Goal: Task Accomplishment & Management: Complete application form

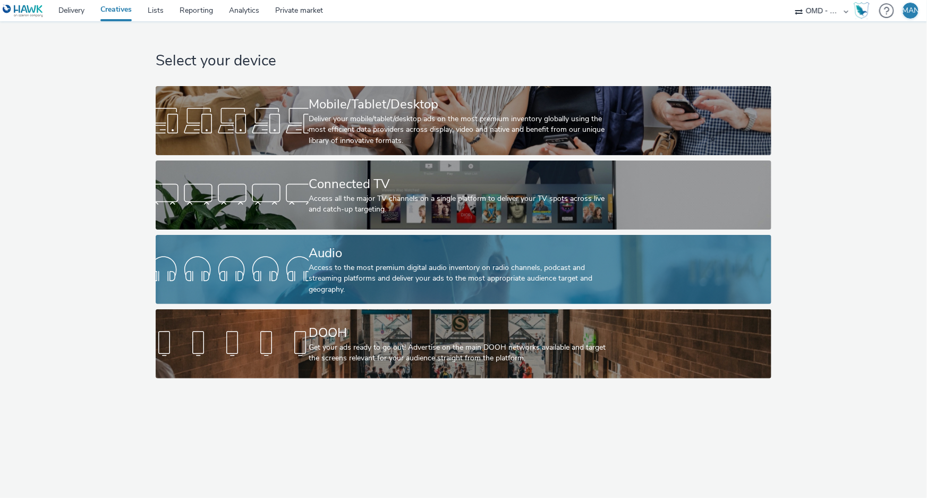
click at [344, 265] on div "Access to the most premium digital audio inventory on radio channels, podcast a…" at bounding box center [461, 278] width 305 height 32
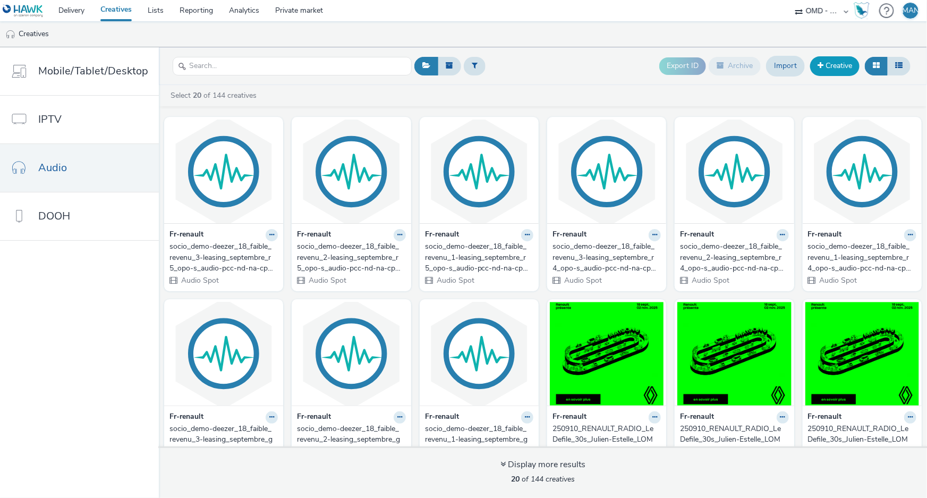
click at [834, 69] on link "Creative" at bounding box center [834, 65] width 49 height 19
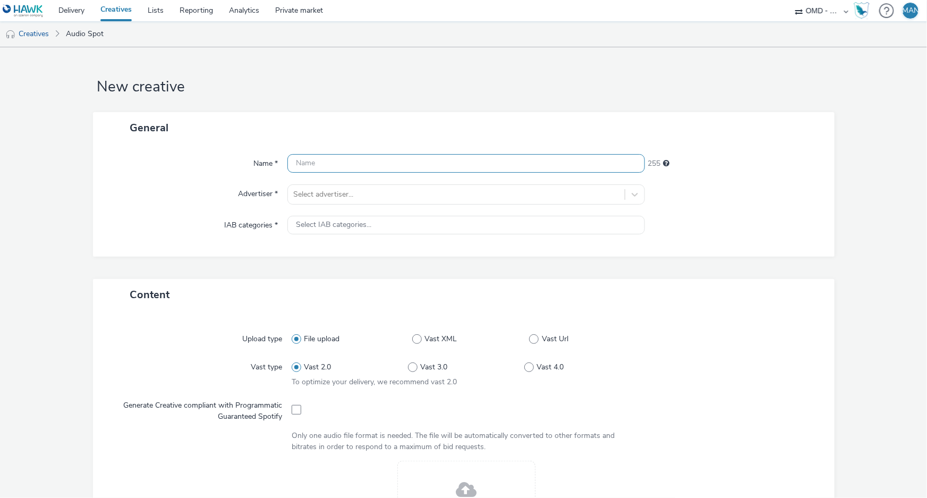
click at [446, 157] on input "text" at bounding box center [465, 163] width 357 height 19
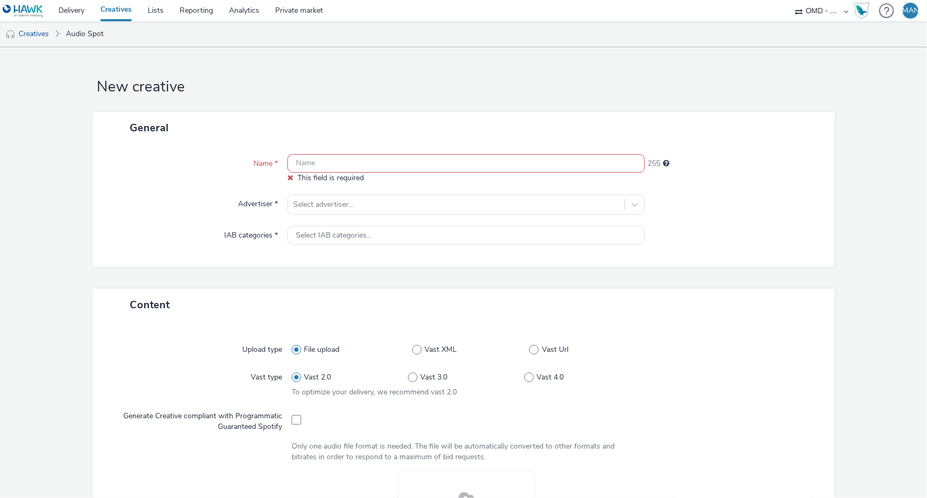
click at [306, 158] on input "text" at bounding box center [465, 163] width 357 height 19
paste input "socio_demo-lagardère_35_59ans-bigster_opo_octobre-s_audio-pcc-nd-na-cpm-30_no_s…"
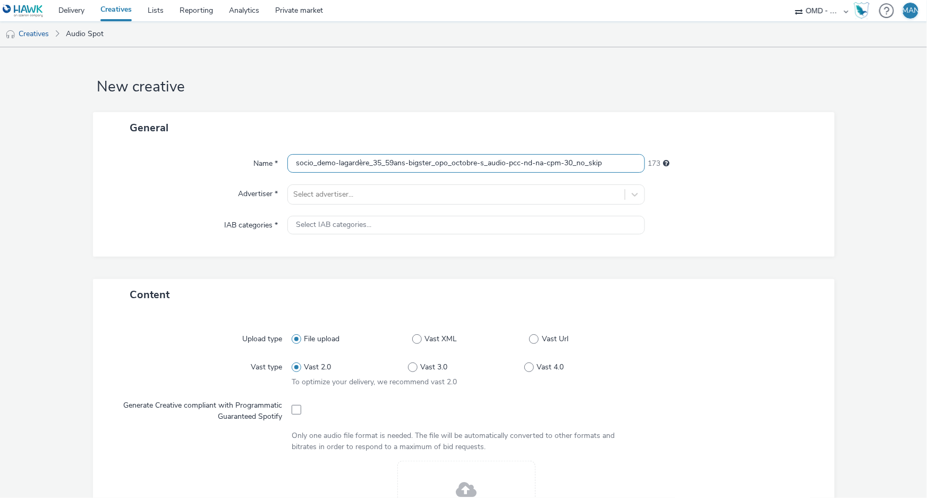
click at [429, 165] on input "socio_demo-lagardère_35_59ans-bigster_opo_octobre-s_audio-pcc-nd-na-cpm-30_no_s…" at bounding box center [465, 163] width 357 height 19
click at [502, 165] on input "socio_demo-lagardère_35_59ans-bigster_opo_octobre-s_audio-pcc-nd-na-cpm-30_no_s…" at bounding box center [465, 163] width 357 height 19
type input "socio_demo-lagardère_35_59ans-bigster_opo_octobre-s_audio1-pcc-nd-na-cpm-30_no_…"
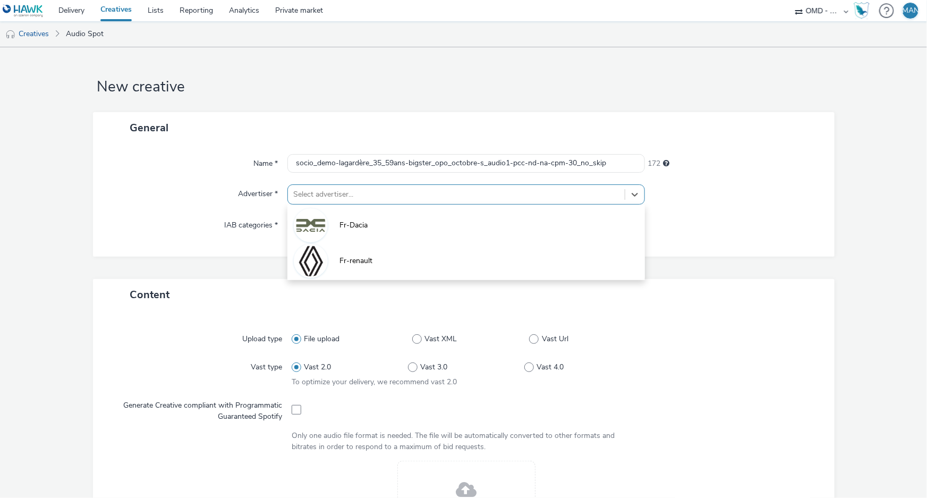
click at [382, 191] on div at bounding box center [456, 194] width 326 height 13
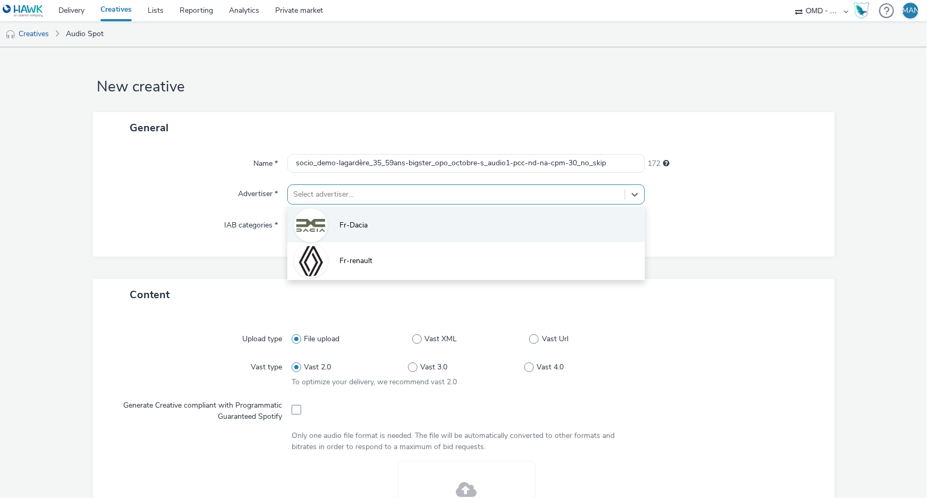
click at [352, 223] on span "Fr-Dacia" at bounding box center [353, 225] width 28 height 11
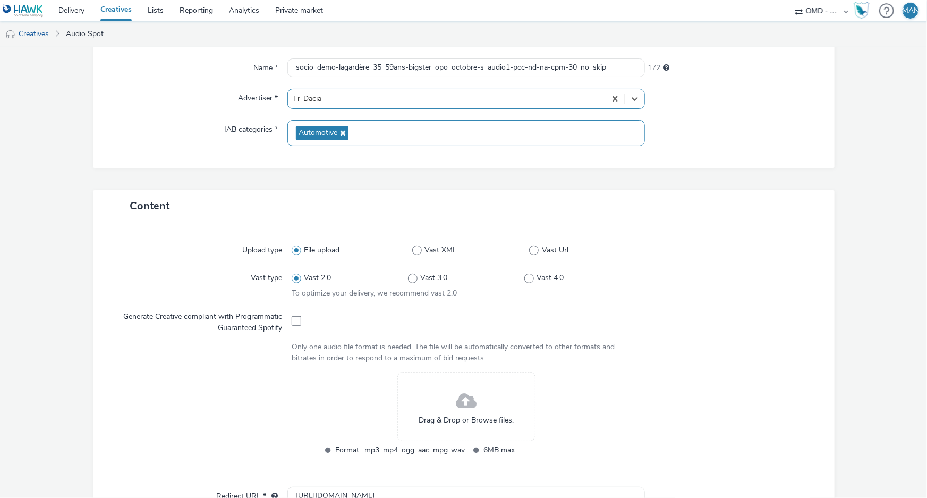
scroll to position [289, 0]
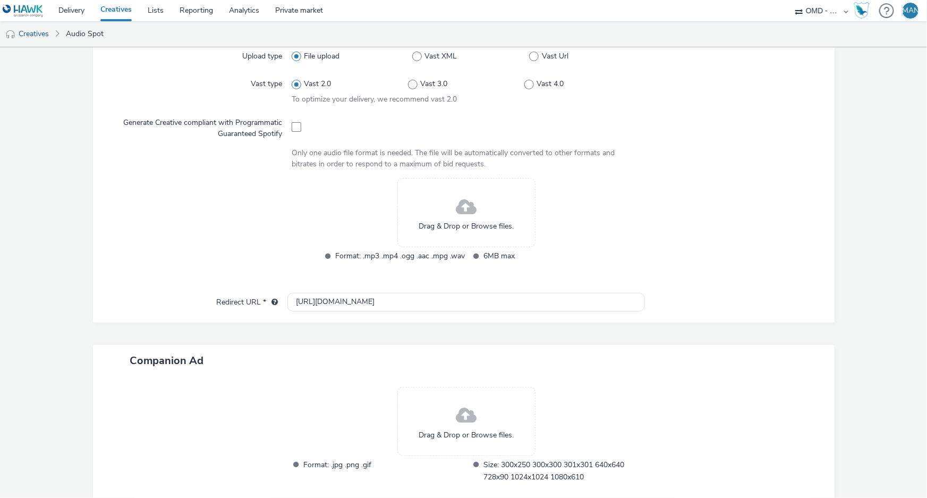
click at [459, 207] on span at bounding box center [466, 207] width 21 height 28
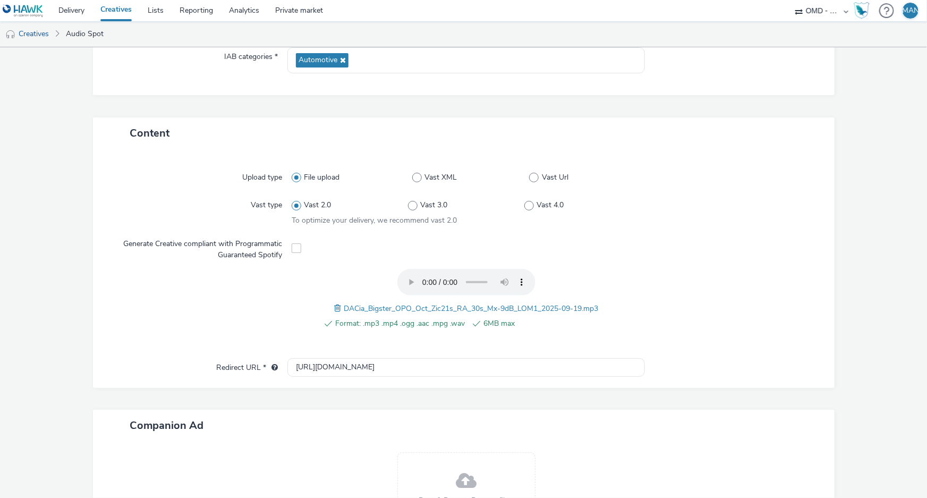
scroll to position [0, 0]
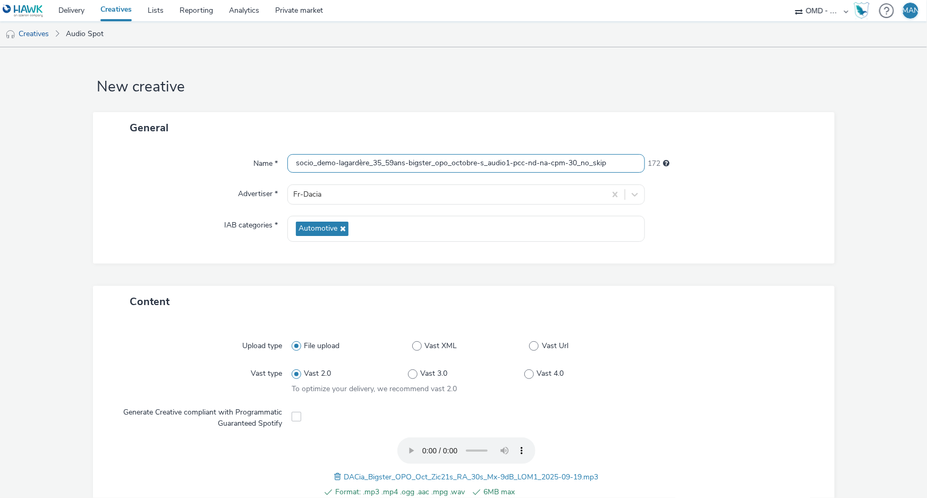
click at [481, 158] on input "socio_demo-lagardère_35_59ans-bigster_opo_octobre-s_audio1-pcc-nd-na-cpm-30_no_…" at bounding box center [465, 163] width 357 height 19
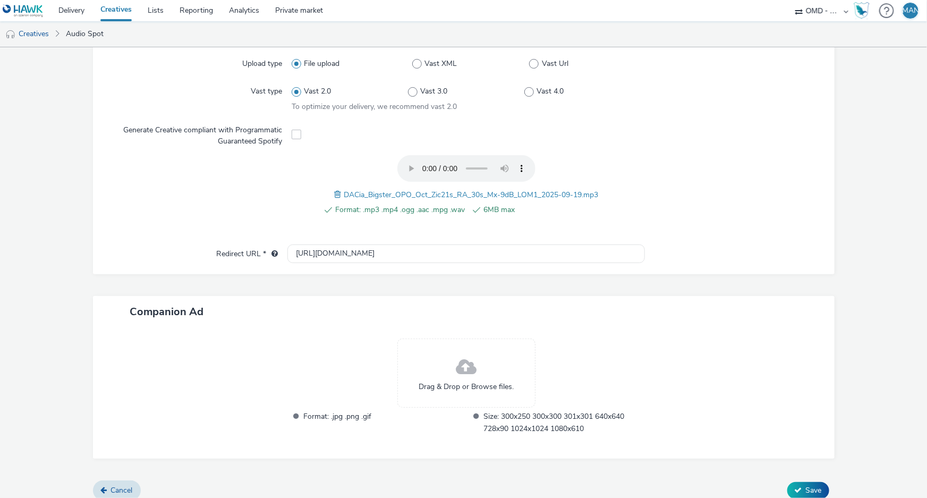
scroll to position [291, 0]
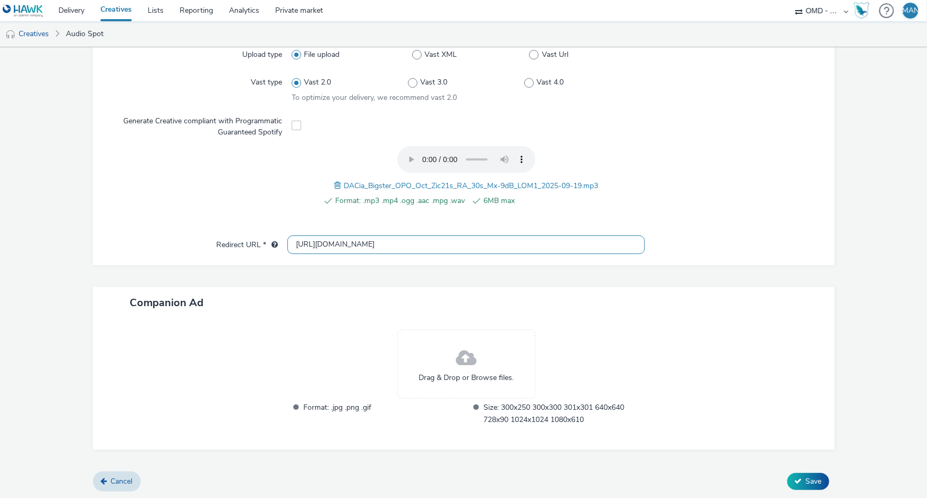
click at [404, 242] on input "[URL][DOMAIN_NAME]" at bounding box center [465, 244] width 357 height 19
paste input "s://www.dacia.fr/gamme-electrique-et-hybride/bigster-suv.html?utm_medium=displa…"
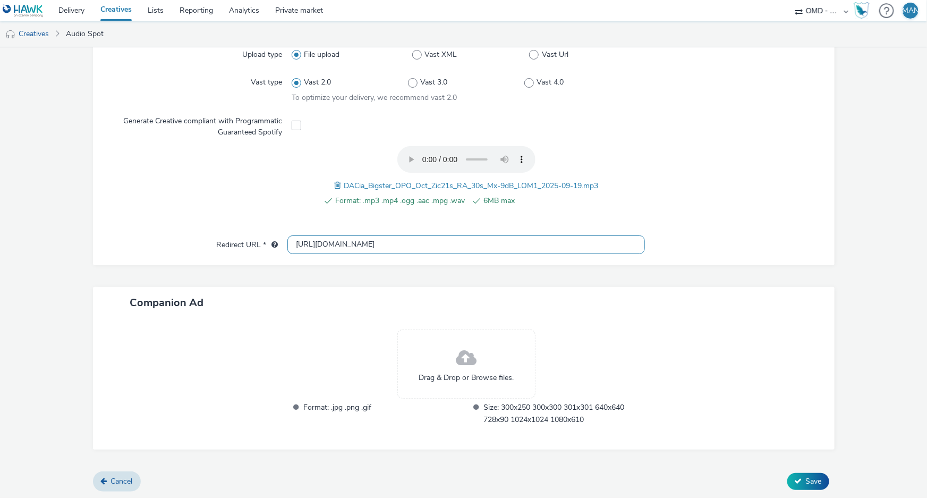
type input "[URL][DOMAIN_NAME]"
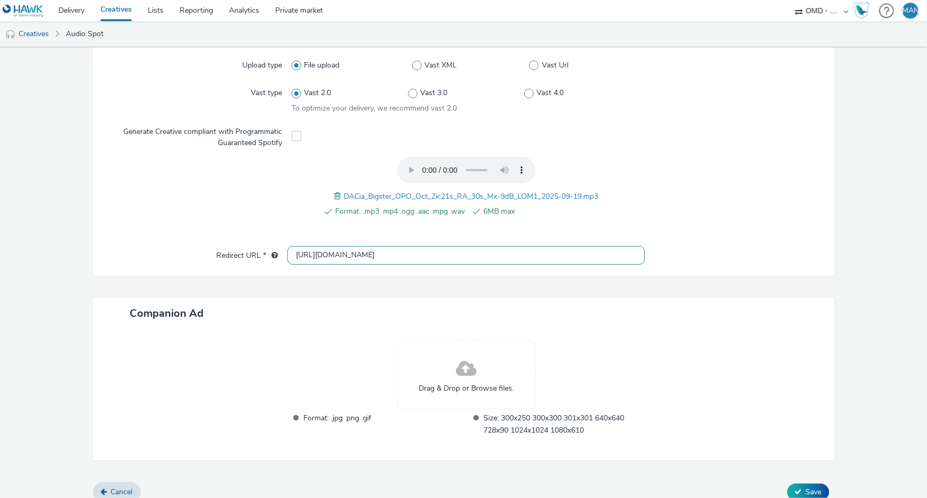
scroll to position [291, 0]
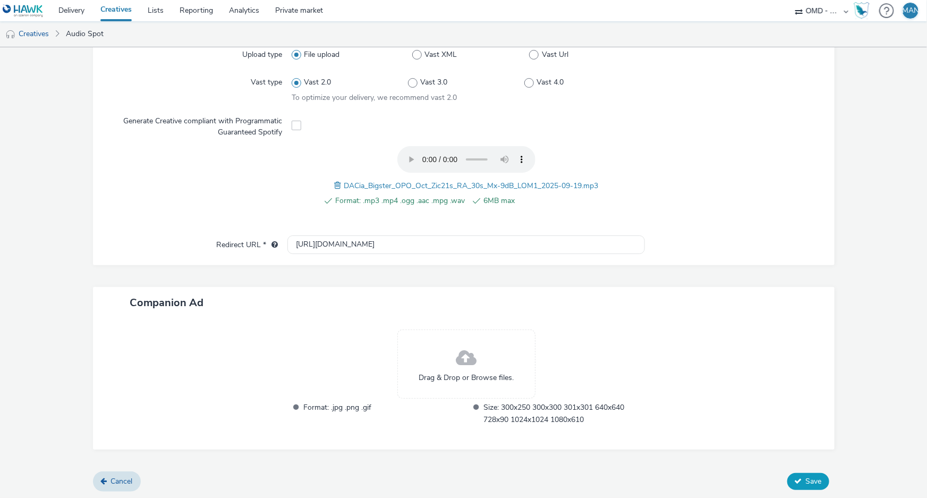
click at [806, 477] on span "Save" at bounding box center [814, 481] width 16 height 10
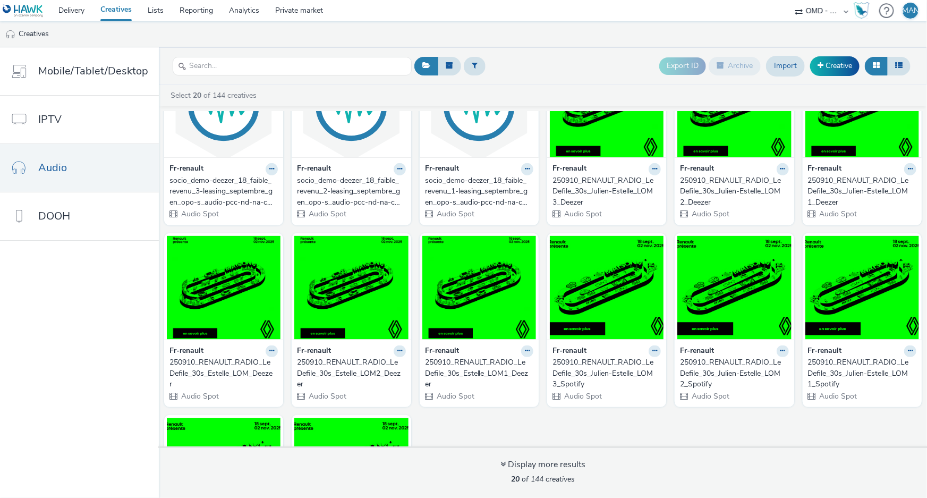
scroll to position [393, 0]
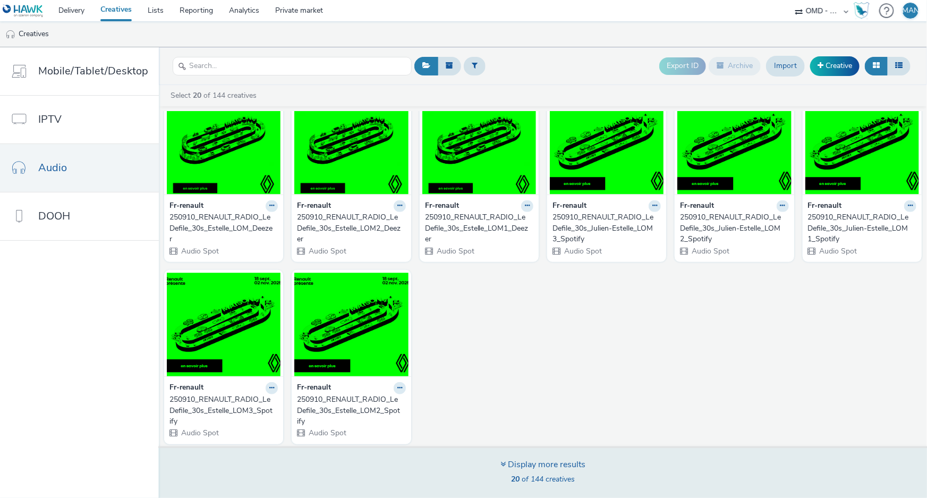
click at [504, 464] on div "Display more results" at bounding box center [542, 464] width 85 height 12
click at [501, 461] on icon at bounding box center [502, 463] width 5 height 8
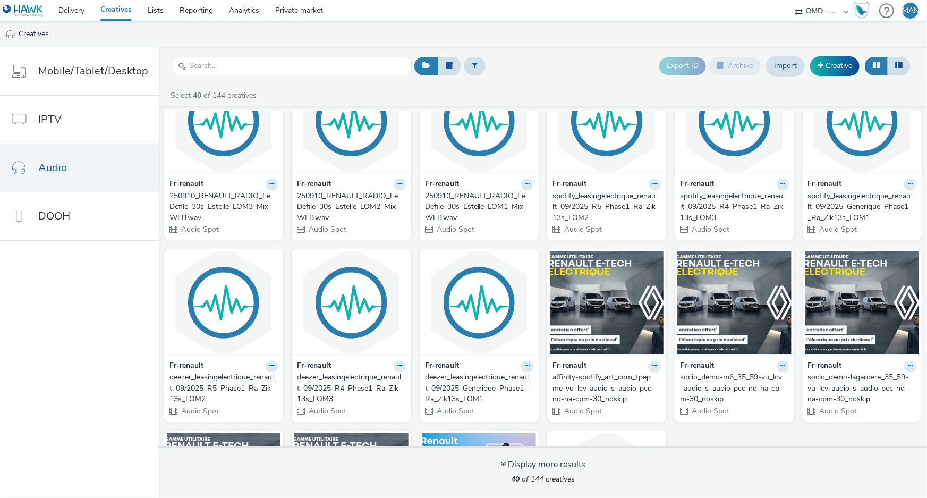
scroll to position [937, 0]
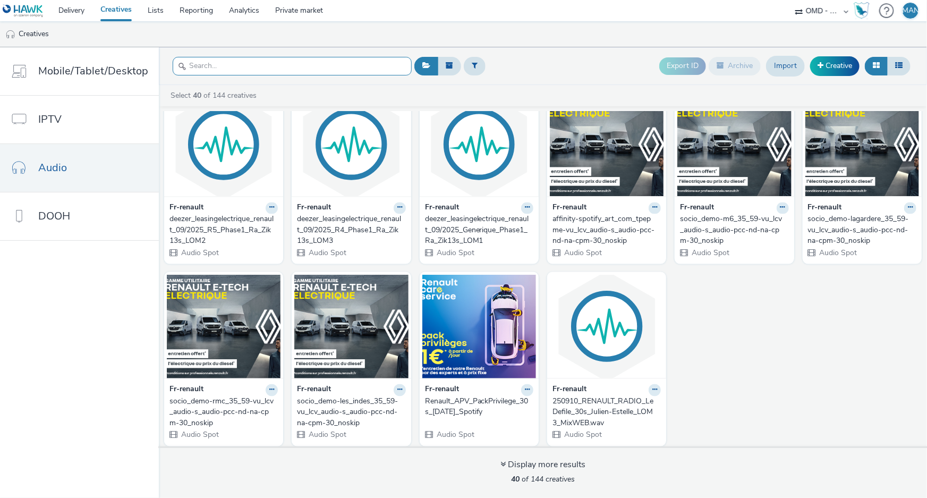
click at [273, 61] on input "text" at bounding box center [292, 66] width 239 height 19
type input "f"
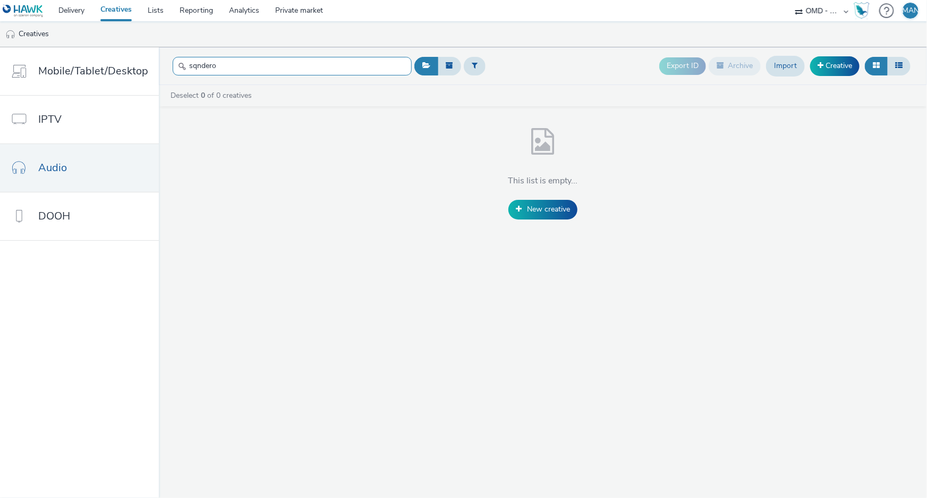
click at [191, 63] on input "sqndero" at bounding box center [292, 66] width 239 height 19
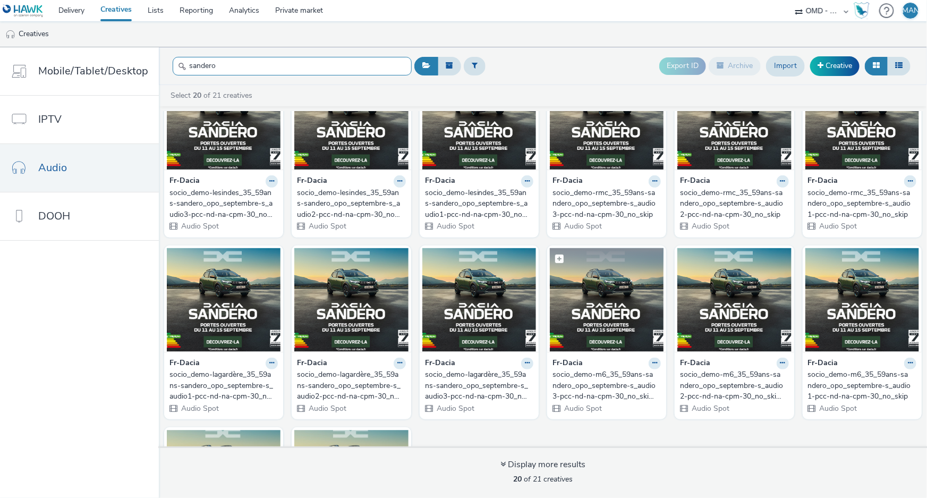
scroll to position [241, 0]
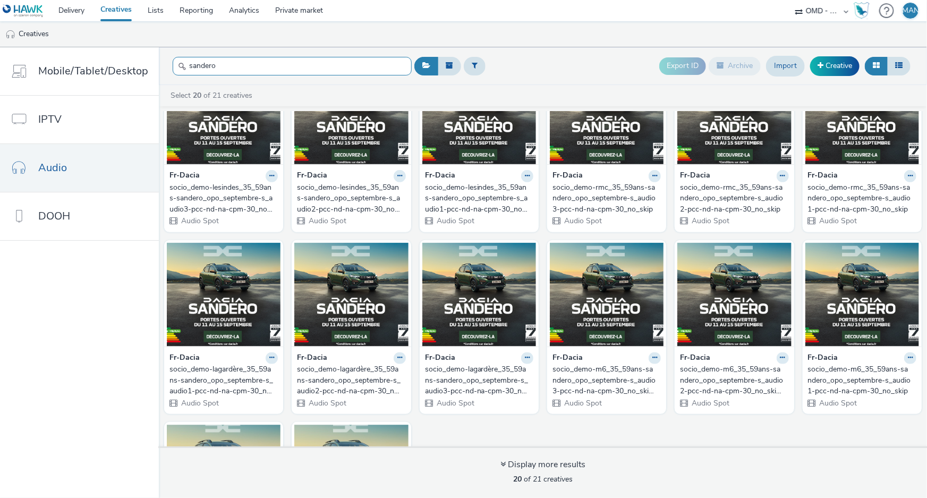
type input "sandero"
click at [220, 376] on div "socio_demo-lagardère_35_59ans-sandero_opo_septembre-s_audio1-pcc-nd-na-cpm-30_n…" at bounding box center [221, 380] width 104 height 32
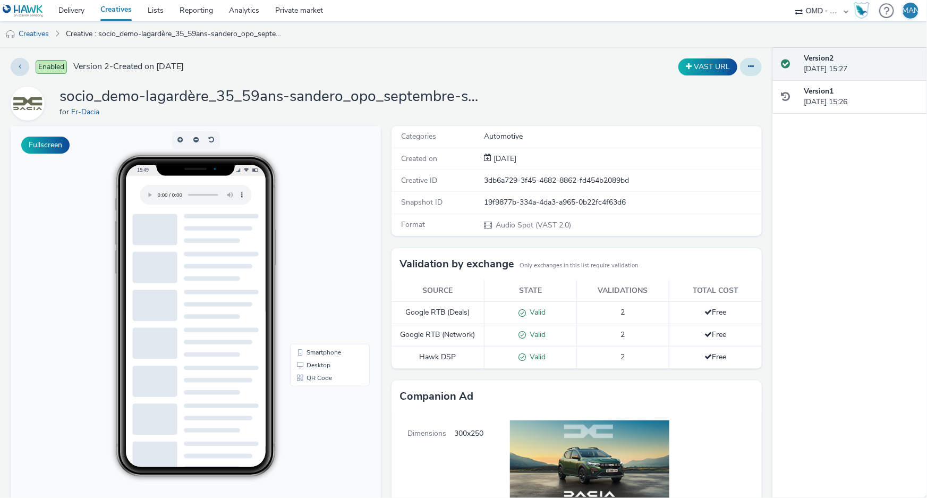
click at [747, 71] on button at bounding box center [751, 67] width 22 height 18
click at [721, 85] on link "Edit" at bounding box center [722, 88] width 80 height 21
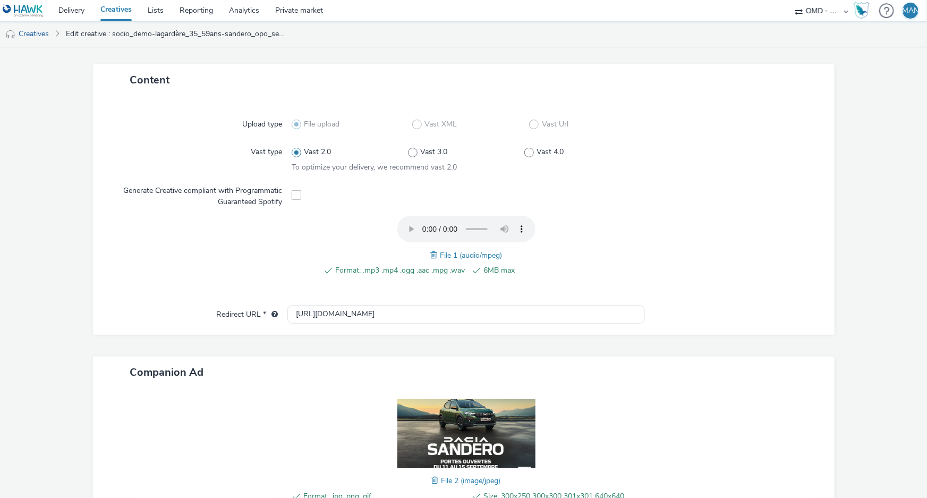
scroll to position [17, 0]
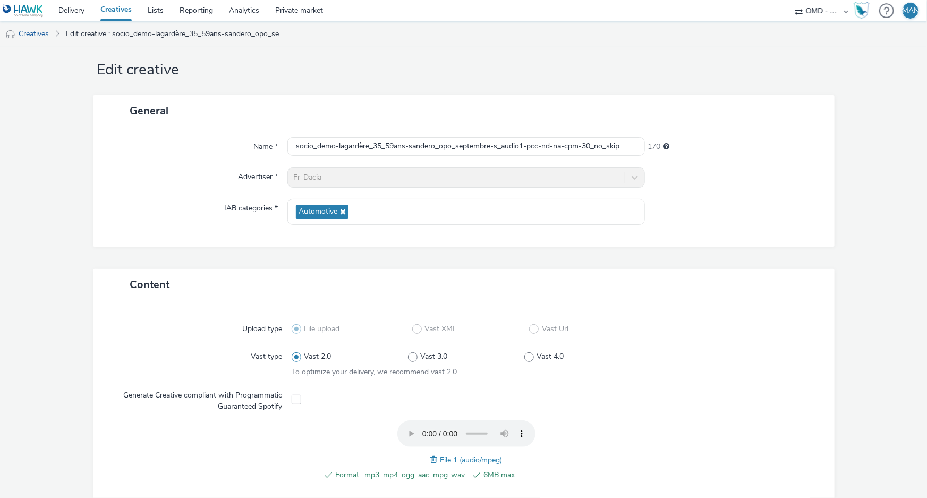
click at [129, 9] on link "Creatives" at bounding box center [115, 10] width 47 height 21
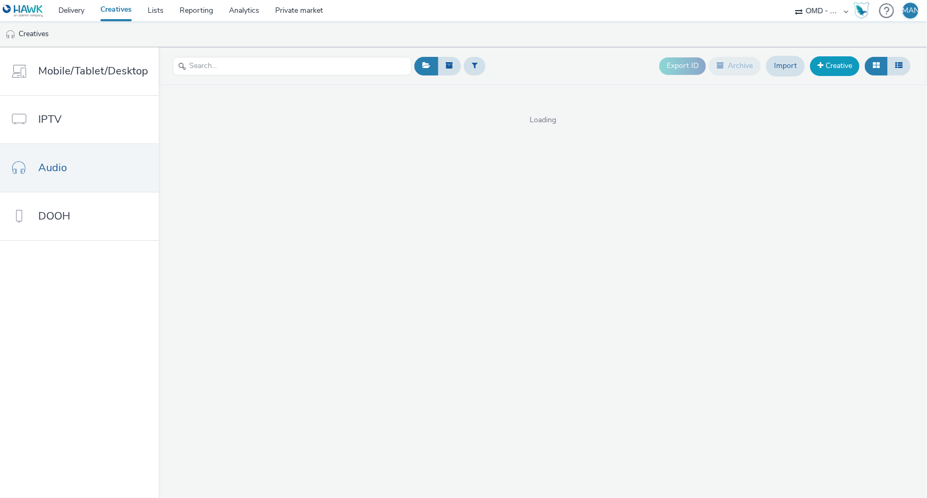
click at [827, 66] on link "Creative" at bounding box center [834, 65] width 49 height 19
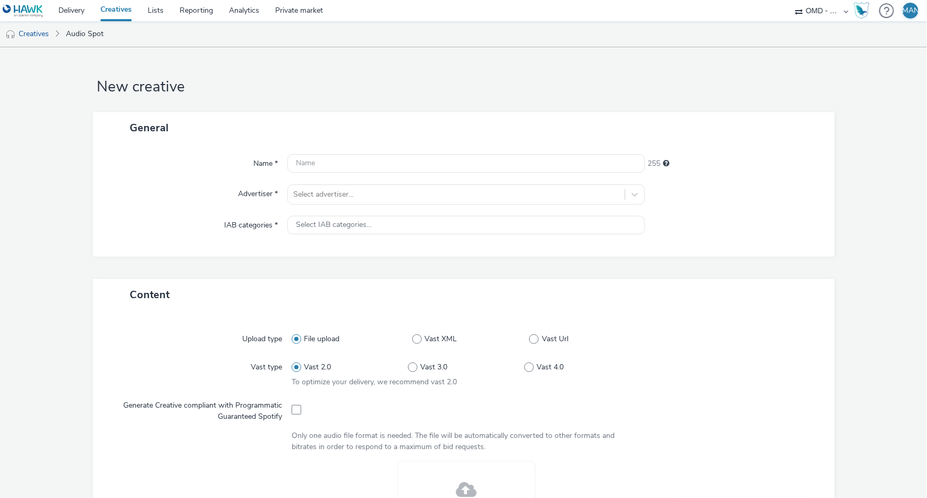
click at [744, 131] on div "General" at bounding box center [463, 127] width 741 height 31
click at [469, 161] on input "text" at bounding box center [465, 163] width 357 height 19
paste input "socio_demo-rmc_35_59ans-bigster_opo_octobre-s_audio-pcc-nd-na-cpm-30_no_skip"
click at [484, 165] on input "socio_demo-rmc_35_59ans-bigster_opo_octobre-s_audio-pcc-nd-na-cpm-30_no_skip" at bounding box center [465, 163] width 357 height 19
type input "socio_demo-rmc_35_59ans-bigster_opo_octobre-s_audio1-pcc-nd-na-cpm-30_no_skip"
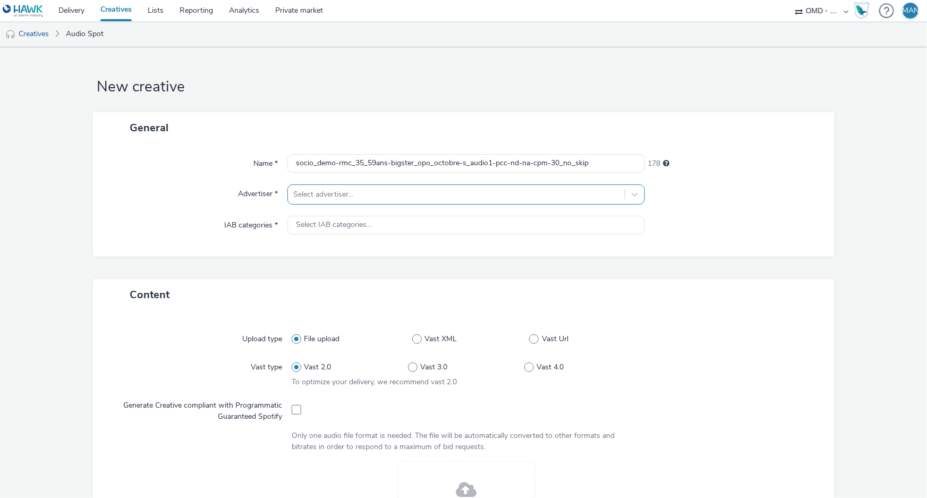
click at [468, 199] on div at bounding box center [456, 194] width 326 height 13
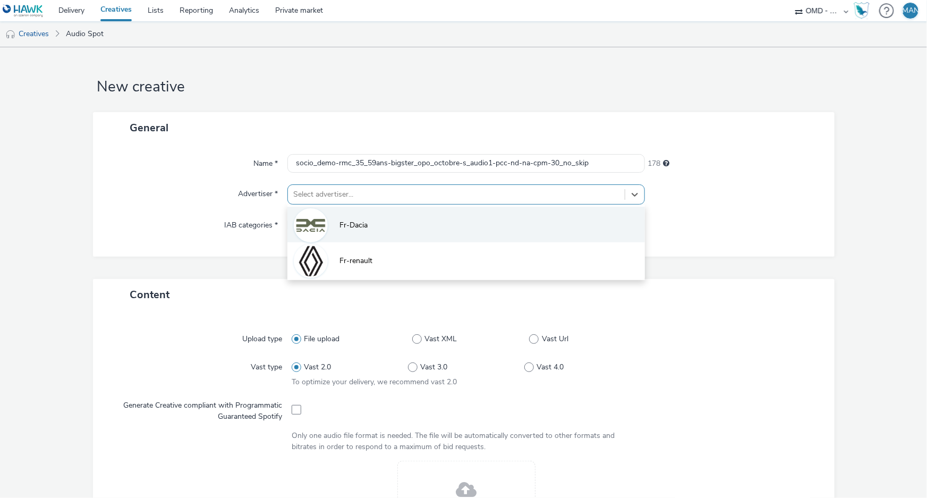
click at [429, 229] on li "Fr-Dacia" at bounding box center [465, 225] width 357 height 36
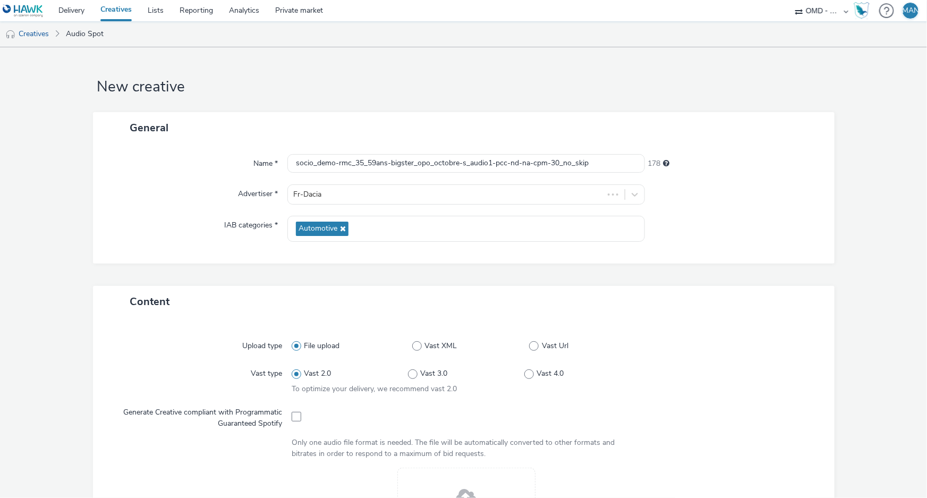
click at [767, 230] on div at bounding box center [734, 229] width 179 height 26
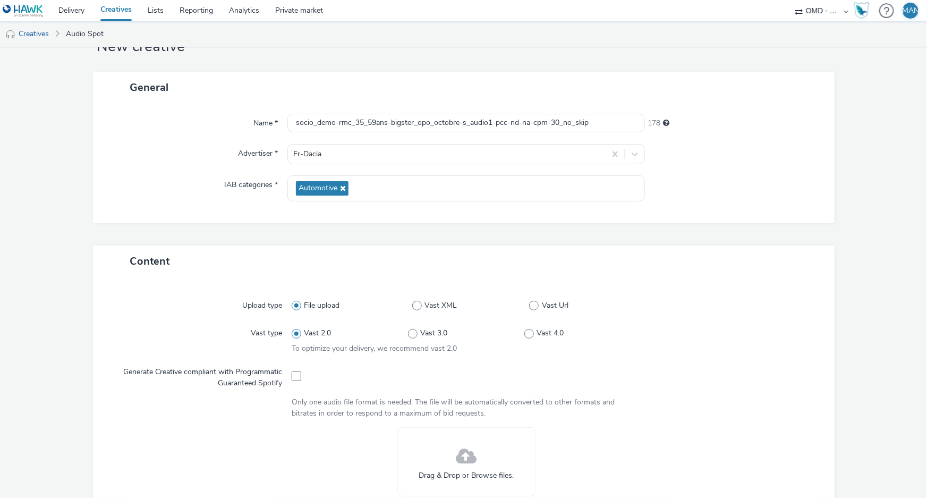
scroll to position [144, 0]
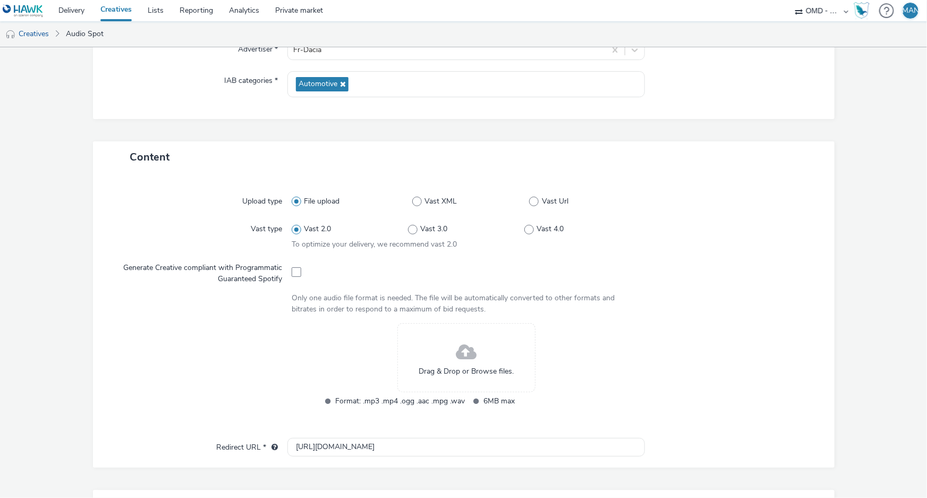
click at [469, 351] on span at bounding box center [466, 352] width 21 height 28
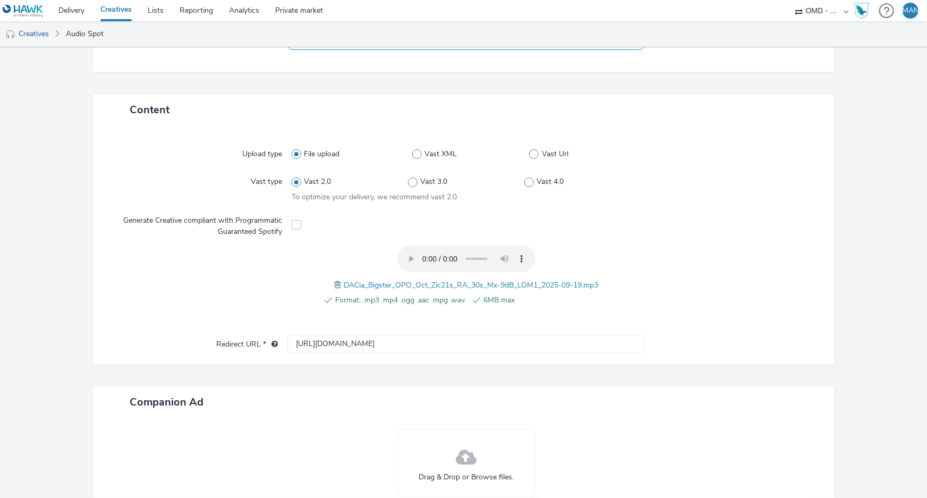
scroll to position [193, 0]
click at [370, 345] on input "[URL][DOMAIN_NAME]" at bounding box center [465, 342] width 357 height 19
paste input "s://[DOMAIN_NAME][URL]"
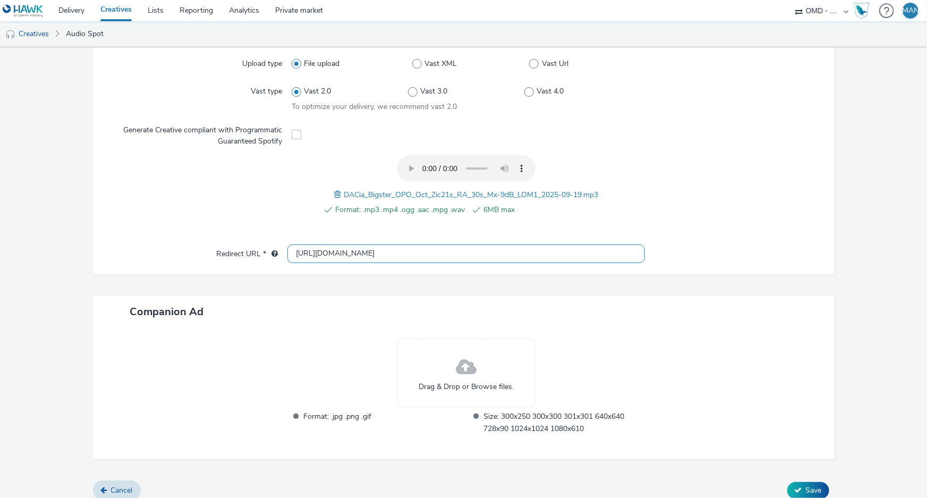
scroll to position [291, 0]
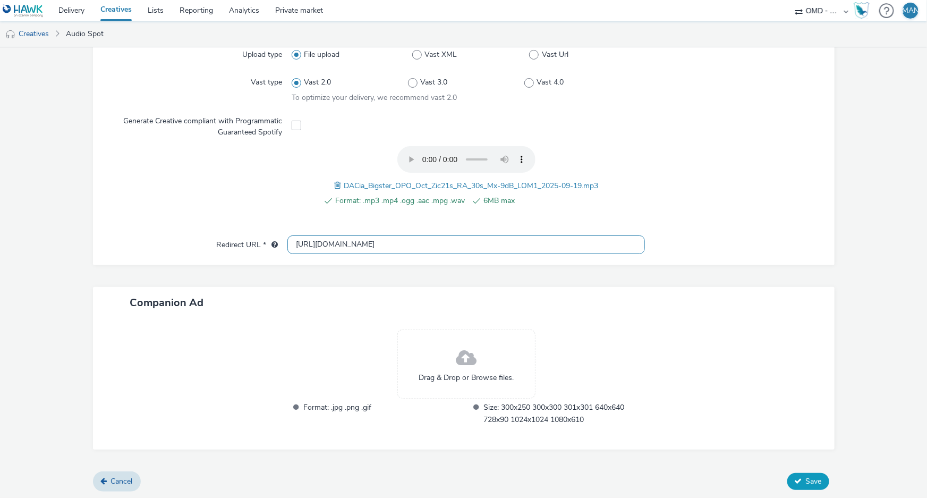
type input "[URL][DOMAIN_NAME]"
click at [798, 478] on button "Save" at bounding box center [808, 481] width 42 height 17
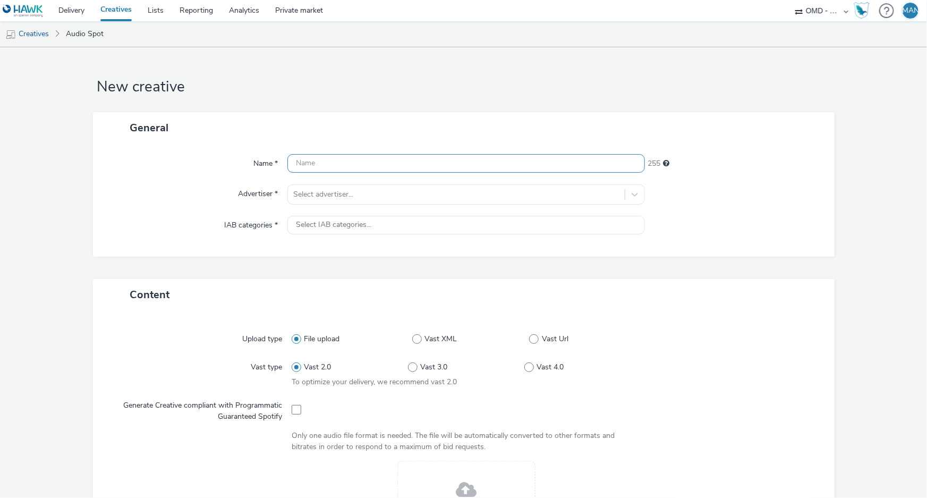
click at [492, 161] on input "text" at bounding box center [465, 163] width 357 height 19
paste input "socio_demo-lagardère_35_59ans-bigster_opo_octobre-s_audio1-pcc-nd-na-cpm-30_no_…"
click at [507, 163] on input "socio_demo-lagardère_35_59ans-bigster_opo_octobre-s_audio1-pcc-nd-na-cpm-30_no_…" at bounding box center [465, 163] width 357 height 19
type input "socio_demo-lagardère_35_59ans-bigster_opo_octobre-s_audio2-pcc-nd-na-cpm-30_no_…"
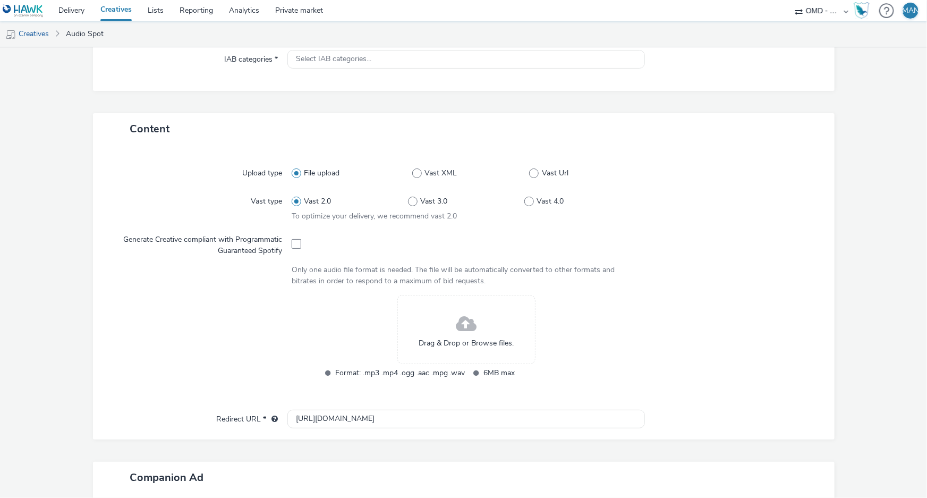
scroll to position [241, 0]
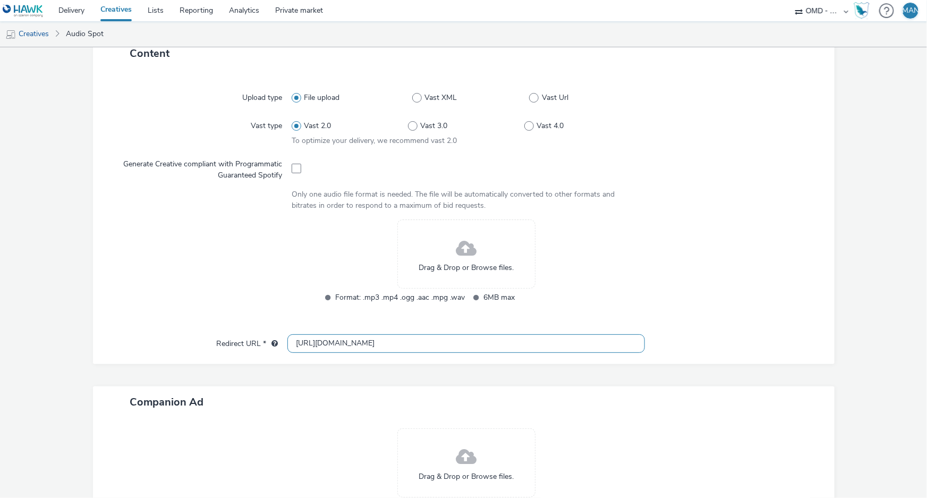
click at [348, 344] on input "[URL][DOMAIN_NAME]" at bounding box center [465, 343] width 357 height 19
paste input "www.dacia.fr/gamme-electrique-et-hybride/bigster-suv.html?utm_medium=display&ut…"
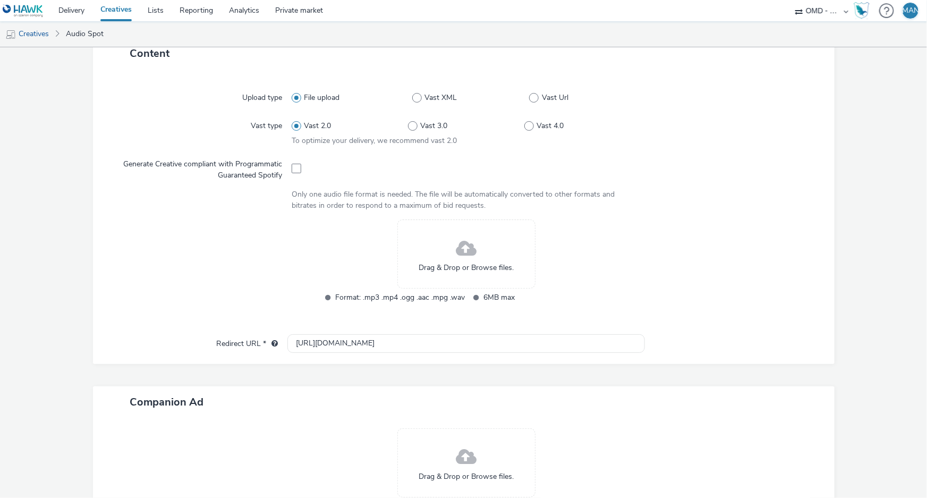
click at [445, 261] on div "Drag & Drop or Browse files." at bounding box center [466, 253] width 138 height 69
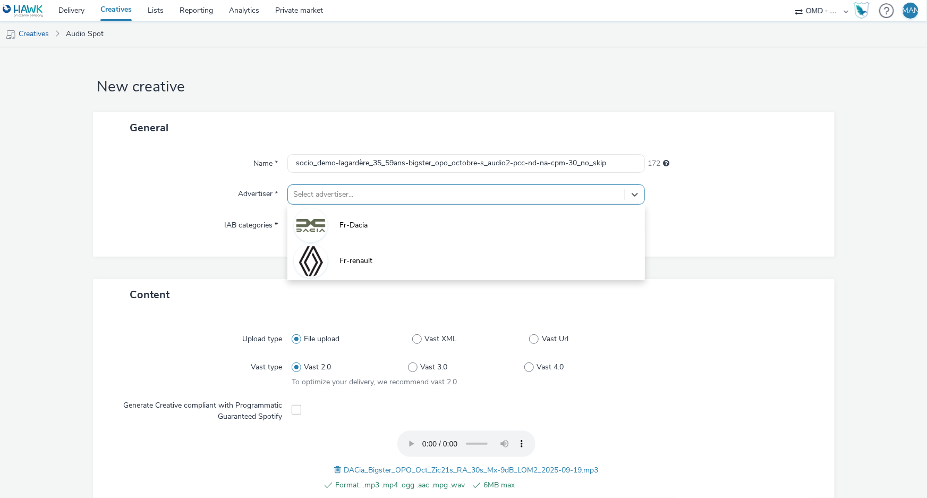
click at [567, 195] on div at bounding box center [456, 194] width 326 height 13
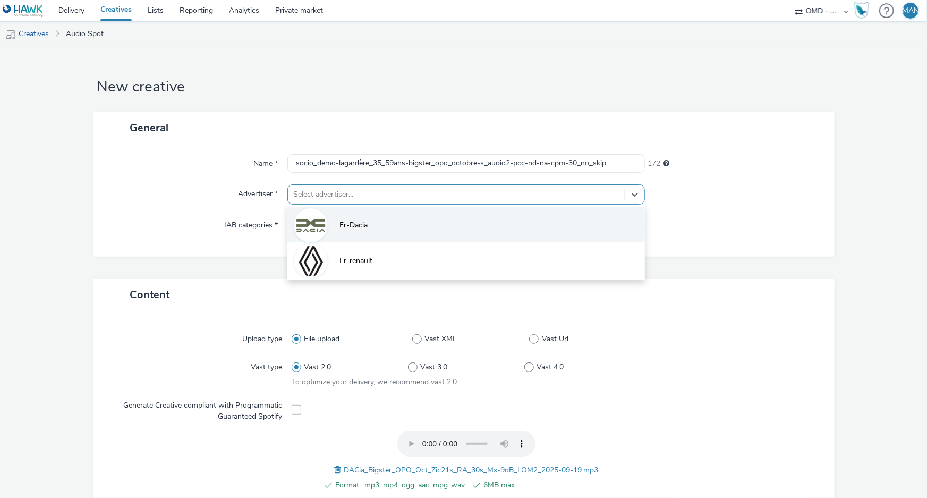
click at [477, 228] on li "Fr-Dacia" at bounding box center [465, 225] width 357 height 36
type input "[URL][DOMAIN_NAME]"
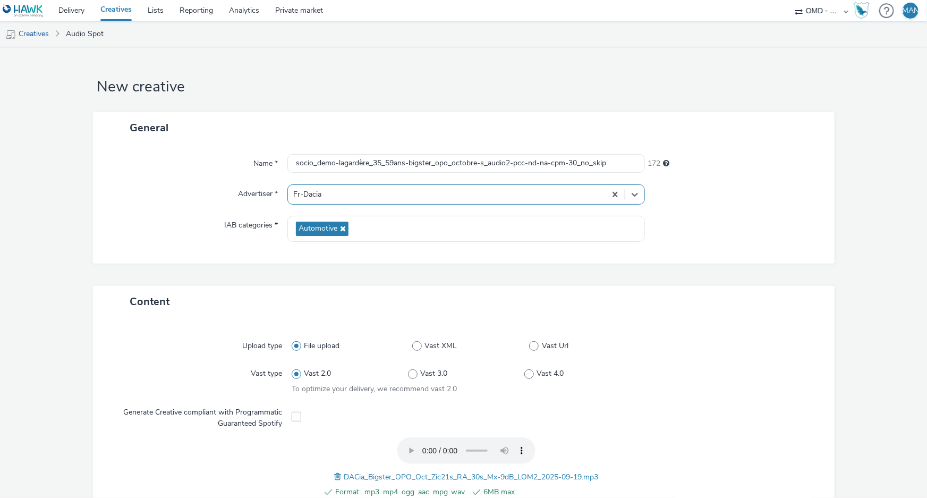
scroll to position [291, 0]
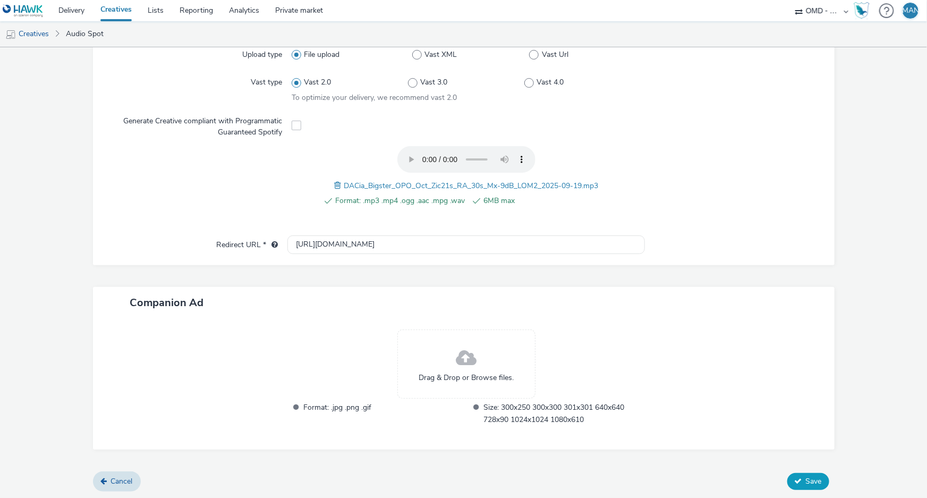
click at [806, 476] on span "Save" at bounding box center [814, 481] width 16 height 10
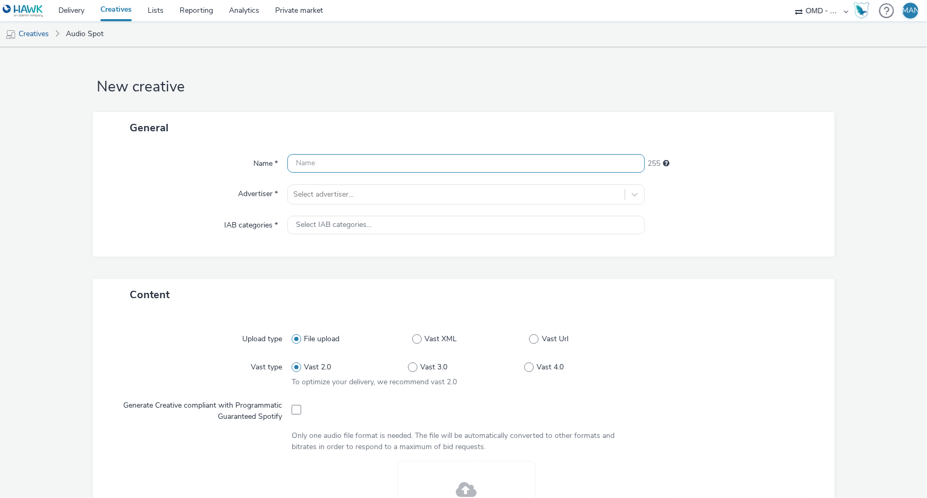
click at [438, 165] on input "text" at bounding box center [465, 163] width 357 height 19
paste input "socio_demo-lagardère_35_59ans-bigster_opo_octobre-s_audio1-pcc-nd-na-cpm-30_no_…"
click at [504, 161] on input "socio_demo-lagardère_35_59ans-bigster_opo_octobre-s_audio1-pcc-nd-na-cpm-30_no_…" at bounding box center [465, 163] width 357 height 19
type input "socio_demo-lagardère_35_59ans-bigster_opo_octobre-s_audio3-pcc-nd-na-cpm-30_no_…"
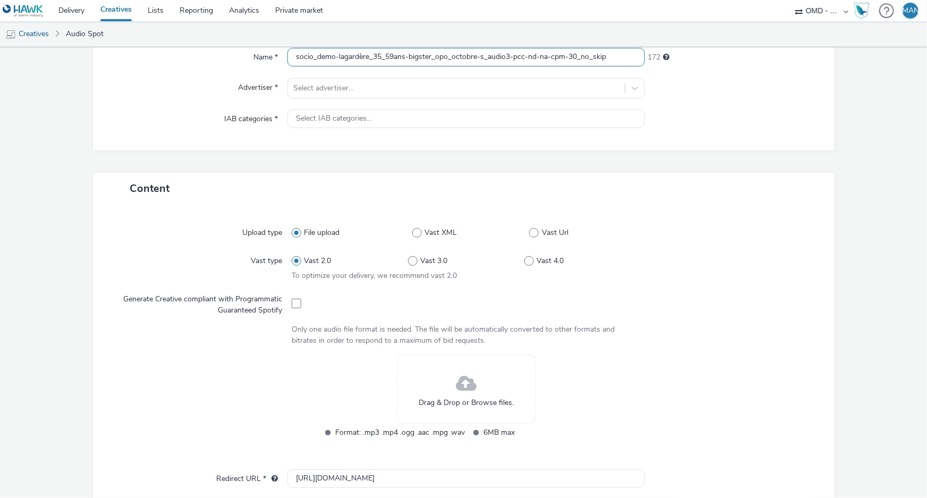
scroll to position [193, 0]
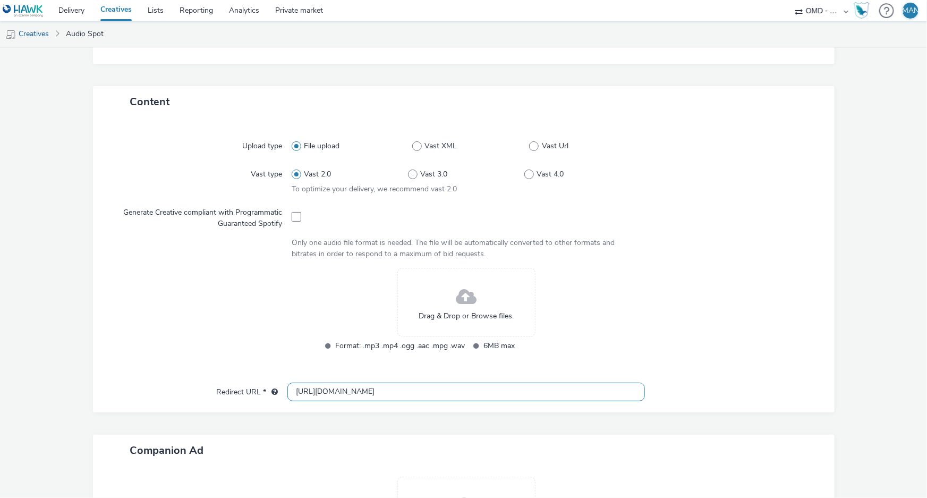
click at [356, 391] on input "[URL][DOMAIN_NAME]" at bounding box center [465, 391] width 357 height 19
paste input "www.dacia.fr/gamme-electrique-et-hybride/bigster-suv.html?utm_medium=display&ut…"
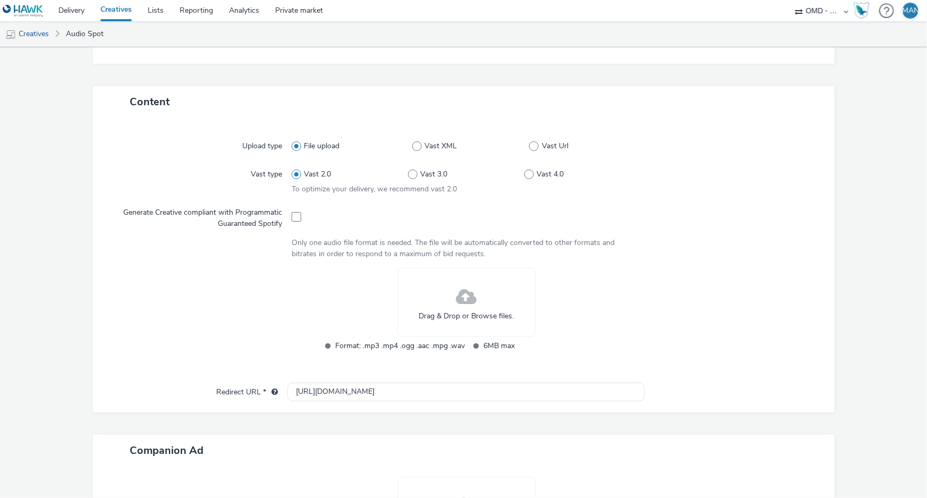
click at [456, 301] on span at bounding box center [466, 297] width 21 height 28
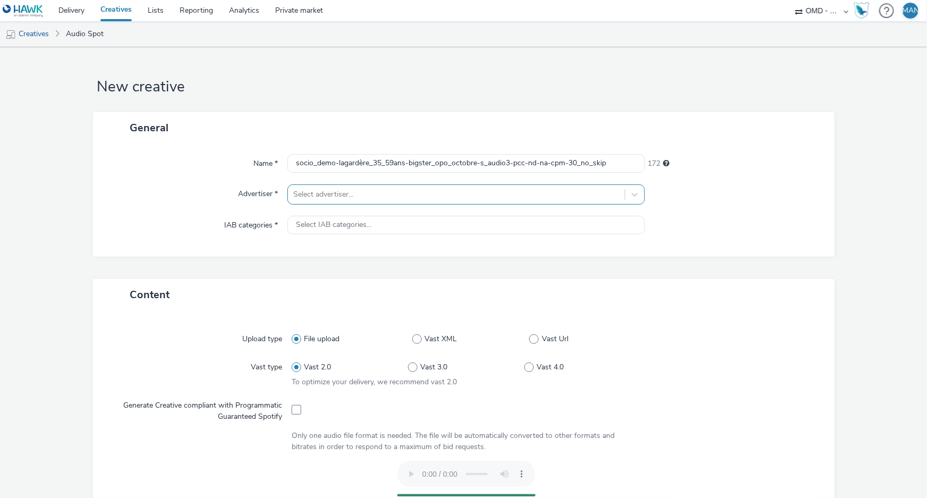
click at [395, 193] on div at bounding box center [456, 194] width 326 height 13
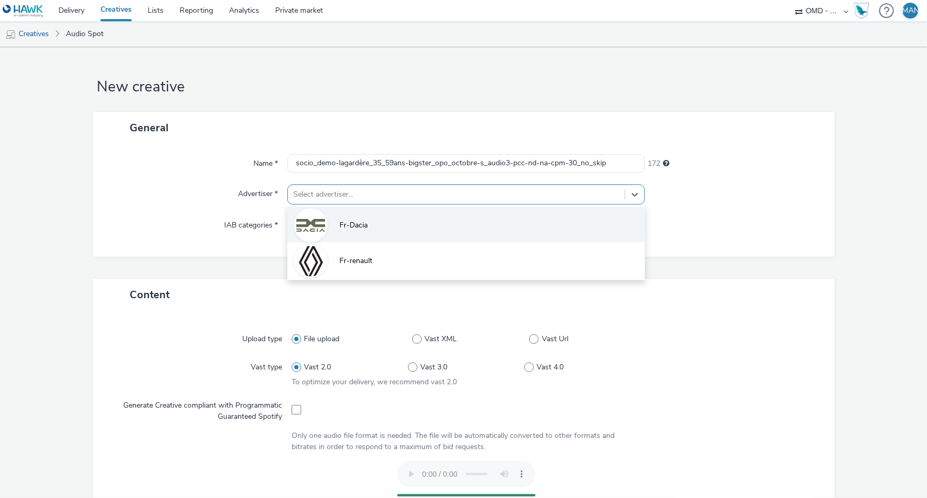
click at [355, 226] on span "Fr-Dacia" at bounding box center [353, 225] width 28 height 11
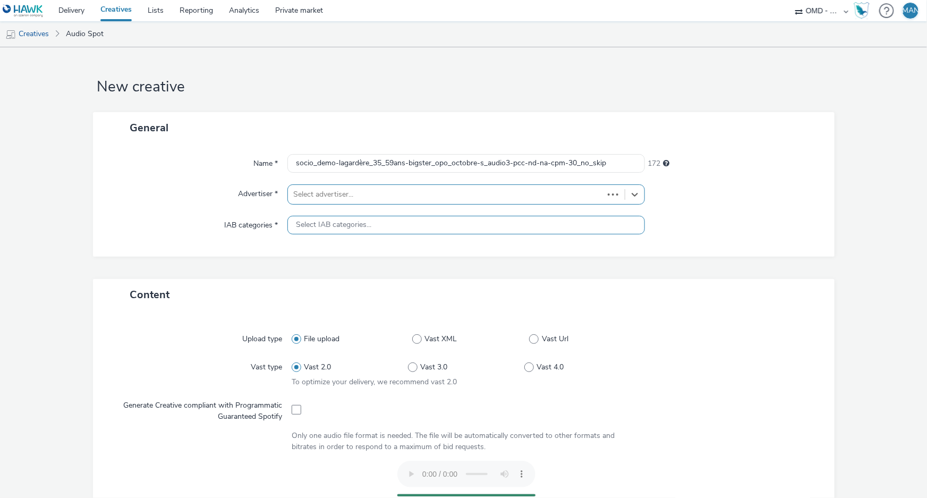
type input "[URL][DOMAIN_NAME]"
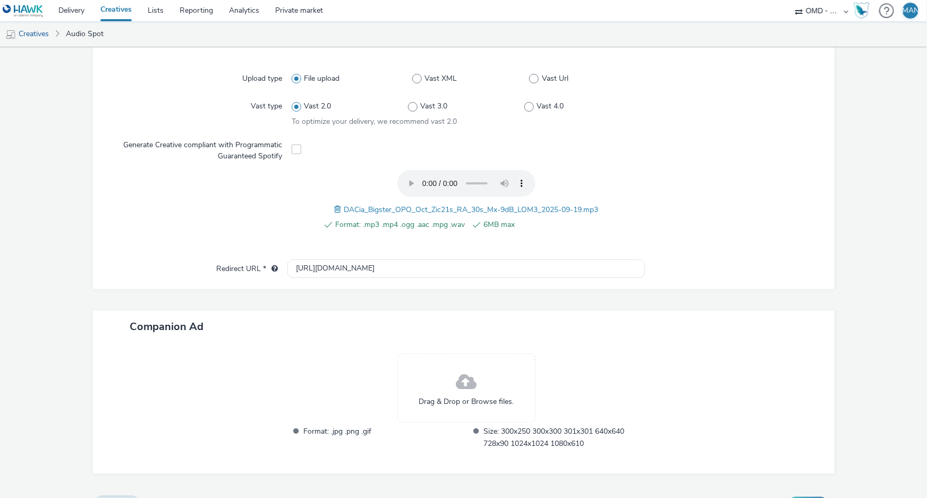
scroll to position [291, 0]
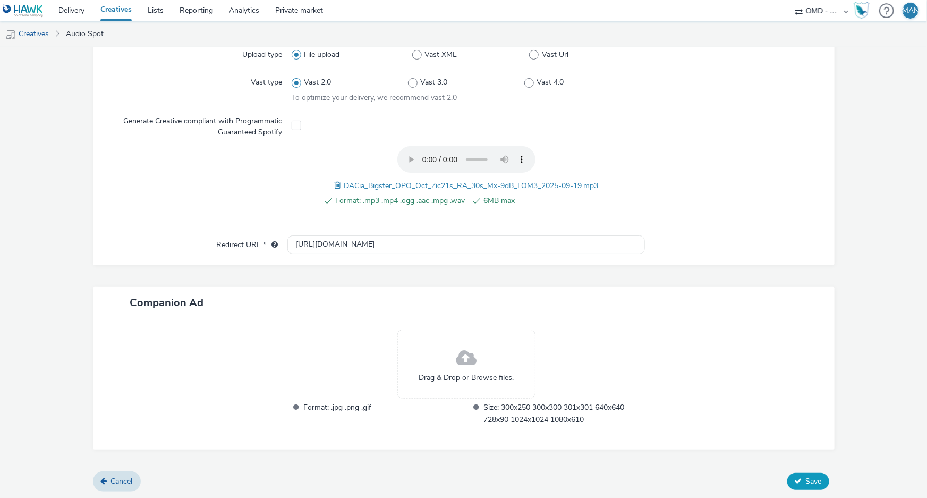
click at [807, 478] on span "Save" at bounding box center [814, 481] width 16 height 10
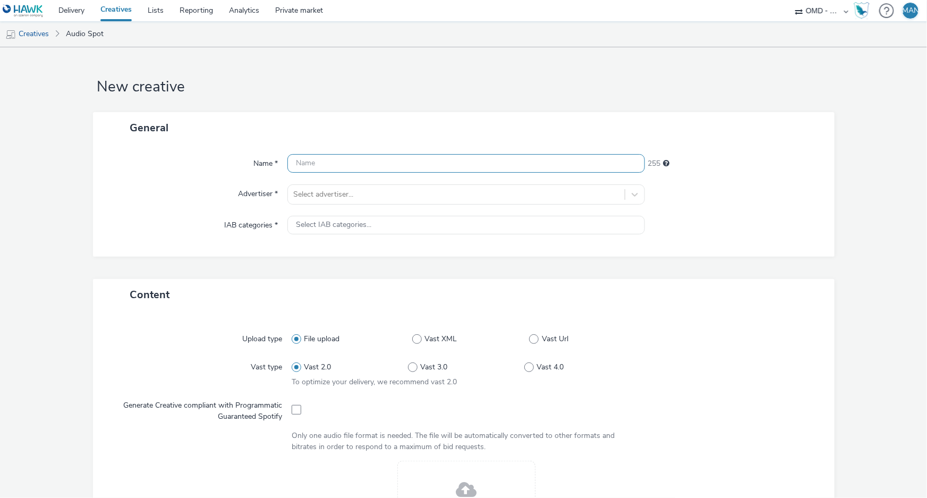
click at [502, 159] on input "text" at bounding box center [465, 163] width 357 height 19
paste input "socio_demo-rmc_35_59ans-bigster_opo_octobre-s_audio-pcc-nd-na-cpm-30_no_skip"
click at [485, 162] on input "socio_demo-rmc_35_59ans-bigster_opo_octobre-s_audio-pcc-nd-na-cpm-30_no_skip" at bounding box center [465, 163] width 357 height 19
type input "socio_demo-rmc_35_59ans-bigster_opo_octobre-s_audio2-pcc-nd-na-cpm-30_no_skip"
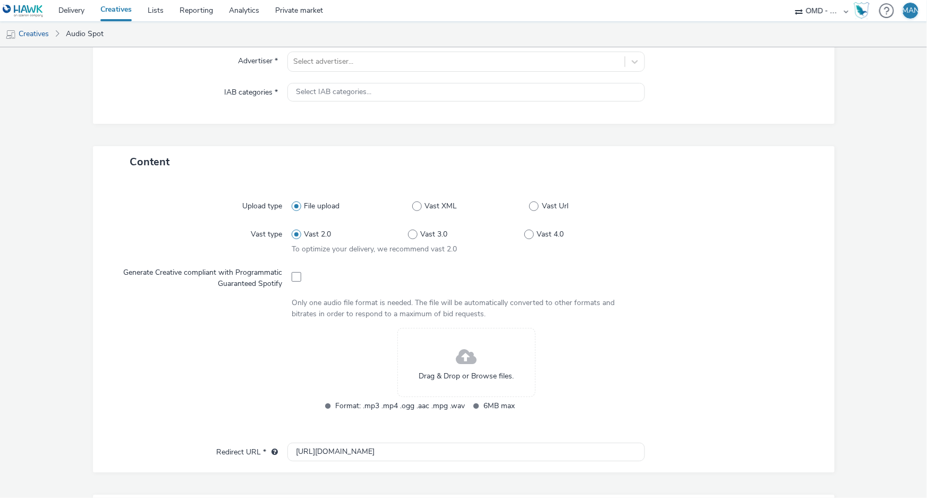
scroll to position [289, 0]
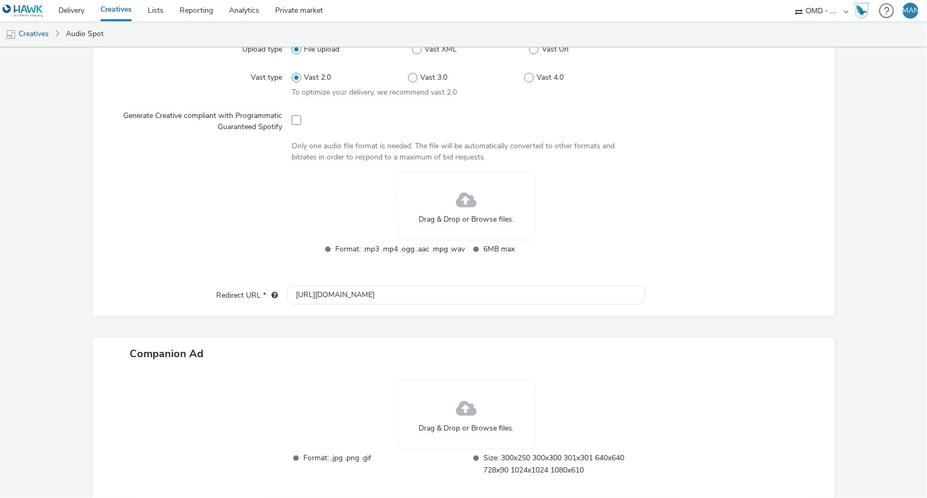
click at [461, 203] on span at bounding box center [466, 200] width 21 height 28
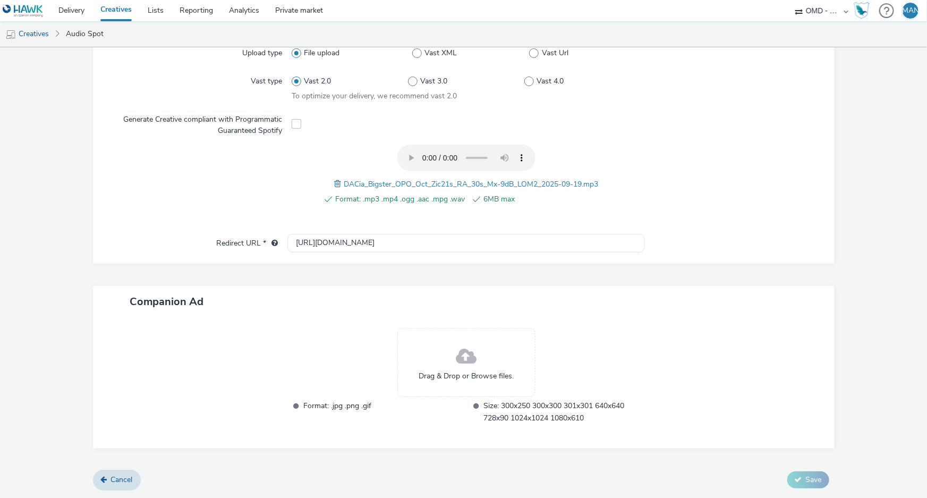
scroll to position [285, 0]
click at [404, 246] on input "[URL][DOMAIN_NAME]" at bounding box center [465, 244] width 357 height 19
paste input "[DOMAIN_NAME][URL]"
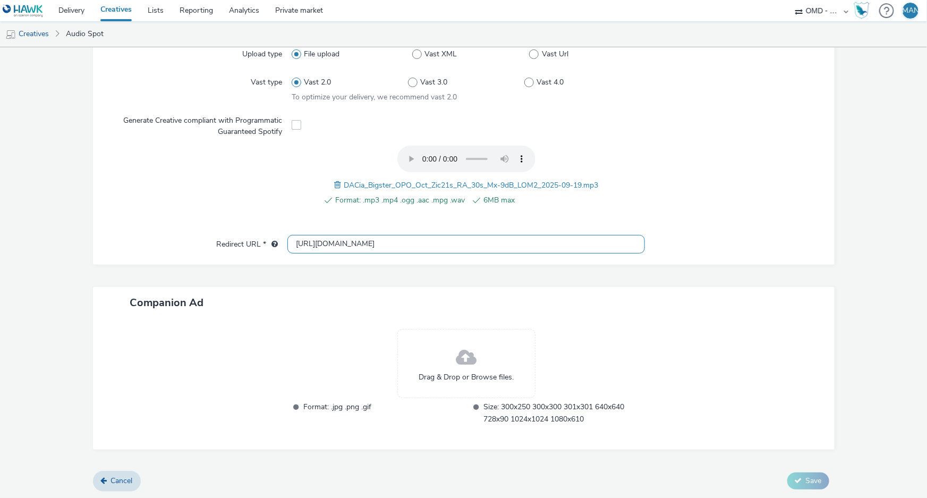
click at [604, 240] on input "[URL][DOMAIN_NAME]" at bounding box center [465, 244] width 357 height 19
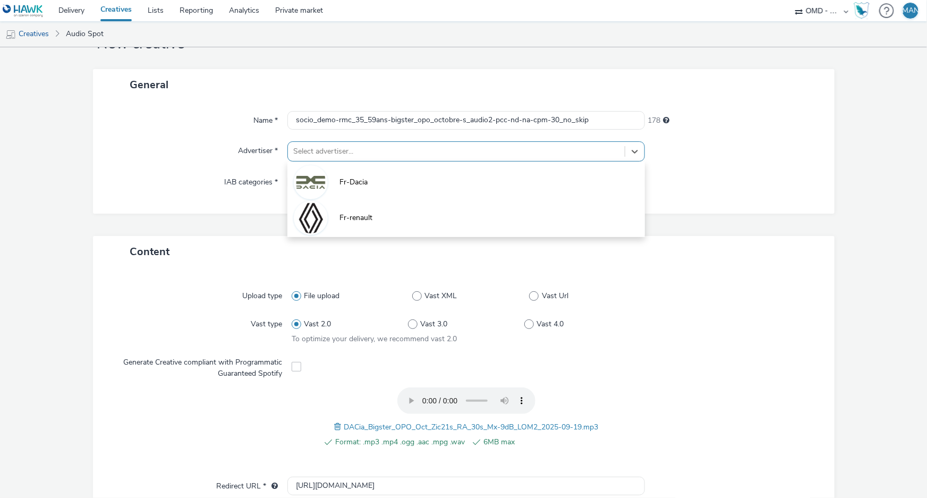
scroll to position [0, 0]
click at [468, 148] on div at bounding box center [456, 151] width 326 height 13
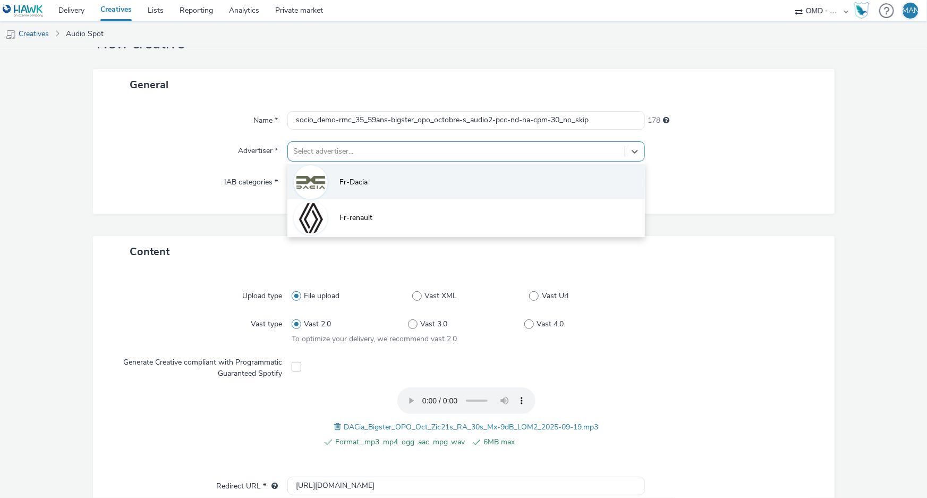
click at [407, 183] on li "Fr-Dacia" at bounding box center [465, 182] width 357 height 36
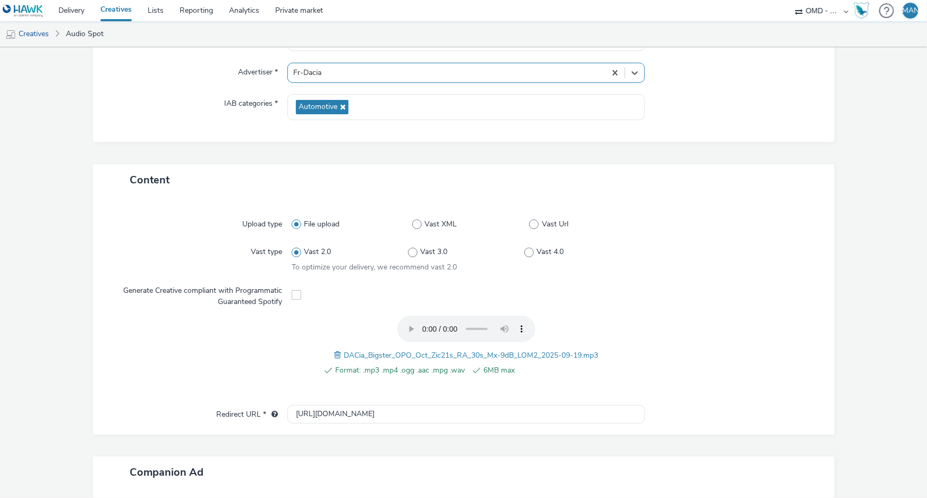
scroll to position [291, 0]
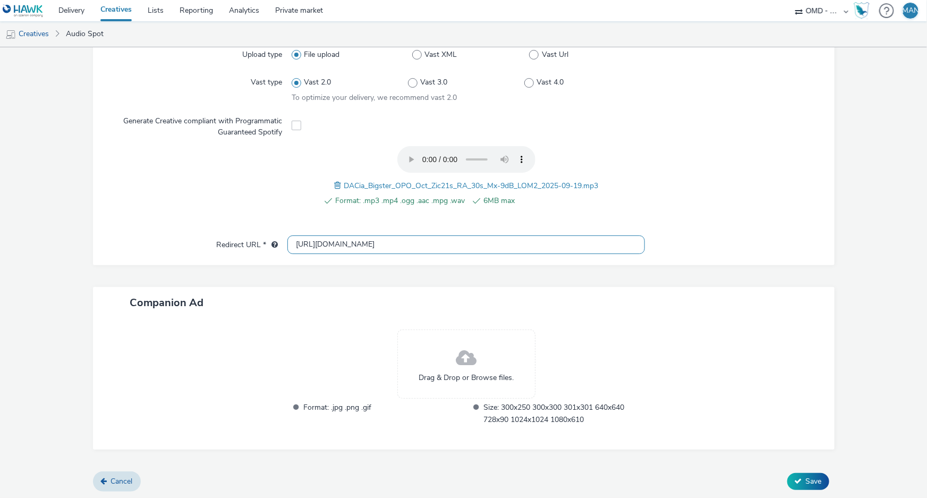
click at [515, 240] on input "[URL][DOMAIN_NAME]" at bounding box center [465, 244] width 357 height 19
click at [511, 244] on input "[URL][DOMAIN_NAME]" at bounding box center [465, 244] width 357 height 19
paste input "s://[DOMAIN_NAME][URL]"
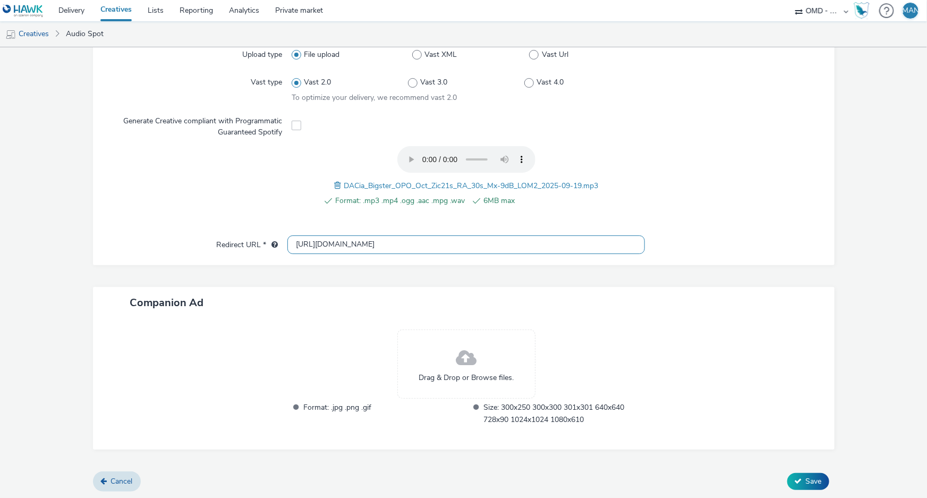
type input "[URL][DOMAIN_NAME]"
click at [812, 331] on div at bounding box center [734, 384] width 179 height 110
click at [839, 228] on form "New creative General Name * socio_demo-rmc_35_59ans-bigster_opo_octobre-s_audio…" at bounding box center [463, 127] width 927 height 743
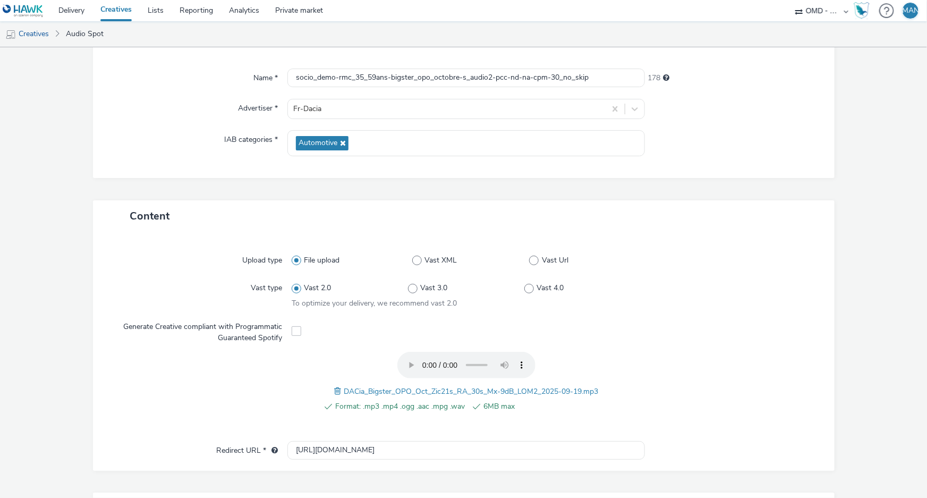
scroll to position [291, 0]
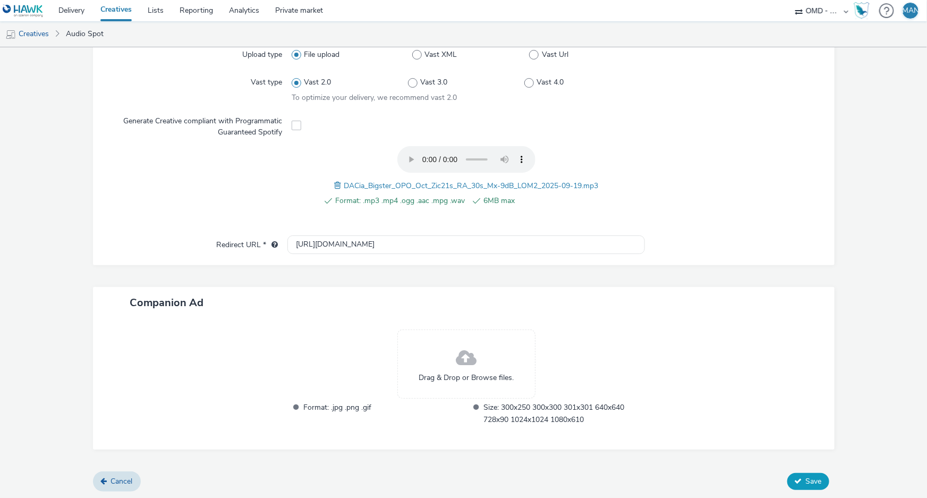
click at [806, 481] on span "Save" at bounding box center [814, 481] width 16 height 10
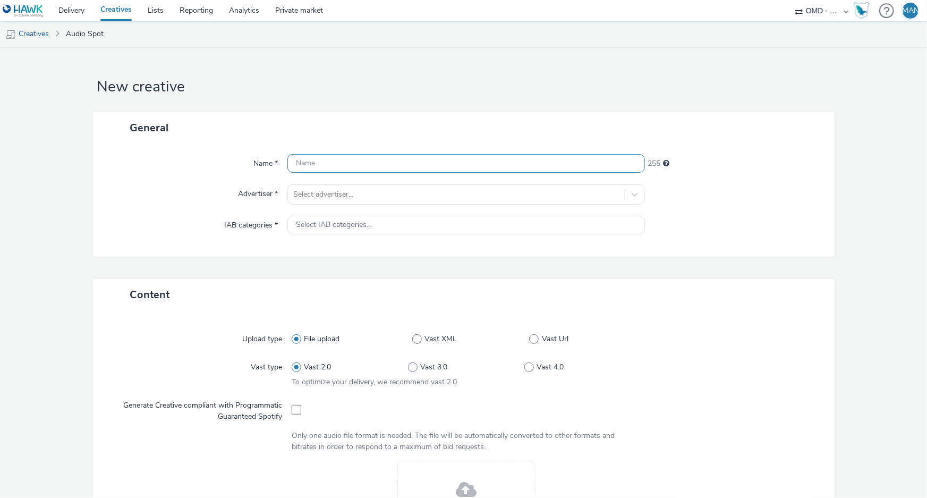
paste input "socio_demo-rmc_35_59ans-bigster_opo_octobre-s_audio-pcc-nd-na-cpm-30_no_skip"
click at [485, 164] on input "socio_demo-rmc_35_59ans-bigster_opo_octobre-s_audio-pcc-nd-na-cpm-30_no_skip" at bounding box center [465, 163] width 357 height 19
type input "socio_demo-rmc_35_59ans-bigster_opo_octobre-s_audio3-pcc-nd-na-cpm-30_no_skip"
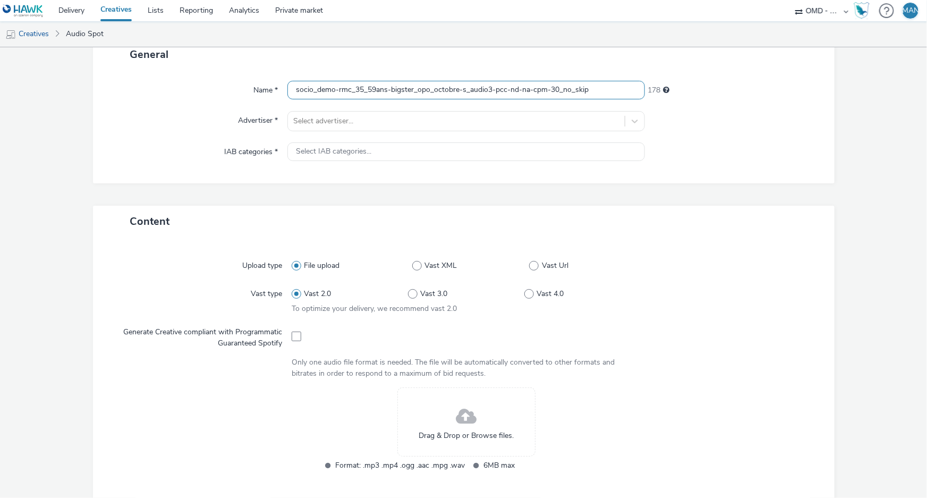
scroll to position [241, 0]
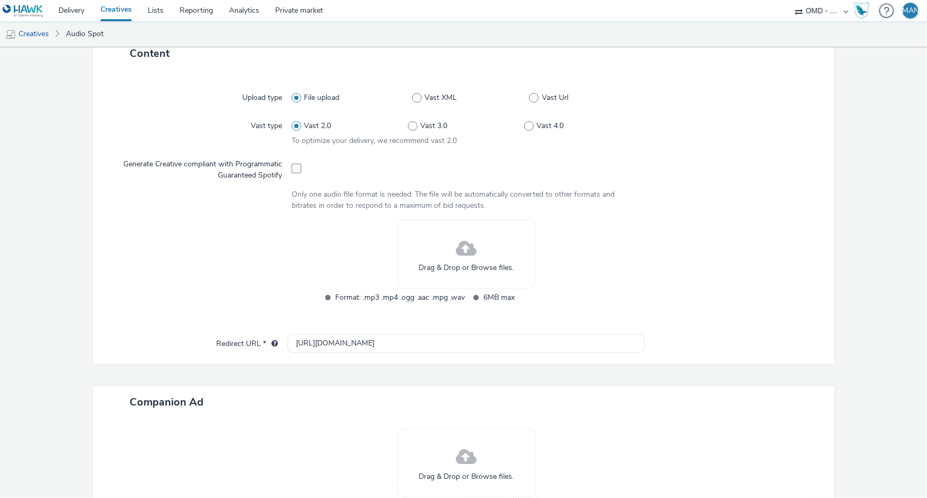
click at [456, 255] on span at bounding box center [466, 249] width 21 height 28
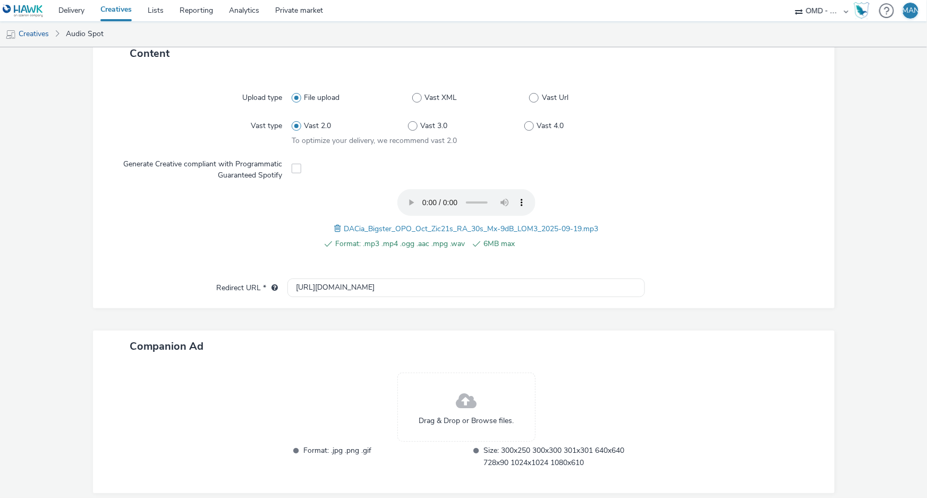
click at [727, 135] on div at bounding box center [727, 131] width 175 height 30
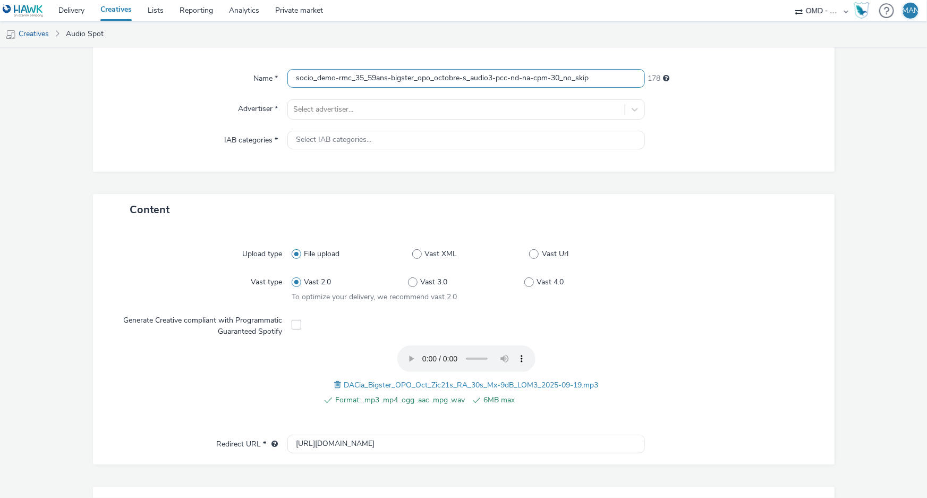
scroll to position [0, 0]
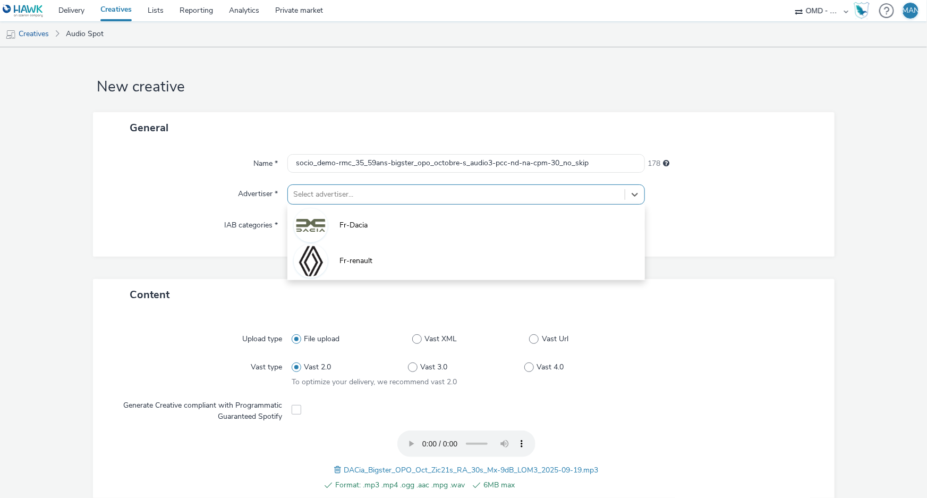
click at [362, 193] on div at bounding box center [456, 194] width 326 height 13
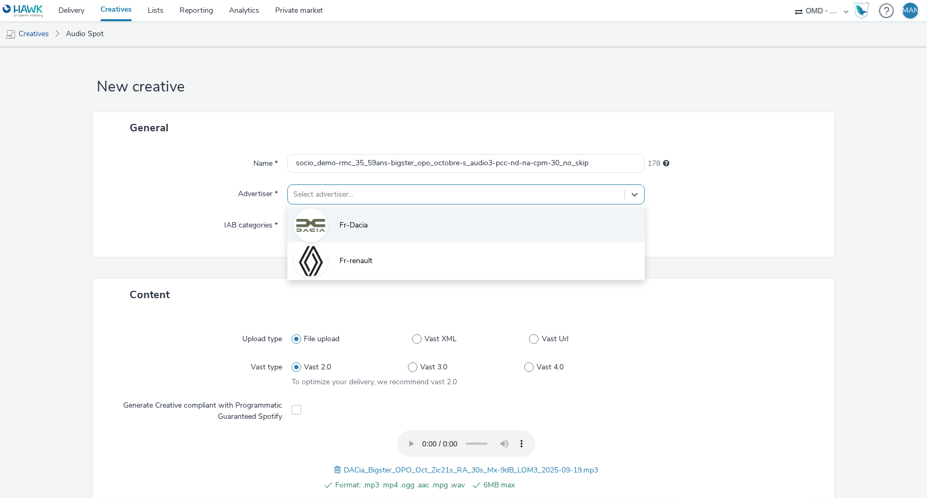
click at [353, 226] on span "Fr-Dacia" at bounding box center [353, 225] width 28 height 11
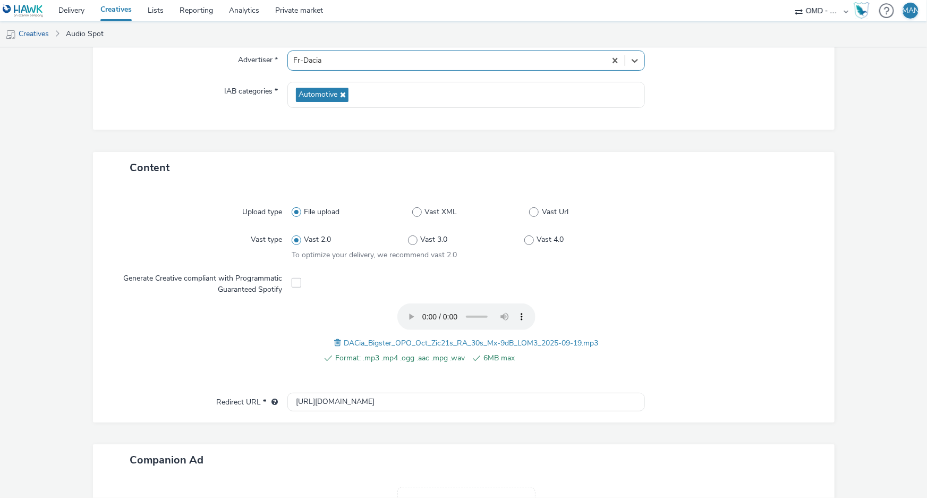
scroll to position [289, 0]
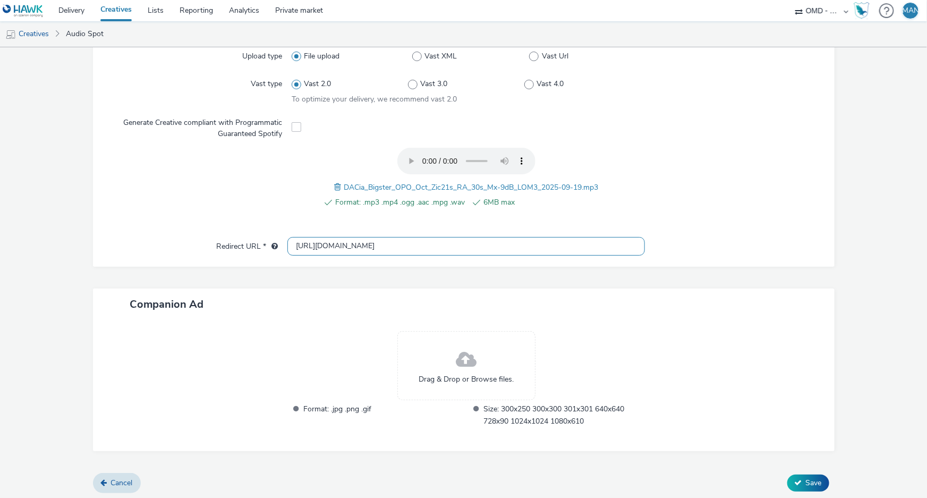
click at [408, 238] on input "[URL][DOMAIN_NAME]" at bounding box center [465, 246] width 357 height 19
paste input "s://[DOMAIN_NAME][URL]"
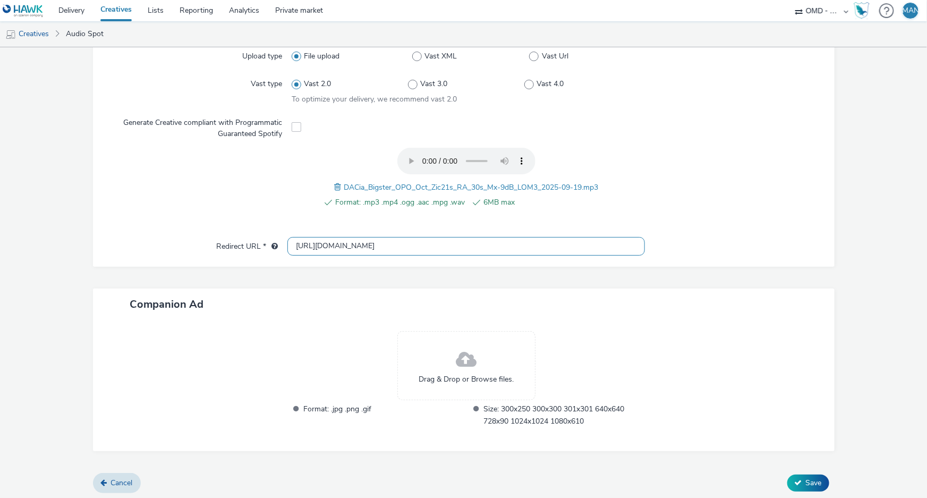
type input "[URL][DOMAIN_NAME]"
drag, startPoint x: 867, startPoint y: 397, endPoint x: 850, endPoint y: 442, distance: 48.4
click at [867, 398] on form "New creative General Name * socio_demo-rmc_35_59ans-bigster_opo_octobre-s_audio…" at bounding box center [463, 129] width 927 height 743
click at [812, 484] on span "Save" at bounding box center [814, 482] width 16 height 10
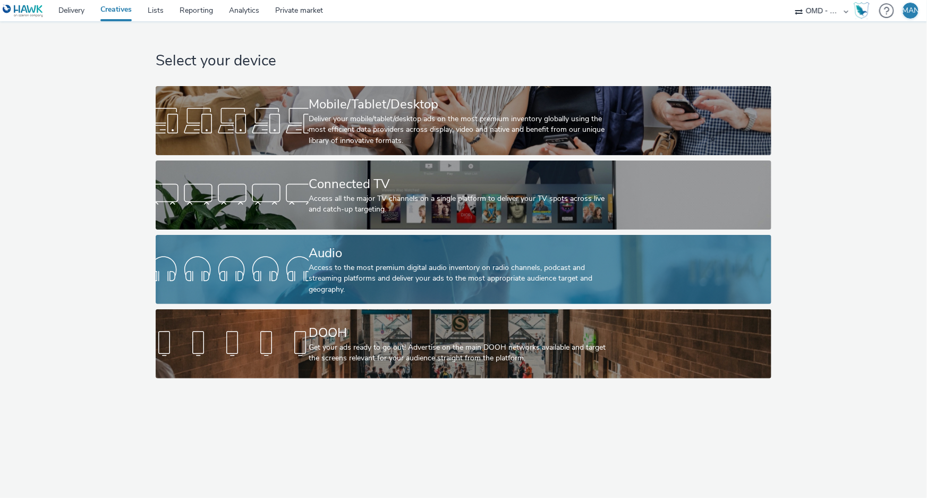
click at [384, 279] on div "Access to the most premium digital audio inventory on radio channels, podcast a…" at bounding box center [461, 278] width 305 height 32
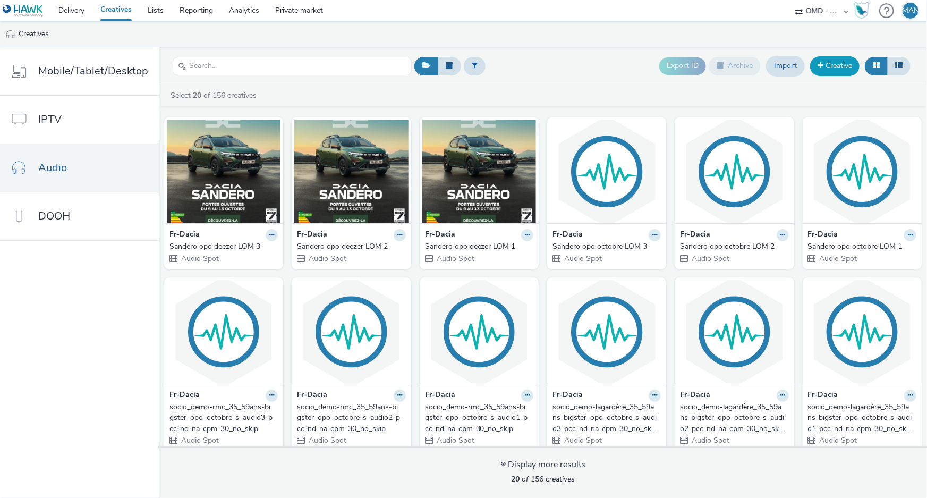
click at [834, 68] on link "Creative" at bounding box center [834, 65] width 49 height 19
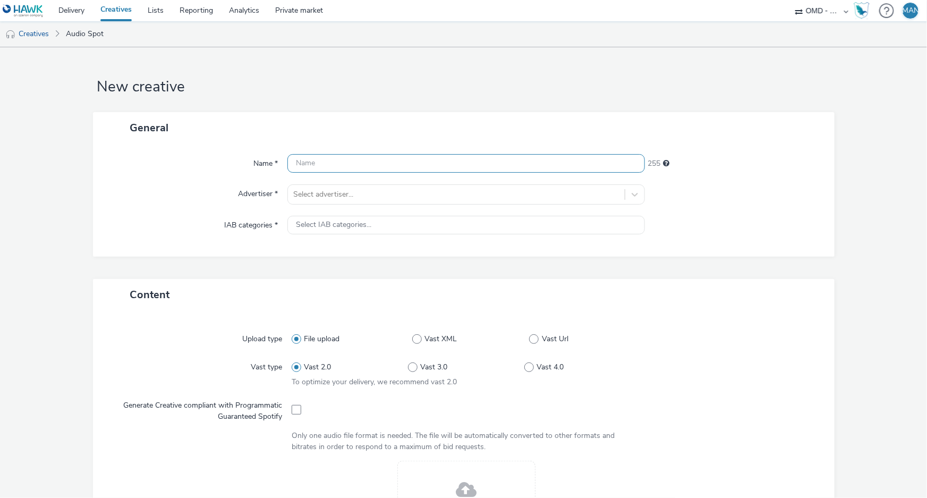
click at [322, 160] on input "text" at bounding box center [465, 163] width 357 height 19
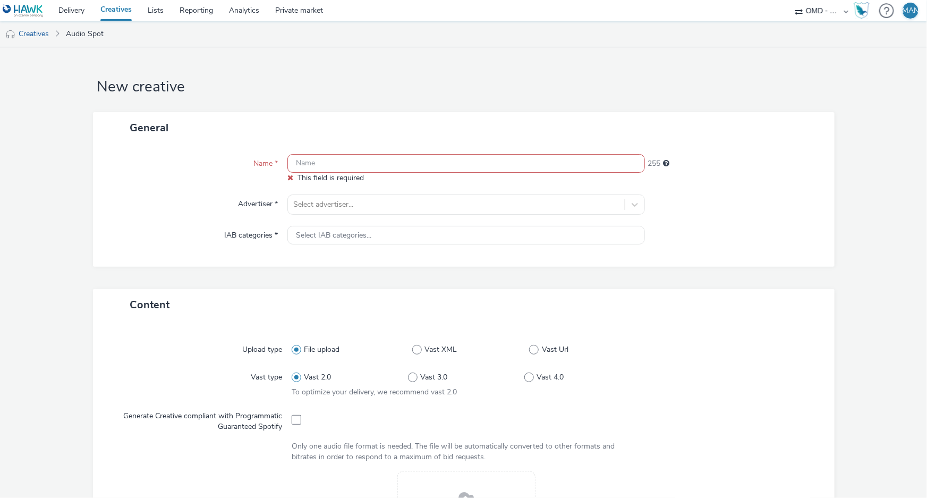
click at [327, 161] on input "text" at bounding box center [465, 163] width 357 height 19
paste input "contextual-spotify_incar_citroen-bigster_opo_octobre-s_audio-pcc-nd-na-cpm-30_n…"
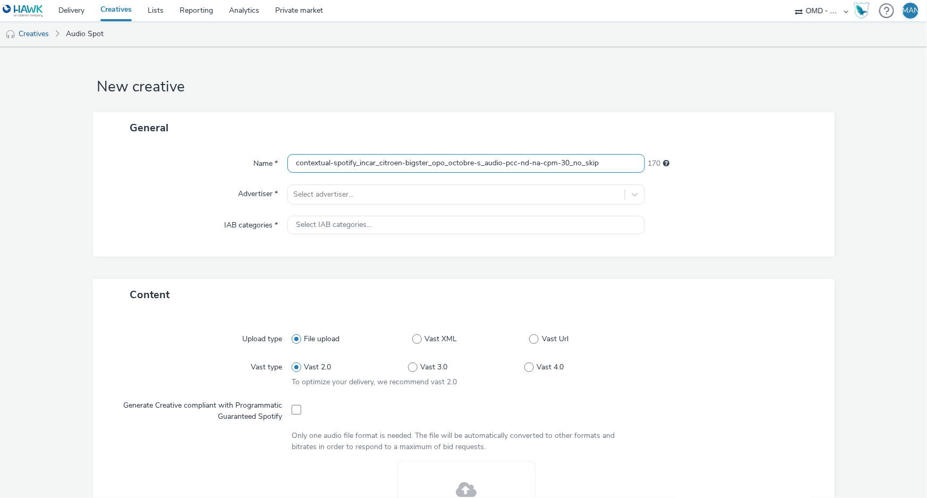
click at [499, 163] on input "contextual-spotify_incar_citroen-bigster_opo_octobre-s_audio-pcc-nd-na-cpm-30_n…" at bounding box center [465, 163] width 357 height 19
type input "contextual-spotify_incar_citroen-bigster_opo_octobre-s_audio1-pcc-nd-na-cpm-30_…"
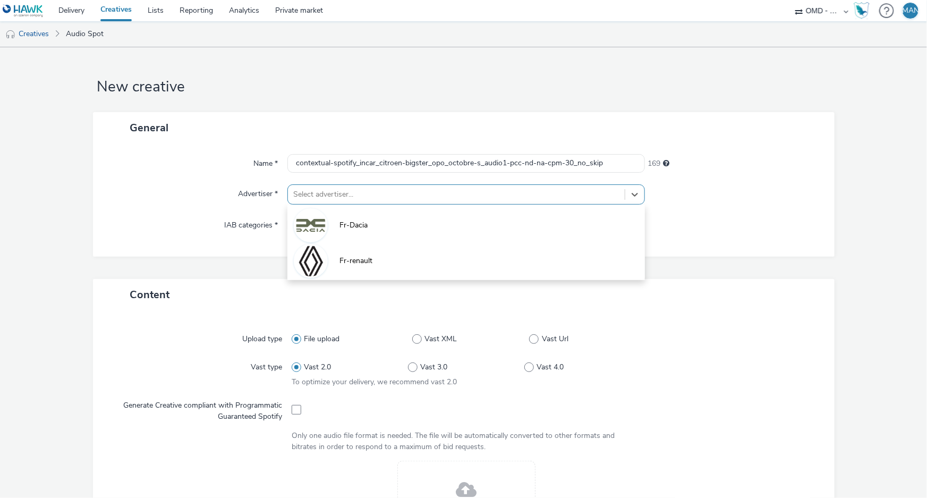
click at [350, 191] on div at bounding box center [456, 194] width 326 height 13
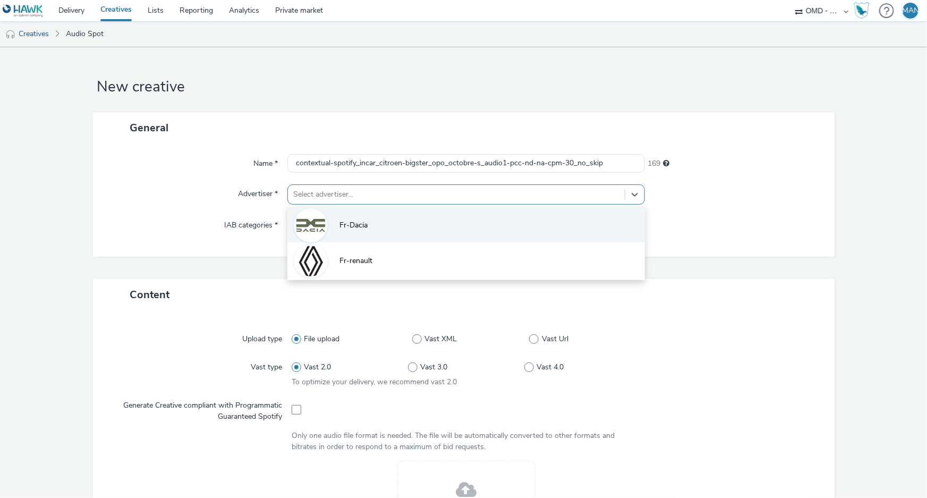
click at [350, 218] on li "Fr-Dacia" at bounding box center [465, 225] width 357 height 36
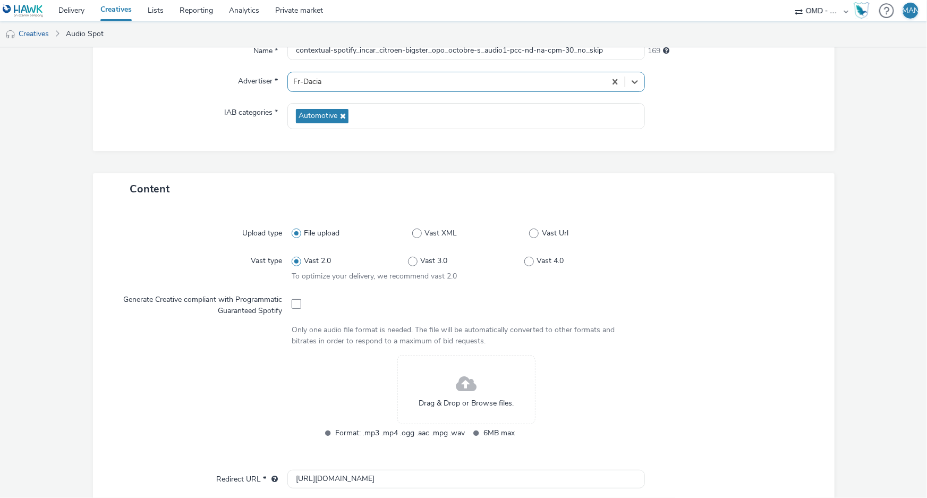
scroll to position [241, 0]
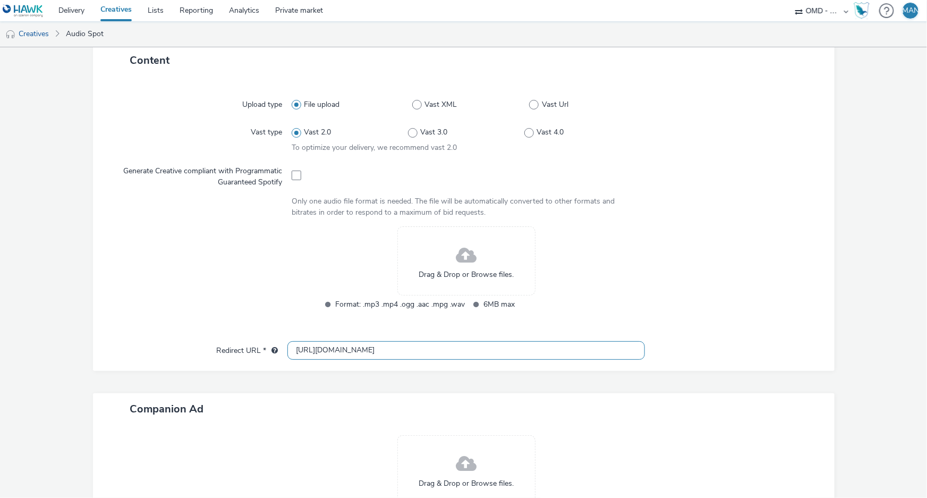
click at [388, 347] on input "[URL][DOMAIN_NAME]" at bounding box center [465, 350] width 357 height 19
click at [388, 348] on input "[URL][DOMAIN_NAME]" at bounding box center [465, 350] width 357 height 19
paste input "s://[DOMAIN_NAME][URL]"
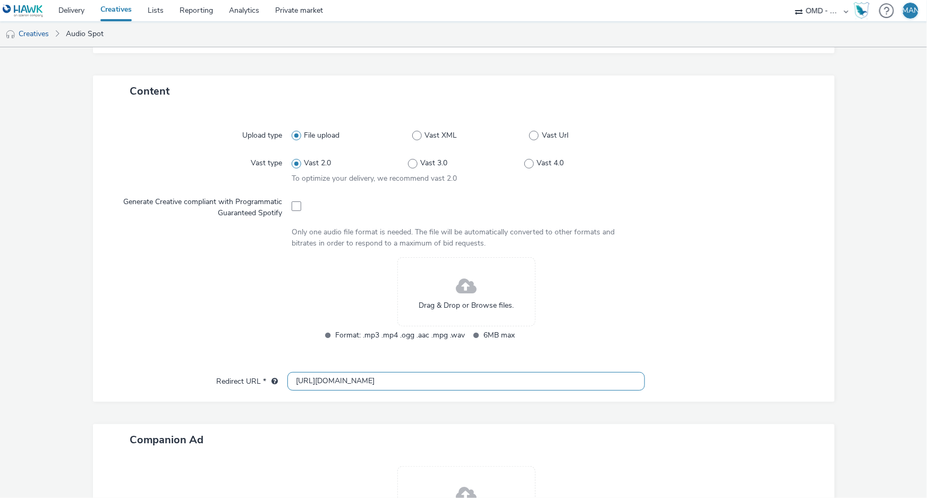
scroll to position [202, 0]
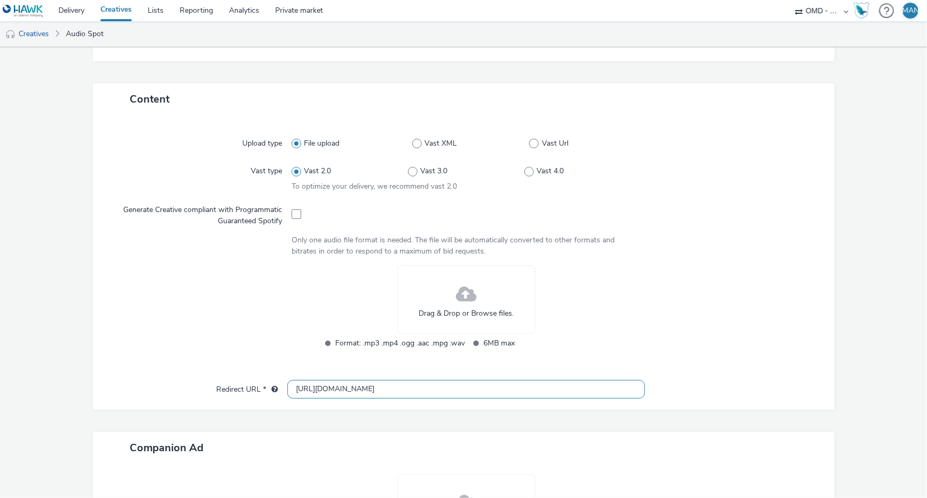
type input "[URL][DOMAIN_NAME]"
click at [458, 303] on span at bounding box center [466, 294] width 21 height 28
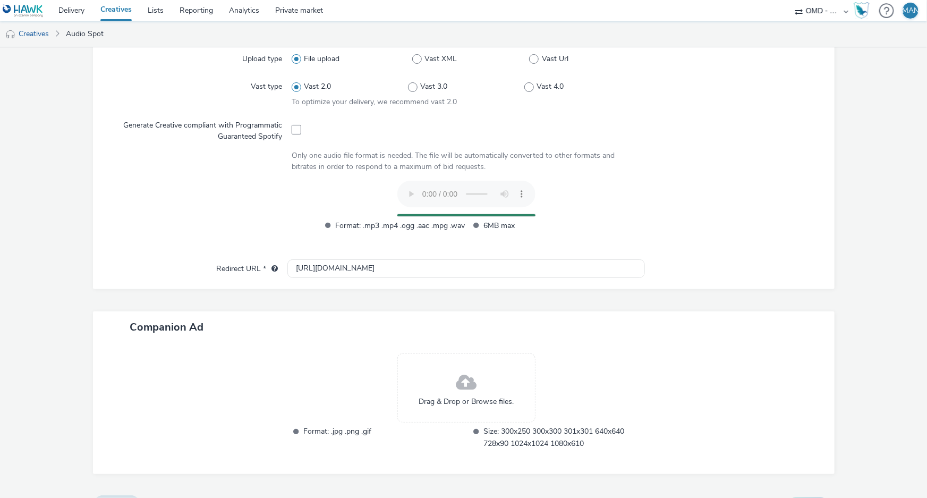
scroll to position [311, 0]
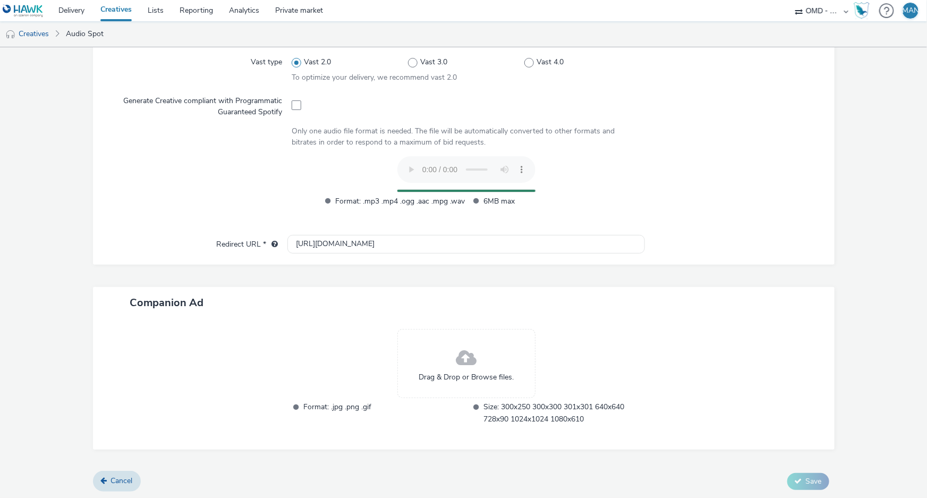
click at [467, 360] on span at bounding box center [466, 358] width 21 height 28
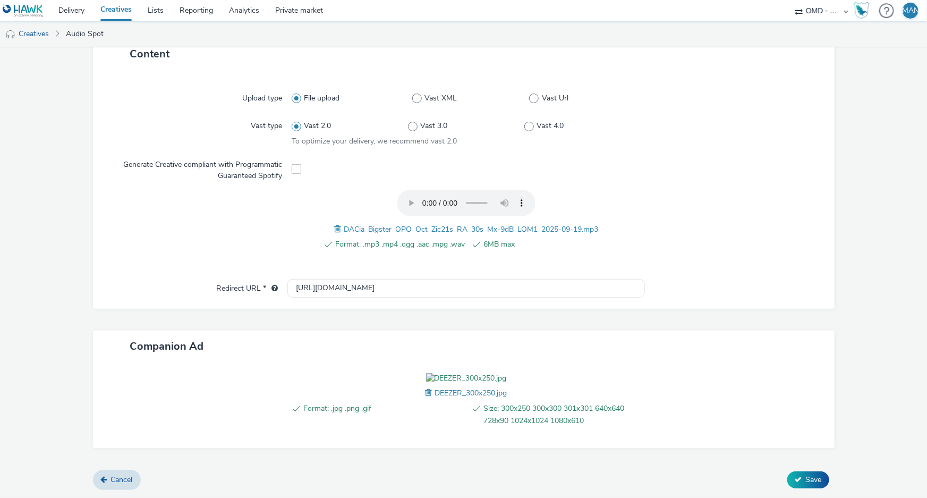
scroll to position [307, 0]
click at [809, 479] on span "Save" at bounding box center [814, 479] width 16 height 10
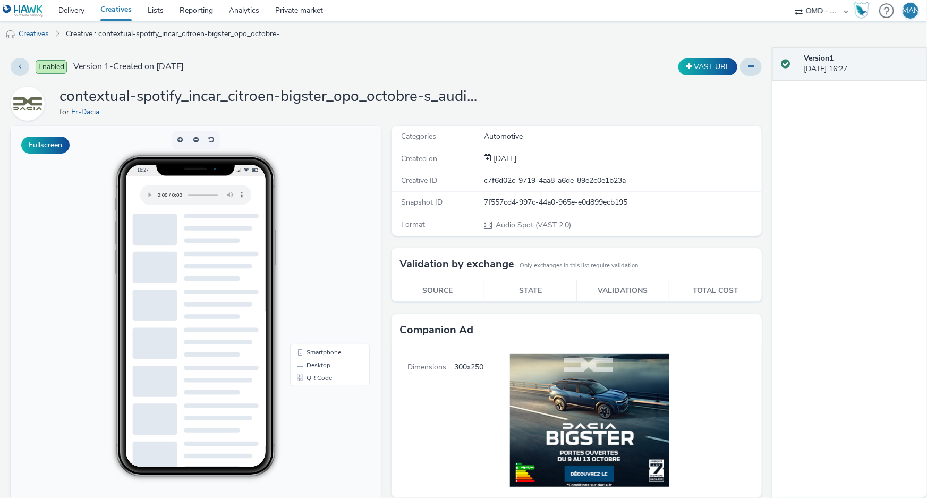
click at [122, 7] on link "Creatives" at bounding box center [115, 10] width 47 height 21
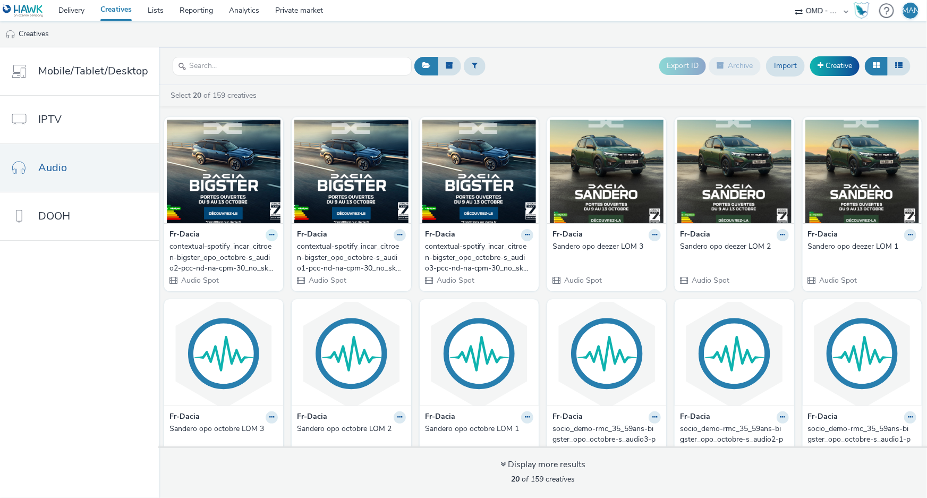
click at [269, 236] on icon at bounding box center [271, 235] width 5 height 6
click at [244, 314] on link "Archive" at bounding box center [238, 316] width 80 height 21
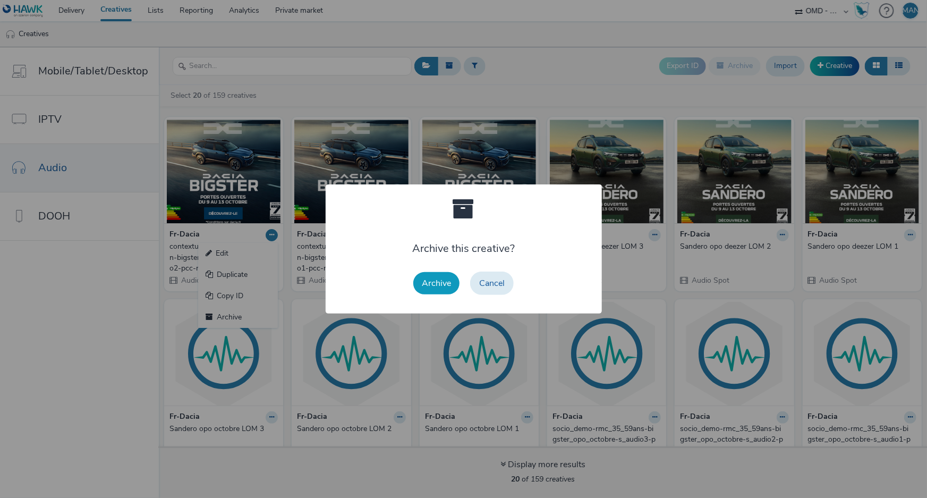
click at [440, 285] on button "Archive" at bounding box center [436, 283] width 46 height 22
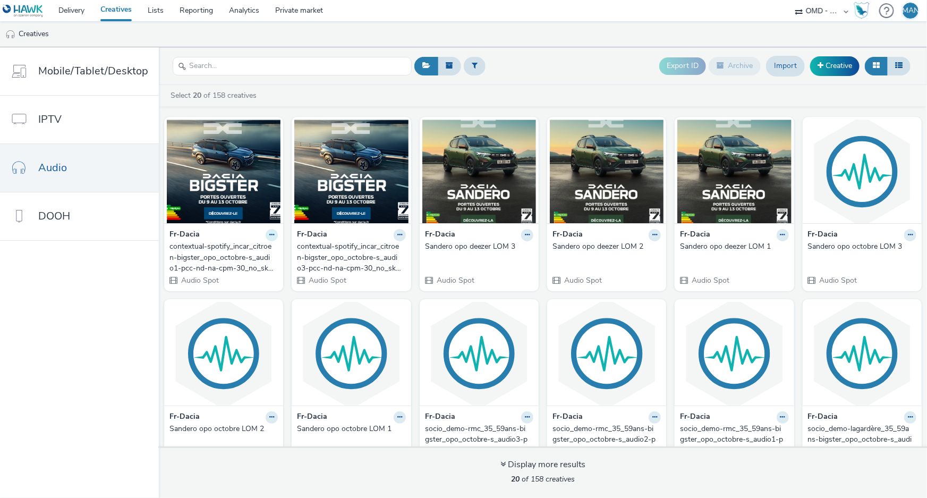
click at [266, 235] on button at bounding box center [272, 235] width 12 height 12
click at [228, 315] on link "Archive" at bounding box center [238, 316] width 80 height 21
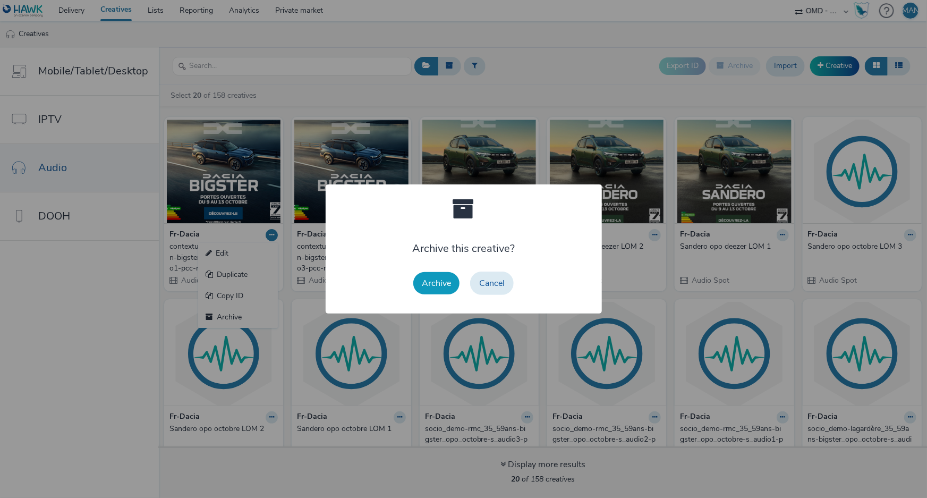
click at [427, 287] on button "Archive" at bounding box center [436, 283] width 46 height 22
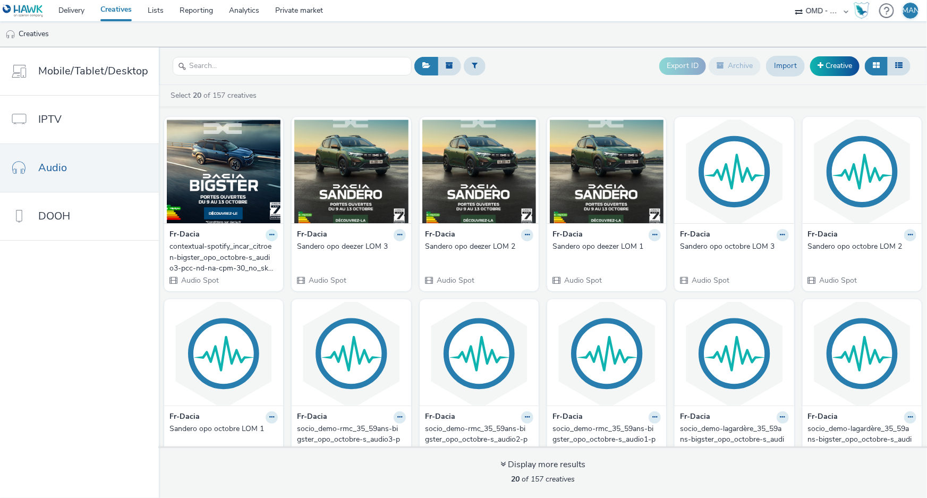
click at [269, 236] on icon at bounding box center [271, 235] width 5 height 6
click at [236, 318] on link "Archive" at bounding box center [238, 316] width 80 height 21
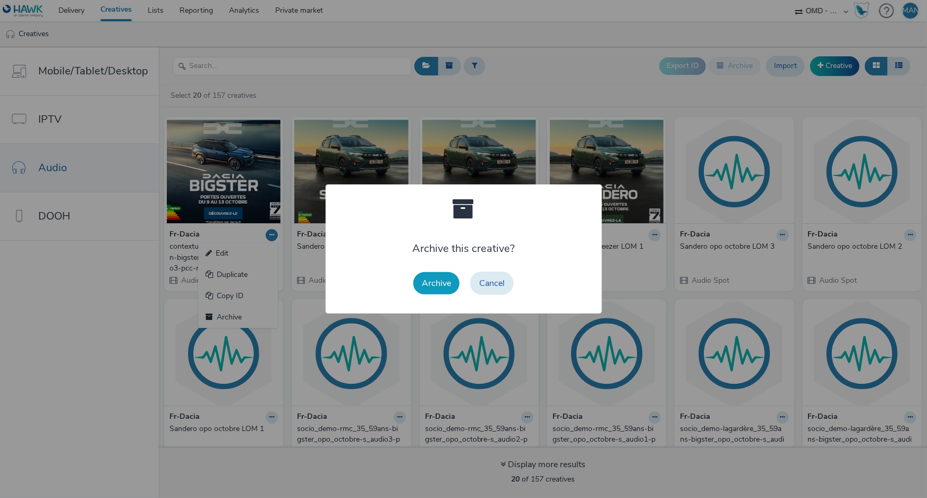
click at [447, 285] on button "Archive" at bounding box center [436, 283] width 46 height 22
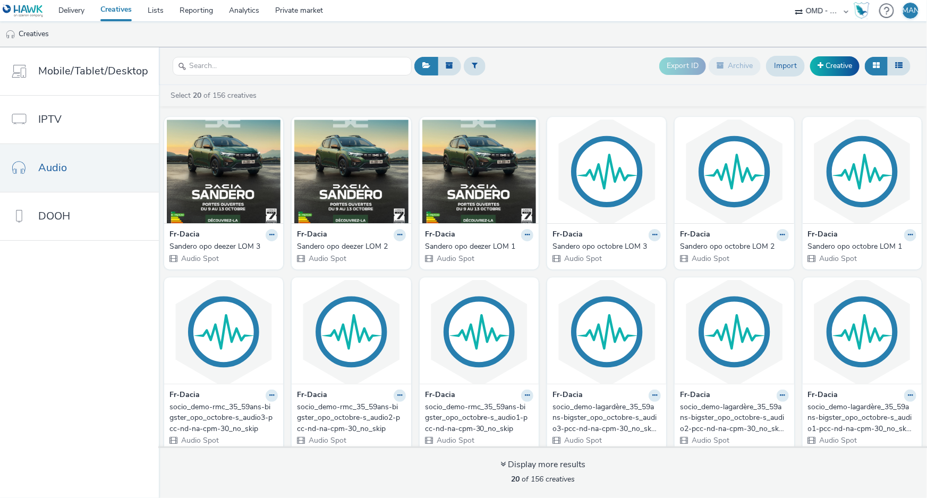
click at [581, 73] on div "Export ID Archive Import Creative" at bounding box center [662, 66] width 501 height 26
click at [73, 9] on link "Delivery" at bounding box center [71, 10] width 42 height 21
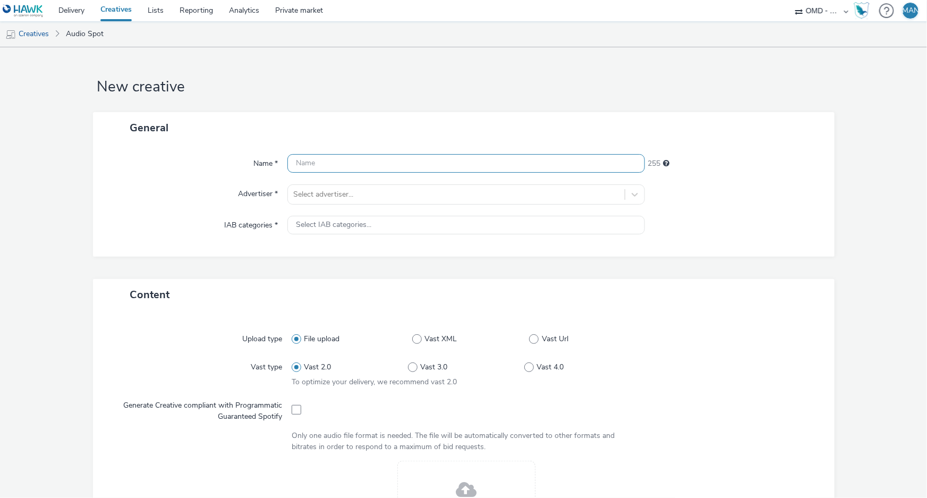
click at [562, 159] on input "text" at bounding box center [465, 163] width 357 height 19
paste input "contextual-spotify_incar_citroen-bigster_opo_octobre-s_audio-pcc-nd-na-cpm-30_n…"
click at [499, 164] on input "contextual-spotify_incar_citroen-bigster_opo_octobre-s_audio-pcc-nd-na-cpm-30_n…" at bounding box center [465, 163] width 357 height 19
type input "contextual-spotify_incar_citroen-bigster_opo_octobre-s_audio2-pcc-nd-na-cpm-30_…"
click at [423, 181] on div "Name * contextual-spotify_incar_citroen-bigster_opo_octobre-s_audio2-pcc-nd-na-…" at bounding box center [463, 199] width 741 height 113
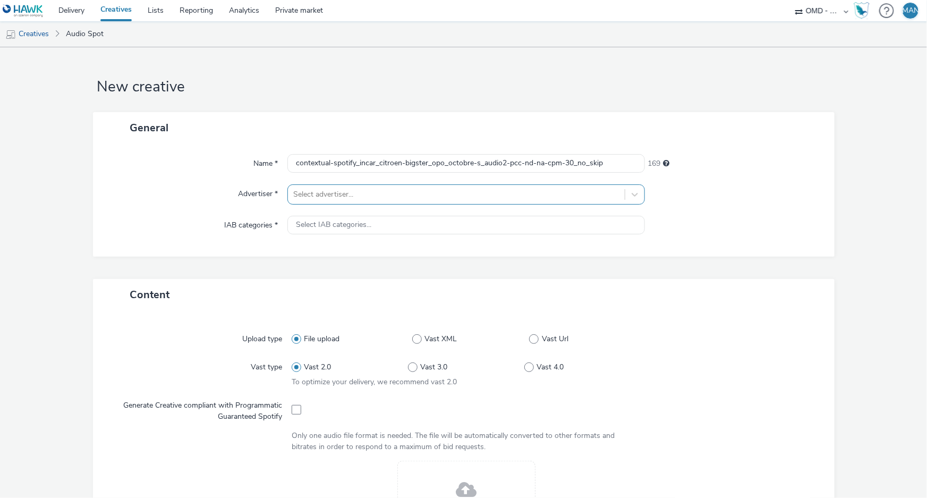
click at [404, 192] on div at bounding box center [456, 194] width 326 height 13
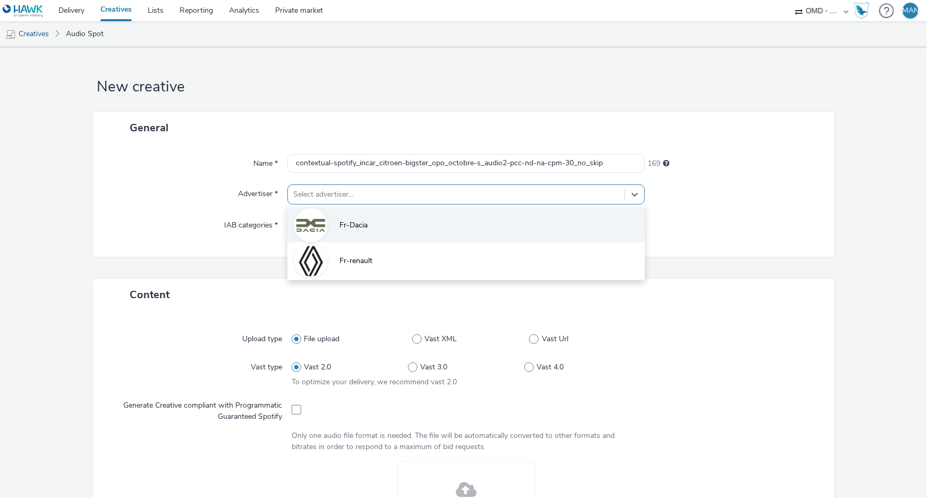
click at [382, 224] on li "Fr-Dacia" at bounding box center [465, 225] width 357 height 36
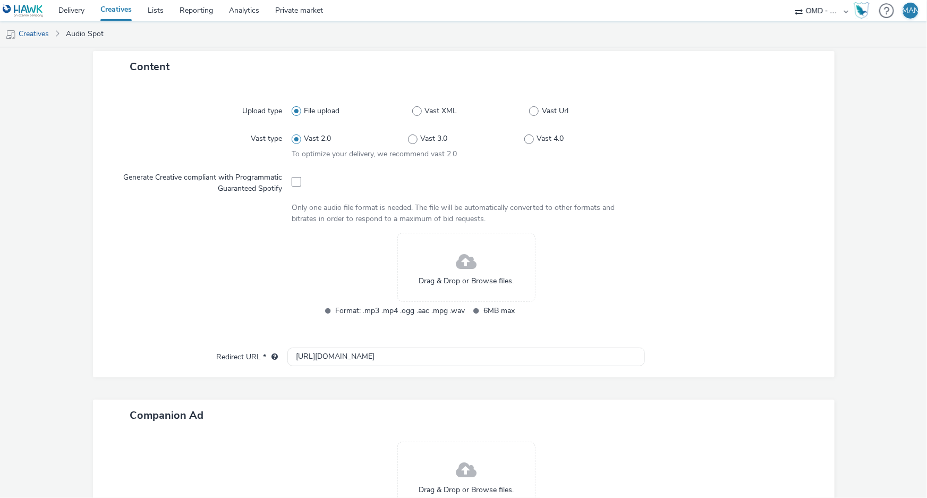
scroll to position [241, 0]
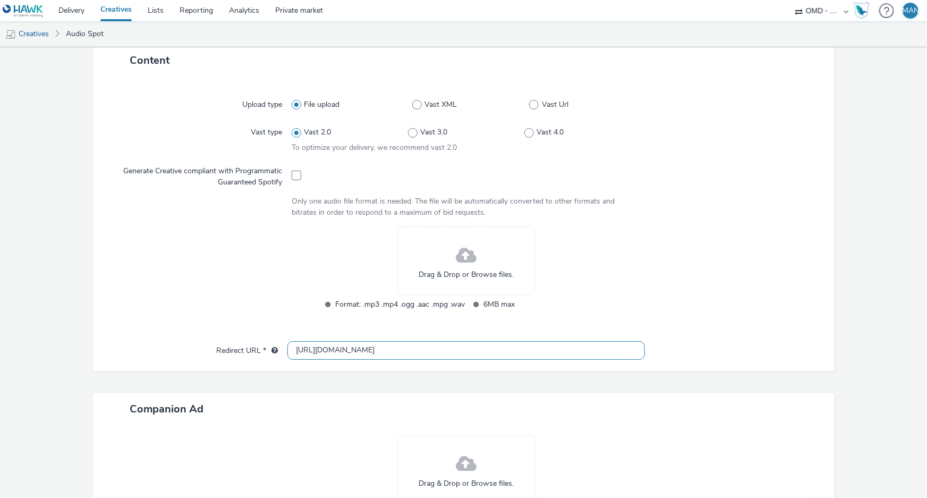
click at [399, 353] on input "[URL][DOMAIN_NAME]" at bounding box center [465, 350] width 357 height 19
paste input "s://[DOMAIN_NAME][URL]"
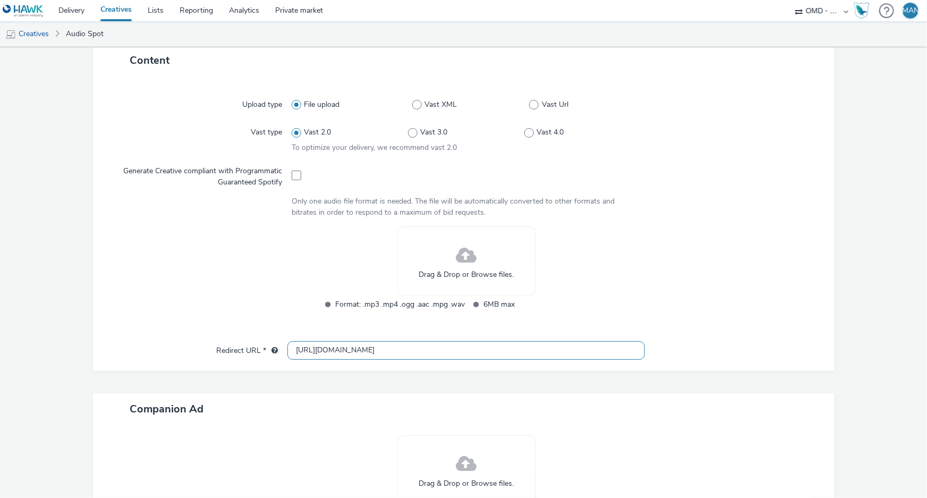
type input "[URL][DOMAIN_NAME]"
click at [443, 258] on div "Drag & Drop or Browse files." at bounding box center [466, 260] width 138 height 69
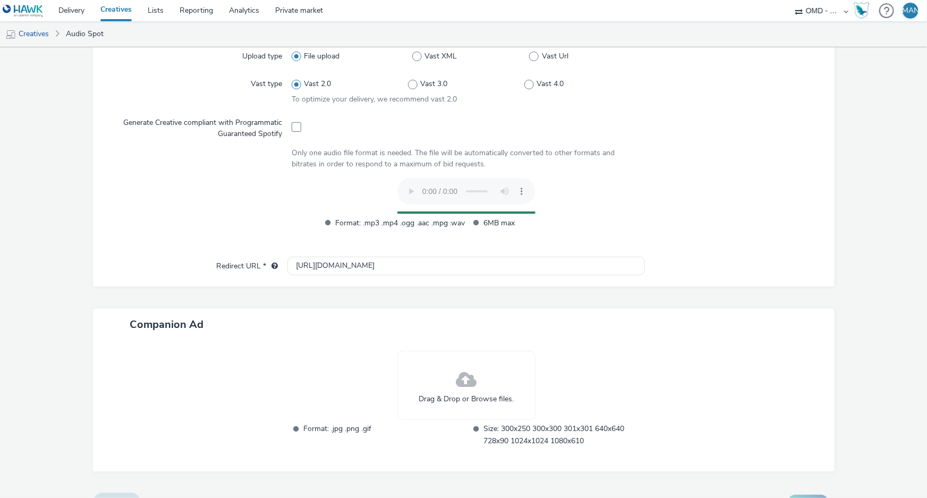
scroll to position [311, 0]
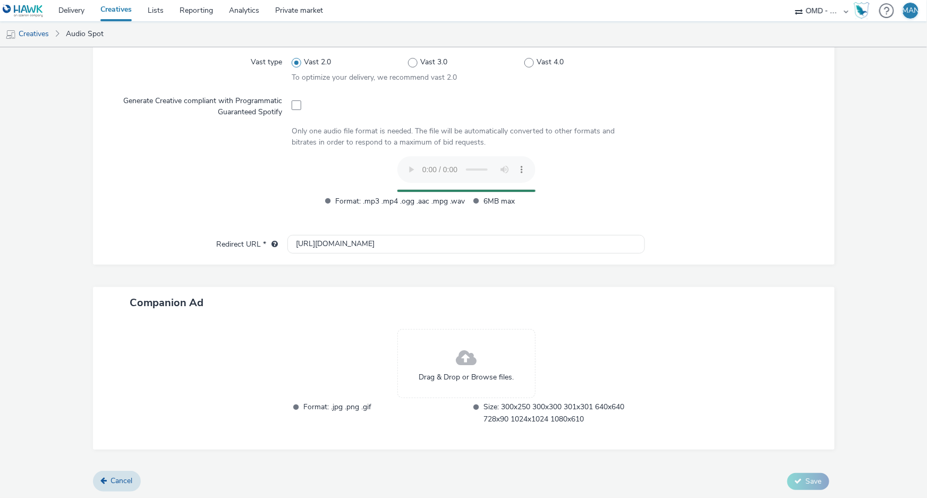
click at [456, 364] on span at bounding box center [466, 358] width 21 height 28
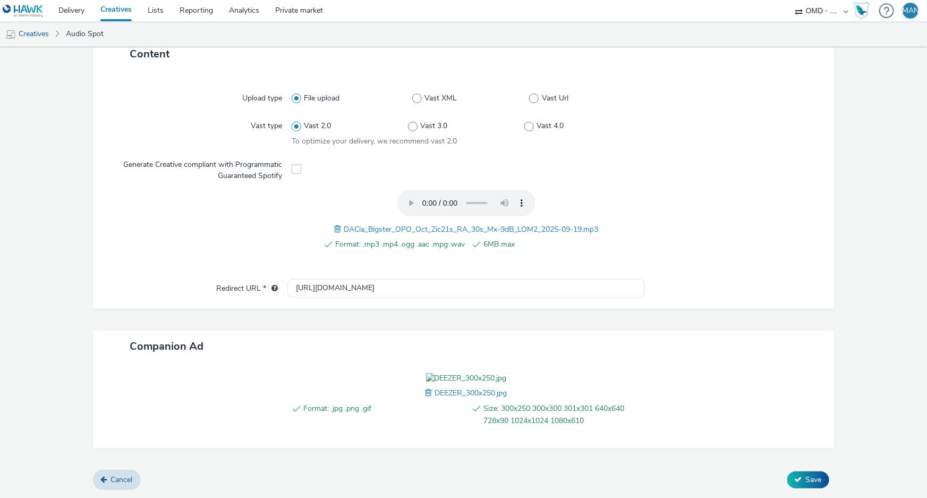
scroll to position [307, 0]
click at [806, 477] on span "Save" at bounding box center [814, 479] width 16 height 10
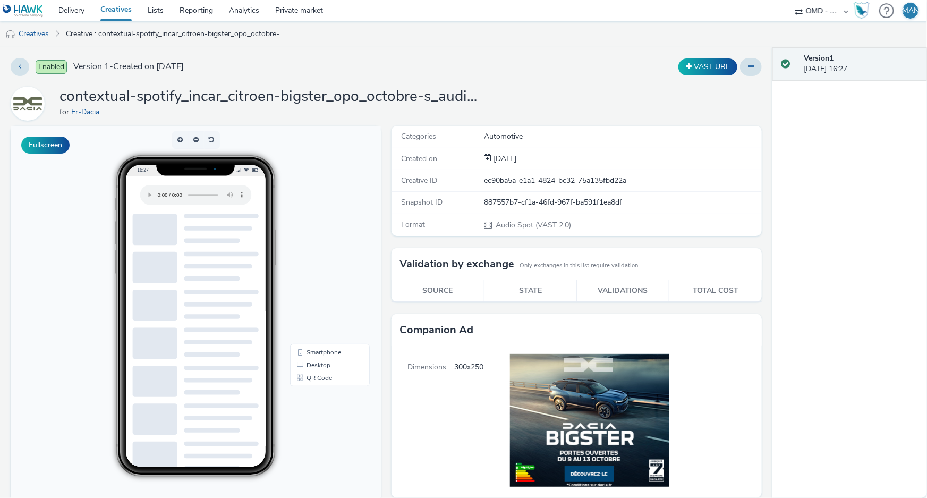
drag, startPoint x: 323, startPoint y: 65, endPoint x: 325, endPoint y: 40, distance: 25.0
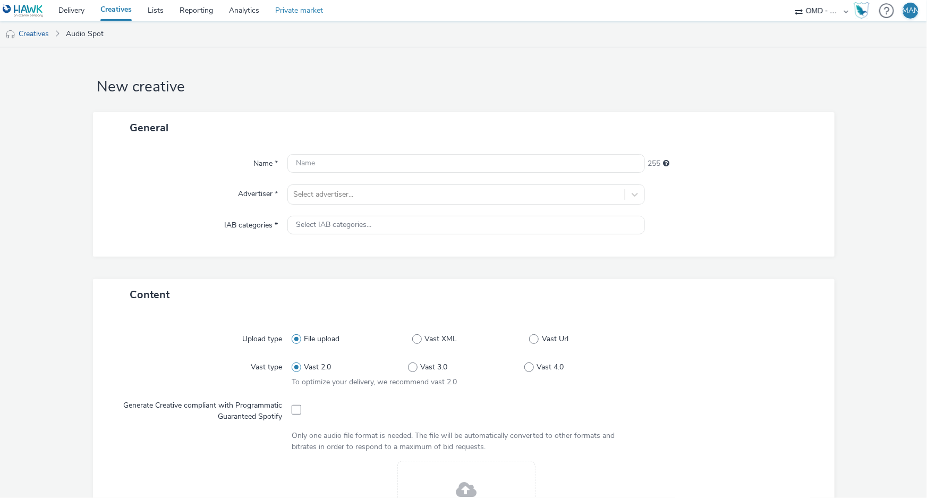
click at [303, 10] on link "Private market" at bounding box center [299, 10] width 64 height 21
click at [341, 165] on input "text" at bounding box center [465, 163] width 357 height 19
paste input "contextual-spotify_incar_citroen-bigster_opo_octobre-s_audio-pcc-nd-na-cpm-30_n…"
click at [498, 165] on input "contextual-spotify_incar_citroen-bigster_opo_octobre-s_audio-pcc-nd-na-cpm-30_n…" at bounding box center [465, 163] width 357 height 19
type input "contextual-spotify_incar_citroen-bigster_opo_octobre-s_audio3-pcc-nd-na-cpm-30_…"
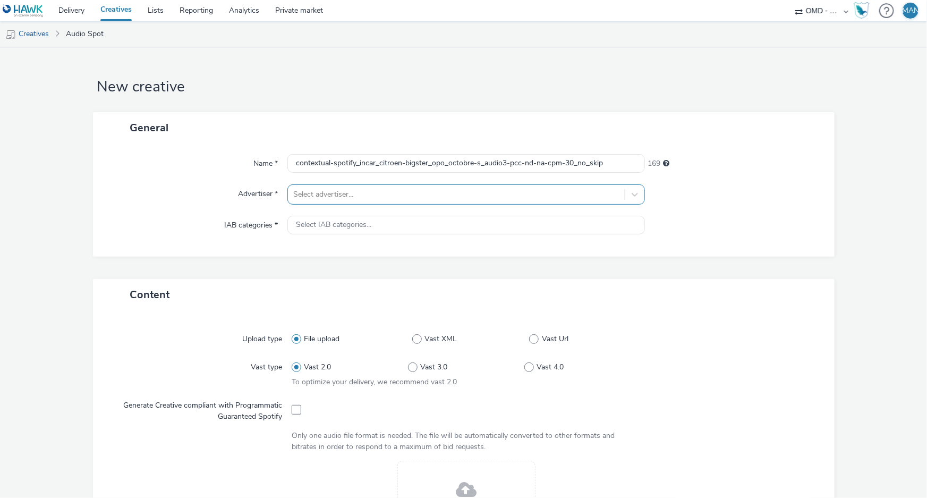
click at [362, 191] on div at bounding box center [456, 194] width 326 height 13
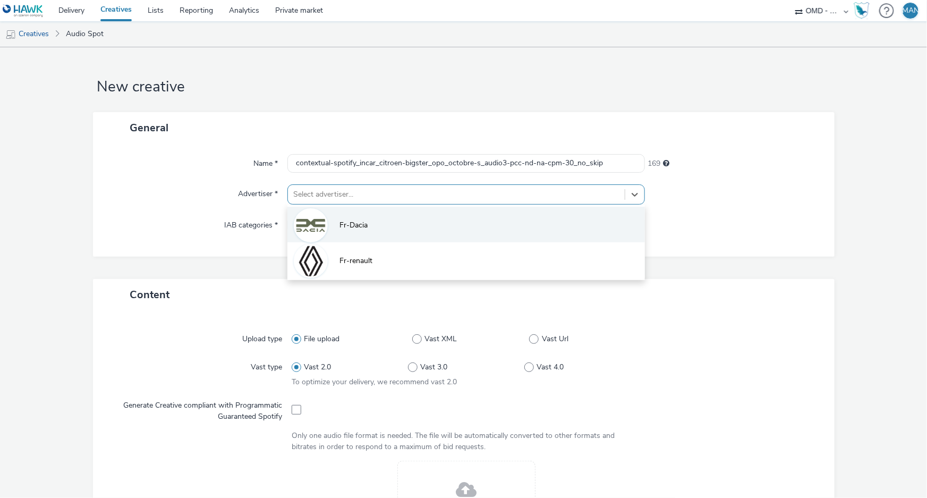
click at [350, 225] on span "Fr-Dacia" at bounding box center [353, 225] width 28 height 11
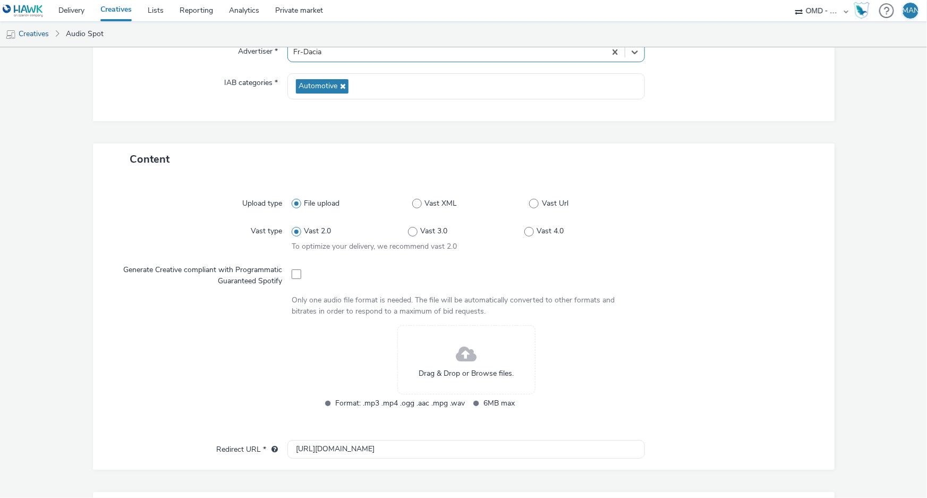
scroll to position [193, 0]
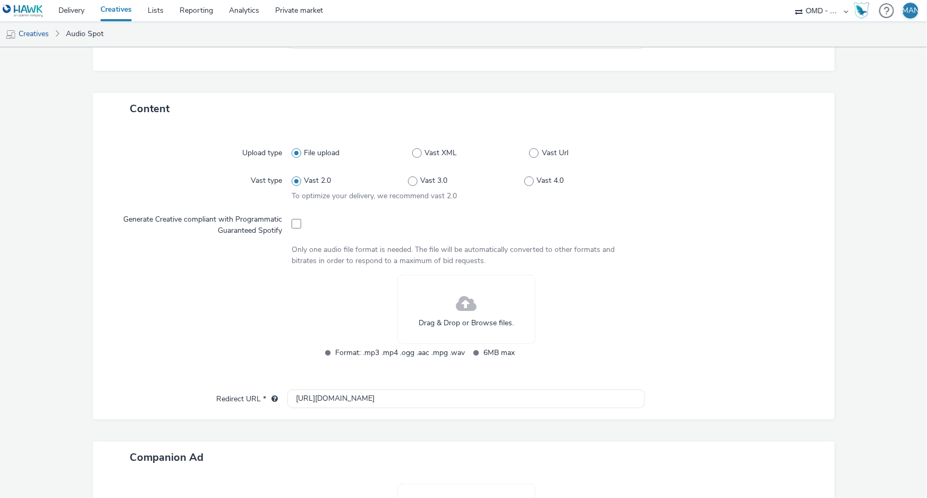
click at [744, 295] on div at bounding box center [727, 324] width 175 height 98
click at [374, 399] on input "[URL][DOMAIN_NAME]" at bounding box center [465, 398] width 357 height 19
paste input "s://[DOMAIN_NAME][URL]"
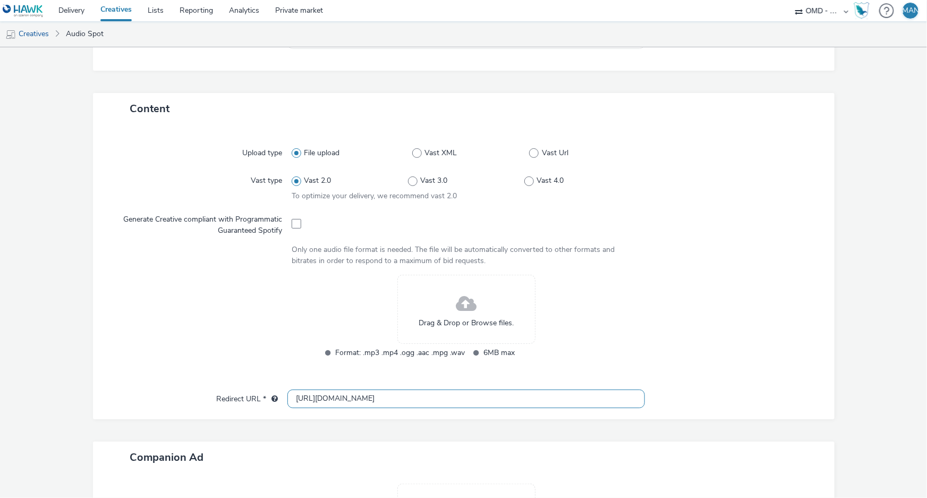
scroll to position [0, 637]
type input "[URL][DOMAIN_NAME]"
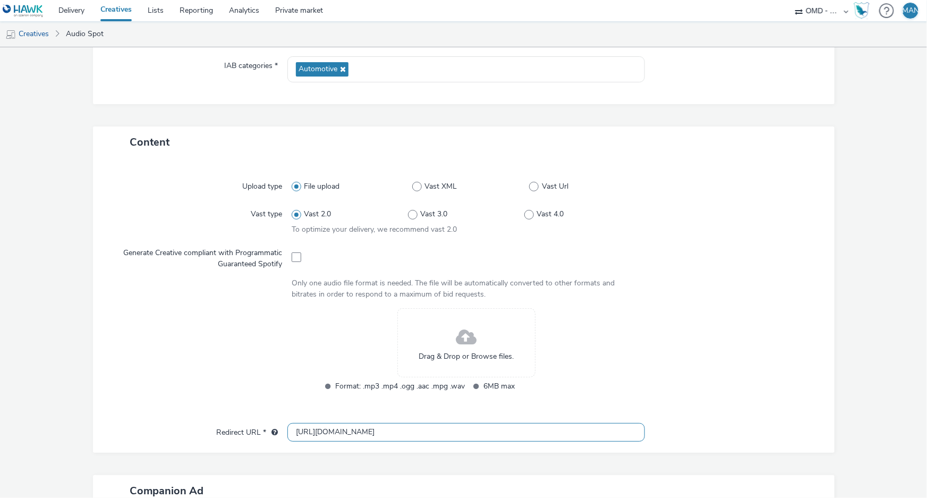
scroll to position [289, 0]
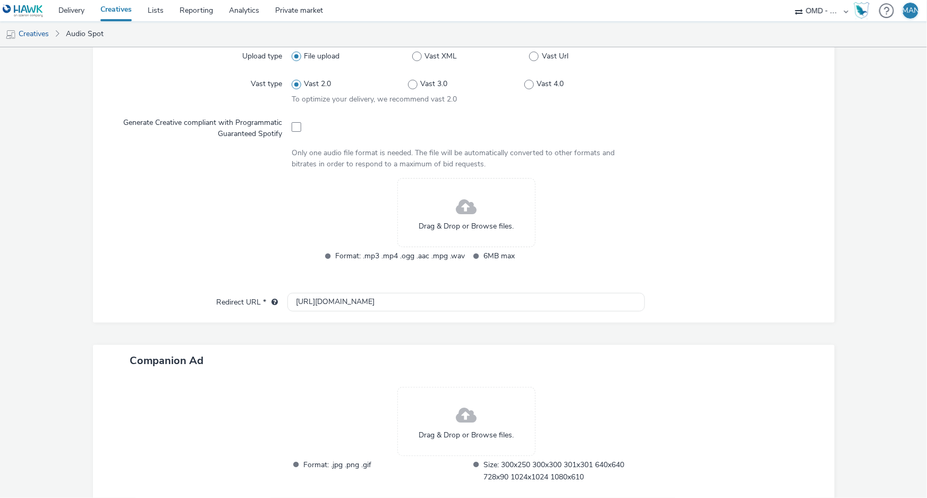
click at [448, 190] on div "Drag & Drop or Browse files." at bounding box center [466, 212] width 138 height 69
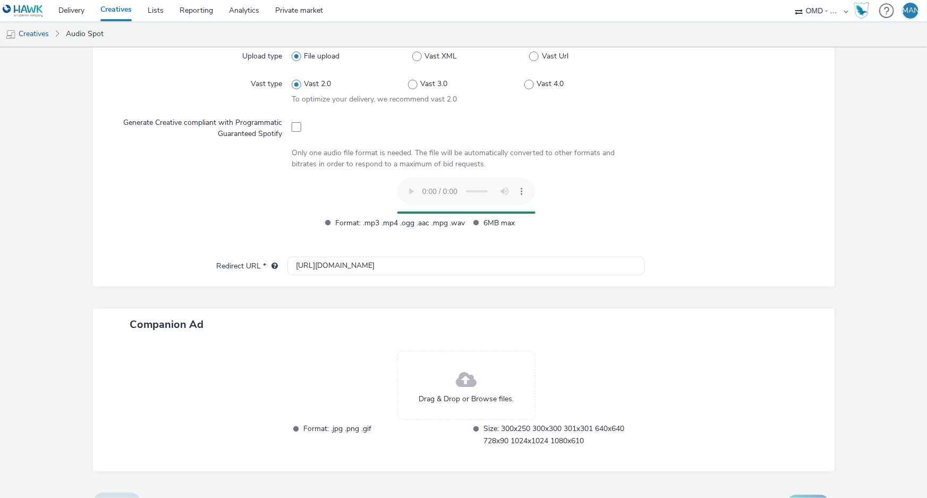
click at [472, 379] on span at bounding box center [466, 380] width 21 height 28
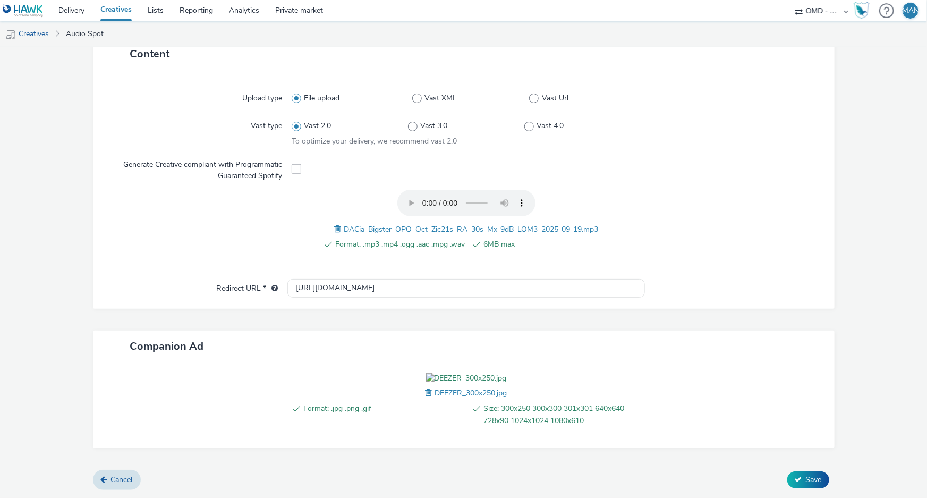
scroll to position [307, 0]
click at [807, 482] on span "Save" at bounding box center [814, 479] width 16 height 10
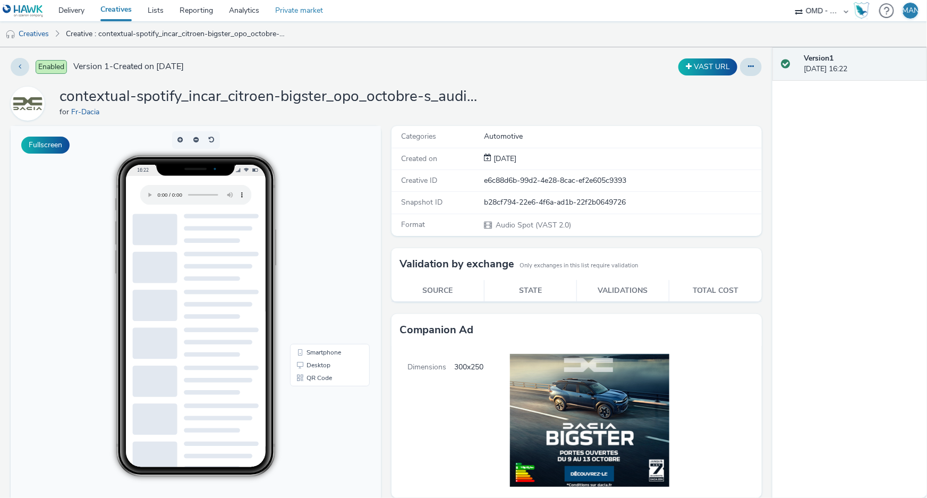
click at [287, 10] on link "Private market" at bounding box center [299, 10] width 64 height 21
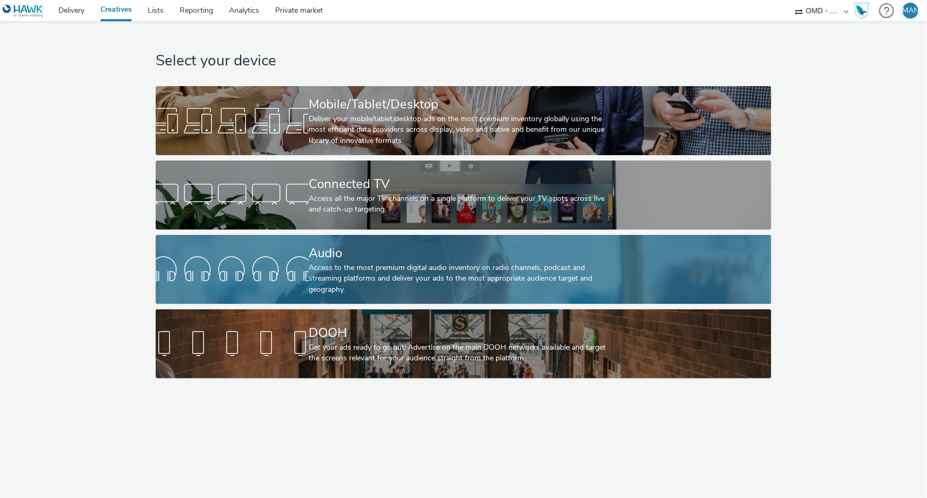
click at [388, 286] on div "Access to the most premium digital audio inventory on radio channels, podcast a…" at bounding box center [461, 278] width 305 height 32
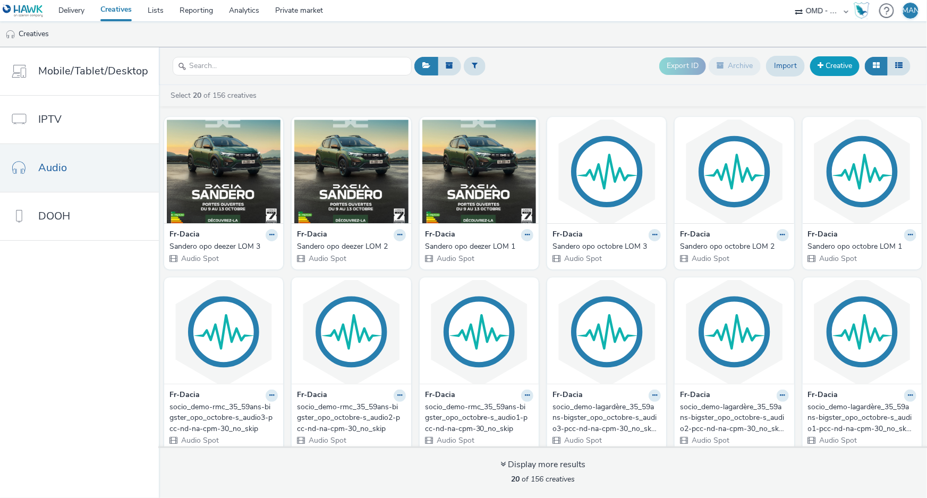
click at [841, 65] on link "Creative" at bounding box center [834, 65] width 49 height 19
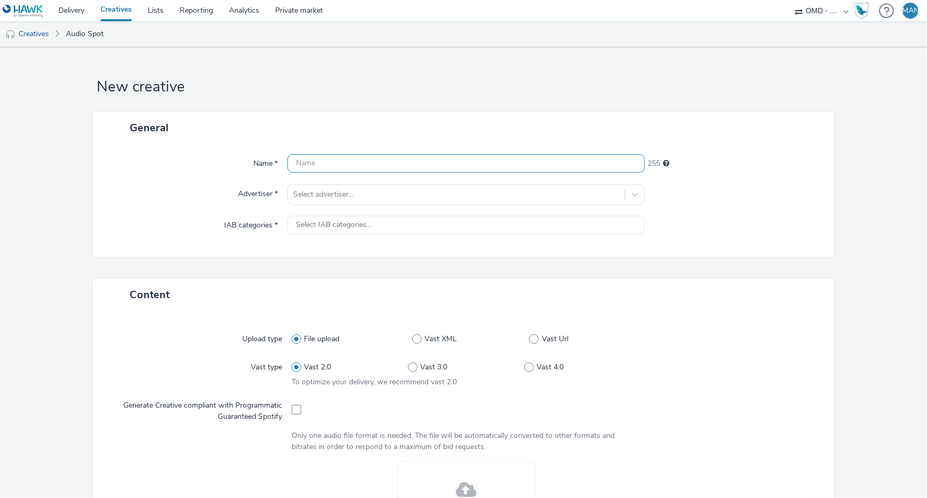
click at [312, 164] on input "text" at bounding box center [465, 163] width 357 height 19
paste input "socio_demo-lesindes_35_59ans-bigster_opo_octobre-s_audio-pcc-nd-na-cpm-30_no_sk…"
click at [501, 164] on input "socio_demo-lesindes_35_59ans-bigster_opo_octobre-s_audio-pcc-nd-na-cpm-30_no_sk…" at bounding box center [465, 163] width 357 height 19
type input "socio_demo-lesindes_35_59ans-bigster_opo_octobre-s_audio1-pcc-nd-na-cpm-30_no_s…"
click at [369, 199] on div at bounding box center [456, 194] width 326 height 13
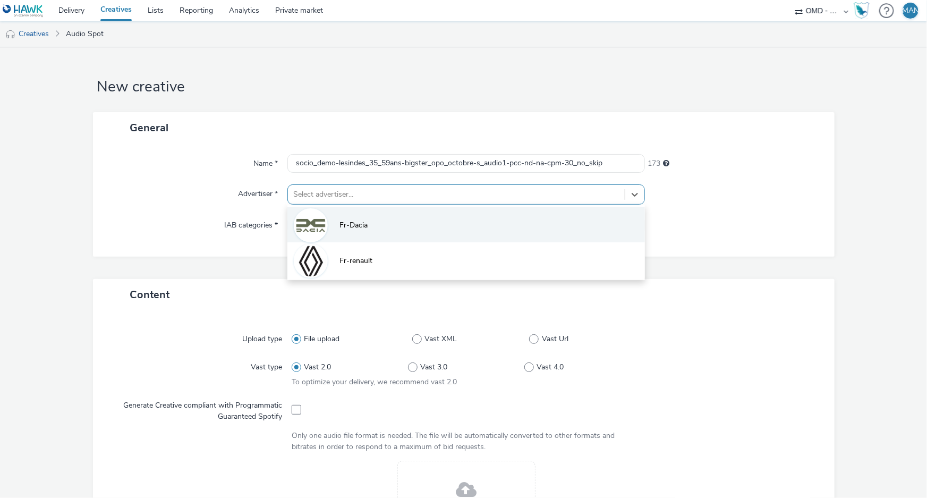
click at [348, 224] on span "Fr-Dacia" at bounding box center [353, 225] width 28 height 11
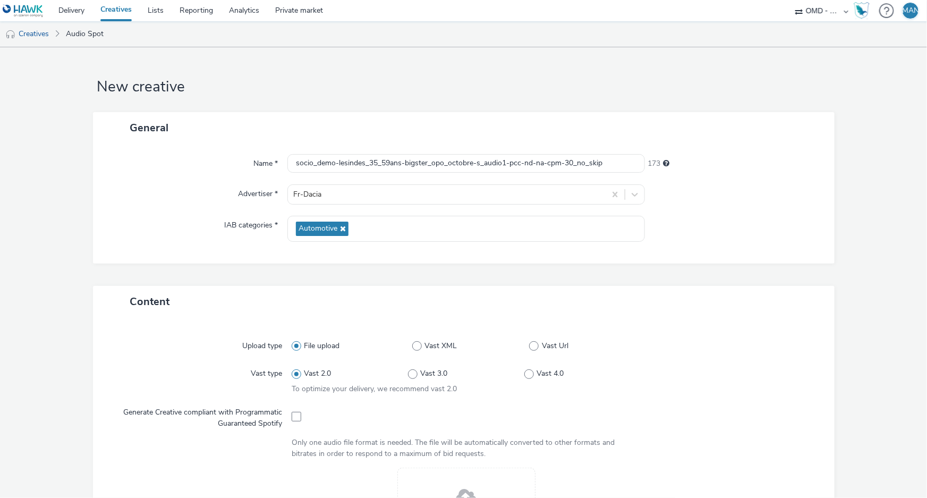
click at [729, 350] on div at bounding box center [727, 345] width 175 height 19
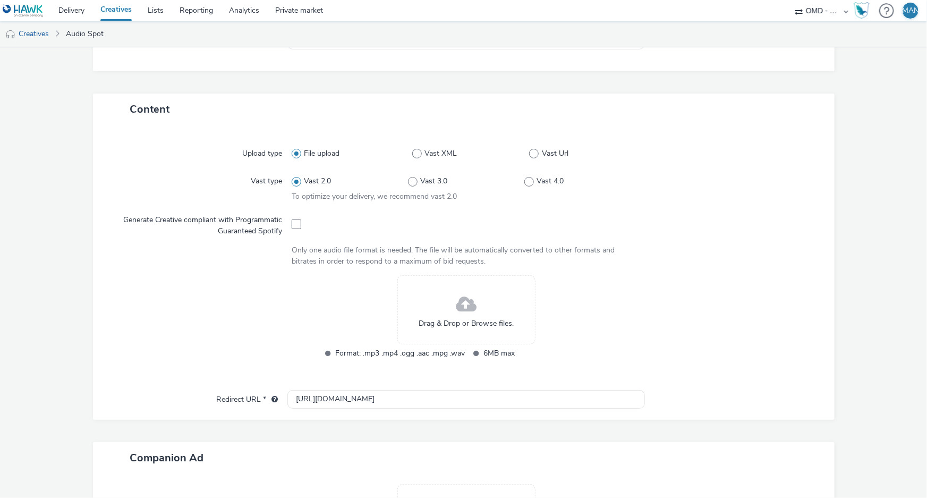
scroll to position [193, 0]
click at [457, 312] on span at bounding box center [466, 304] width 21 height 28
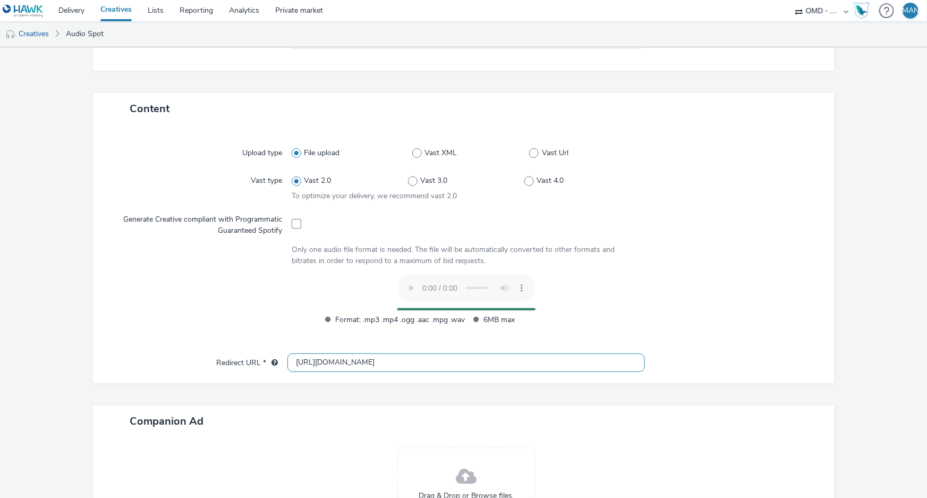
click at [354, 363] on input "http://www.dacia.fr" at bounding box center [465, 362] width 357 height 19
paste input "s://www.dacia.fr/gamme-electrique-et-hybride/bigster-suv.html?utm_medium=displa…"
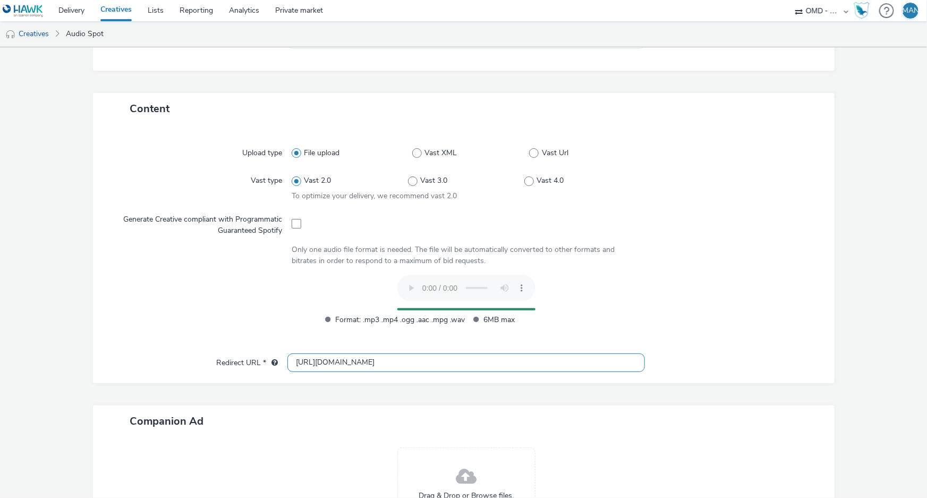
type input "[URL][DOMAIN_NAME]"
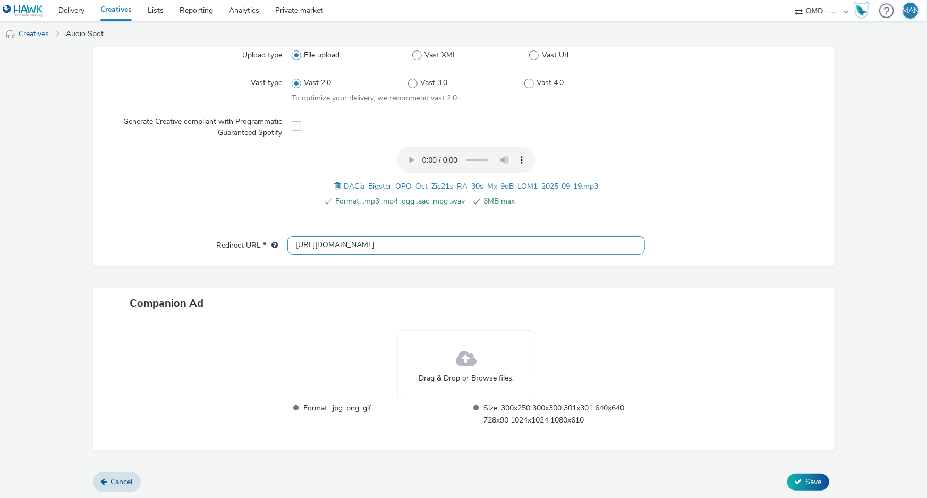
scroll to position [291, 0]
click at [809, 477] on span "Save" at bounding box center [814, 481] width 16 height 10
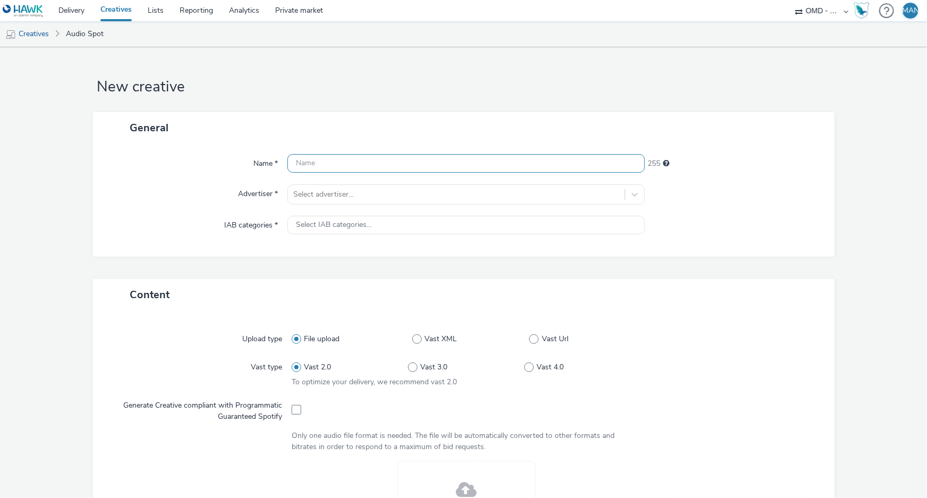
click at [384, 162] on input "text" at bounding box center [465, 163] width 357 height 19
paste input "socio_demo-lesindes_35_59ans-bigster_opo_octobre-s_audio-pcc-nd-na-cpm-30_no_sk…"
click at [498, 164] on input "socio_demo-lesindes_35_59ans-bigster_opo_octobre-s_audio-pcc-nd-na-cpm-30_no_sk…" at bounding box center [465, 163] width 357 height 19
type input "socio_demo-lesindes_35_59ans-bigster_opo_octobre-s_audio2-pcc-nd-na-cpm-30_no_s…"
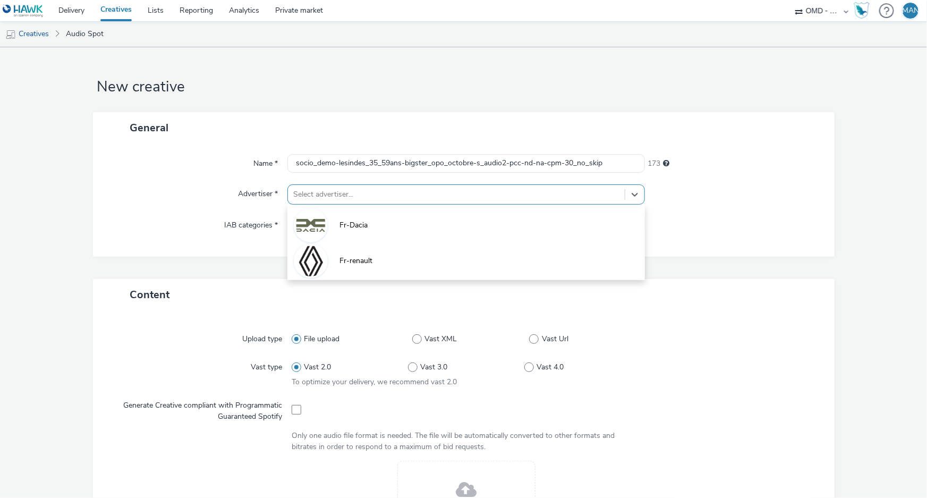
click at [451, 192] on div at bounding box center [456, 194] width 326 height 13
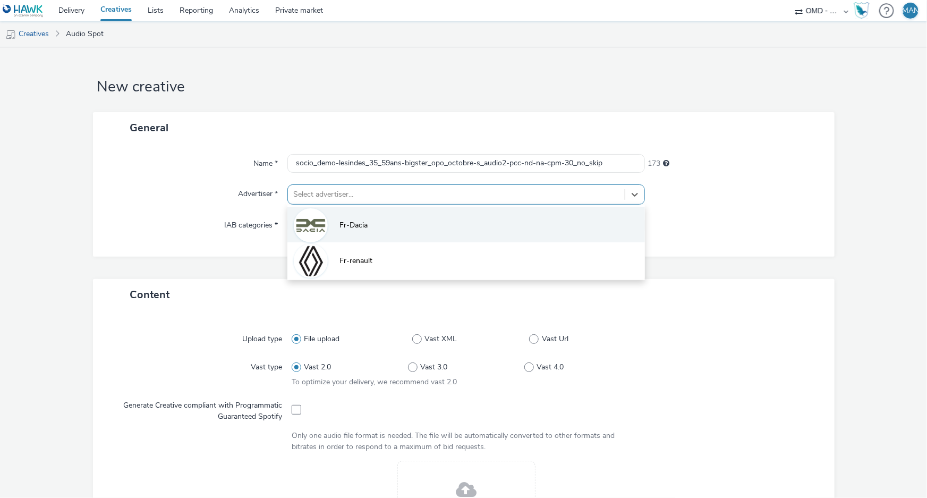
click at [433, 220] on li "Fr-Dacia" at bounding box center [465, 225] width 357 height 36
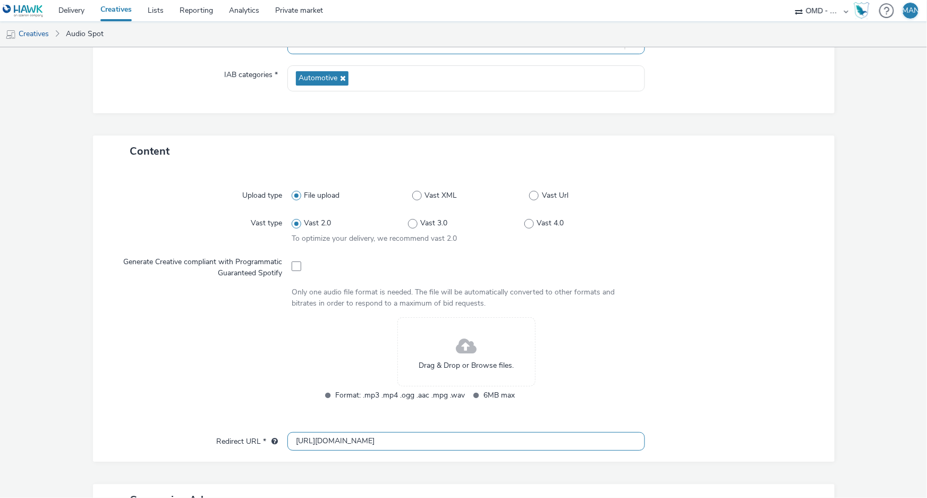
scroll to position [241, 0]
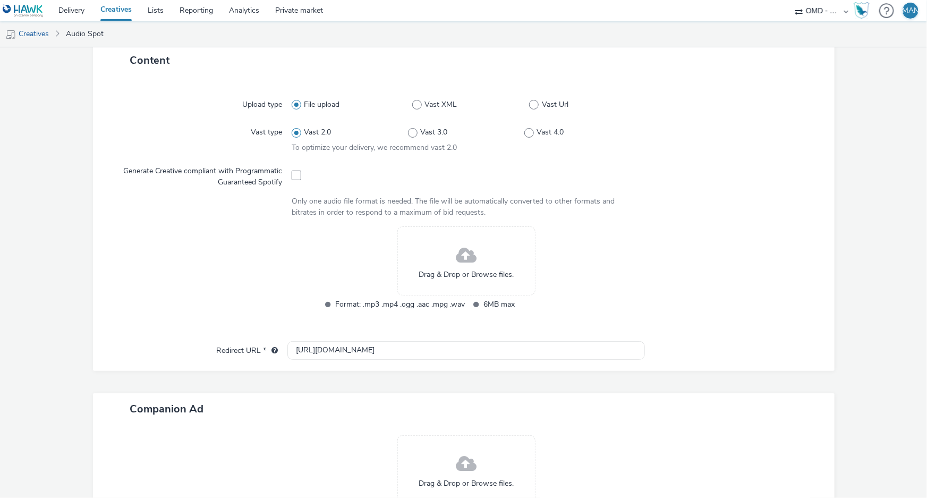
click at [447, 269] on span "Drag & Drop or Browse files." at bounding box center [465, 274] width 95 height 11
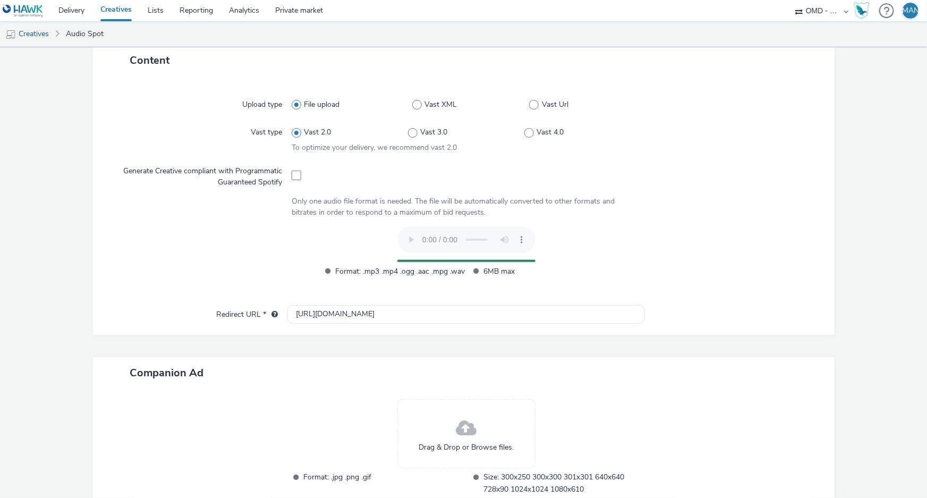
scroll to position [311, 0]
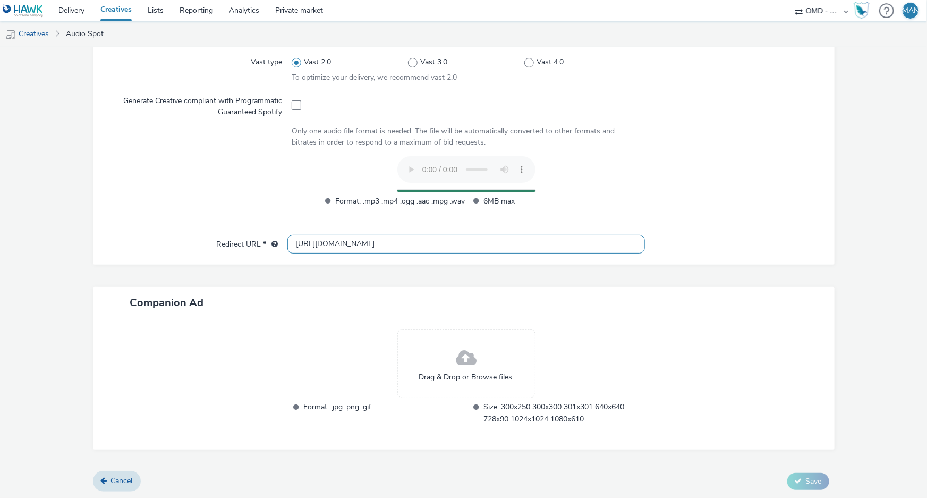
click at [367, 243] on input "[URL][DOMAIN_NAME]" at bounding box center [465, 244] width 357 height 19
paste input "s://[DOMAIN_NAME][URL]"
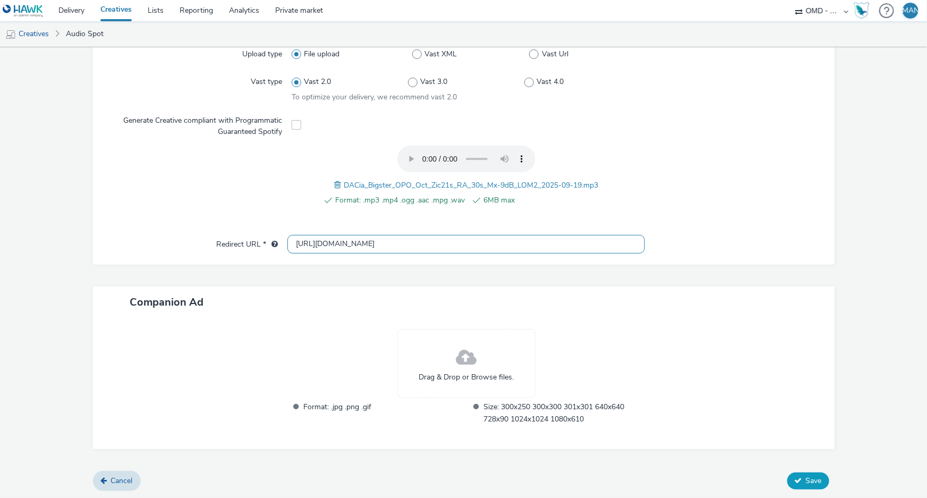
type input "[URL][DOMAIN_NAME]"
click at [809, 479] on span "Save" at bounding box center [814, 480] width 16 height 10
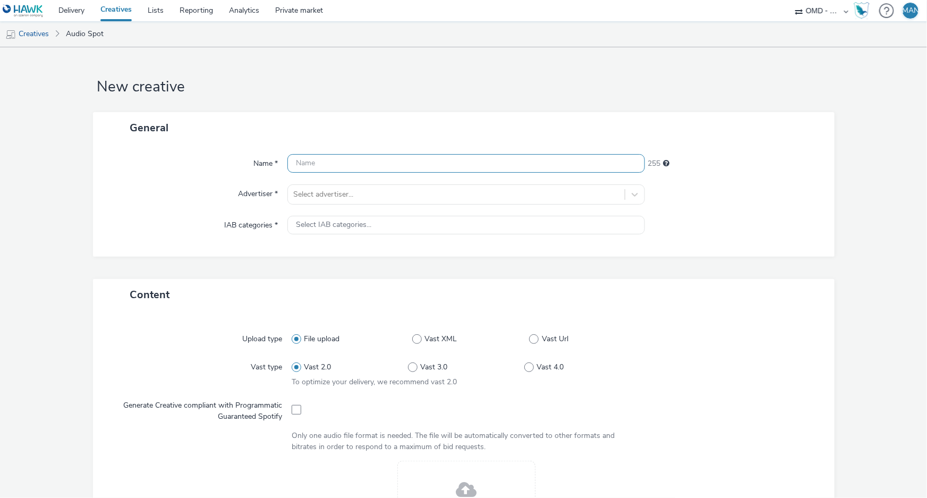
click at [384, 160] on input "text" at bounding box center [465, 163] width 357 height 19
paste input "socio_demo-lesindes_35_59ans-bigster_opo_octobre-s_audio-pcc-nd-na-cpm-30_no_sk…"
click at [499, 160] on input "socio_demo-lesindes_35_59ans-bigster_opo_octobre-s_audio-pcc-nd-na-cpm-30_no_sk…" at bounding box center [465, 163] width 357 height 19
type input "socio_demo-lesindes_35_59ans-bigster_opo_octobre-s_audio3-pcc-nd-na-cpm-30_no_s…"
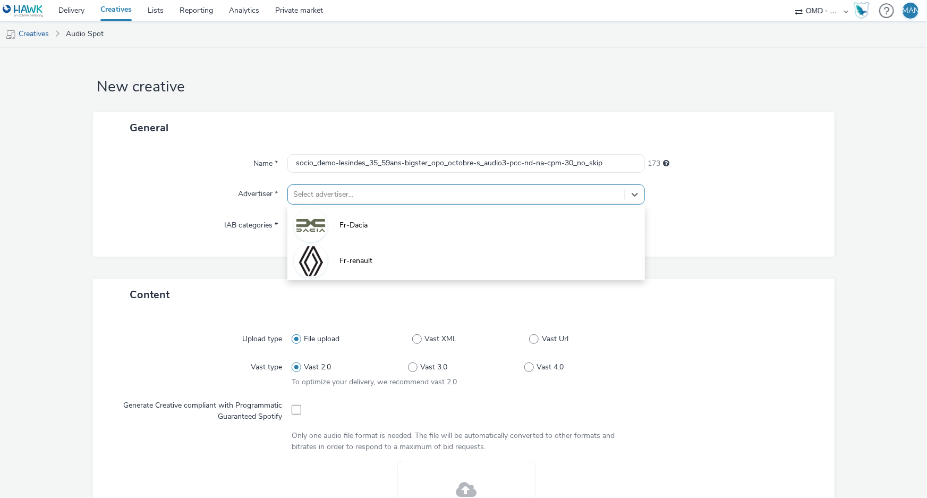
click at [461, 193] on div at bounding box center [456, 194] width 326 height 13
click at [447, 226] on li "Fr-Dacia" at bounding box center [465, 225] width 357 height 36
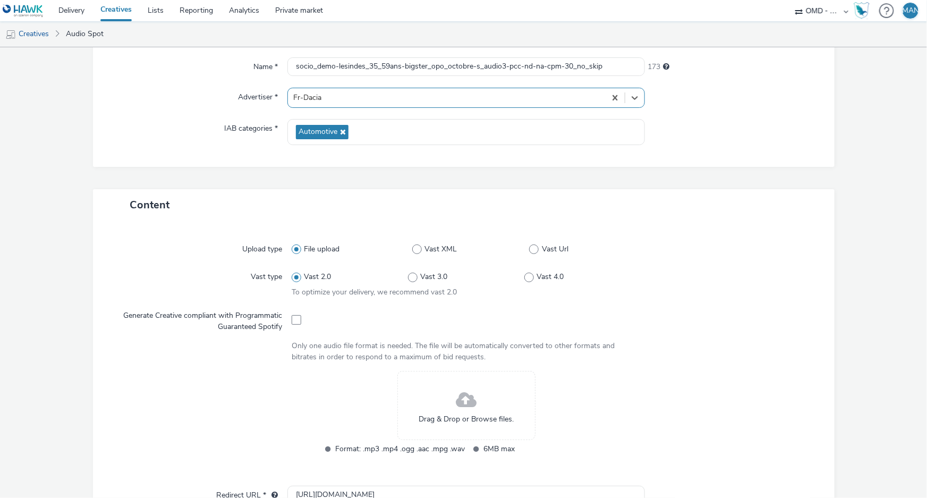
scroll to position [241, 0]
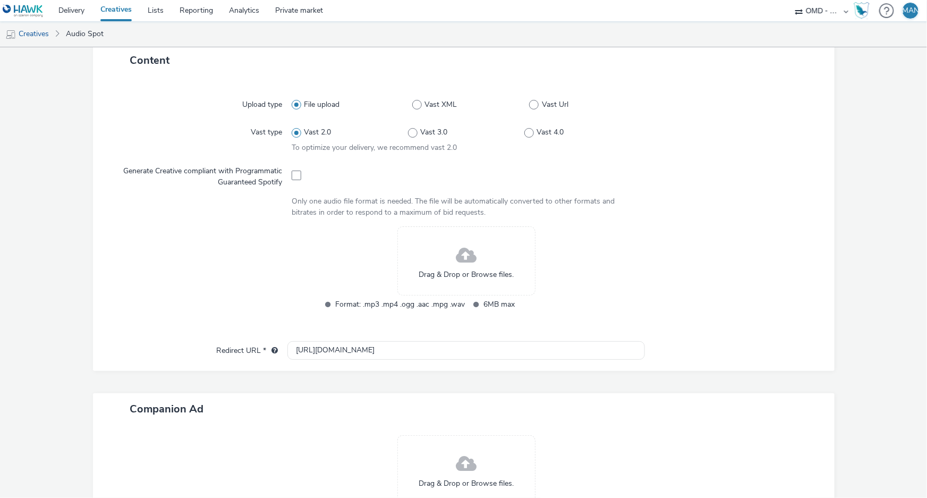
click at [444, 269] on span "Drag & Drop or Browse files." at bounding box center [465, 274] width 95 height 11
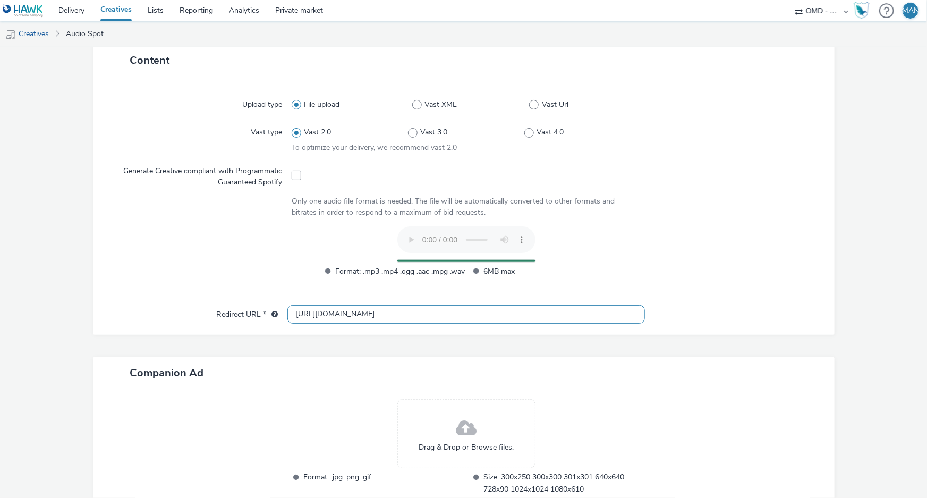
click at [410, 312] on input "[URL][DOMAIN_NAME]" at bounding box center [465, 314] width 357 height 19
paste input "s://[DOMAIN_NAME][URL]"
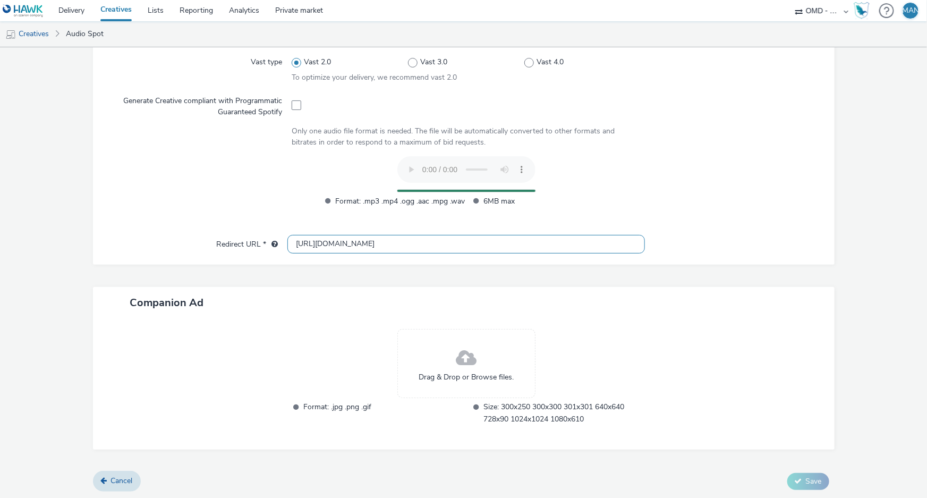
scroll to position [292, 0]
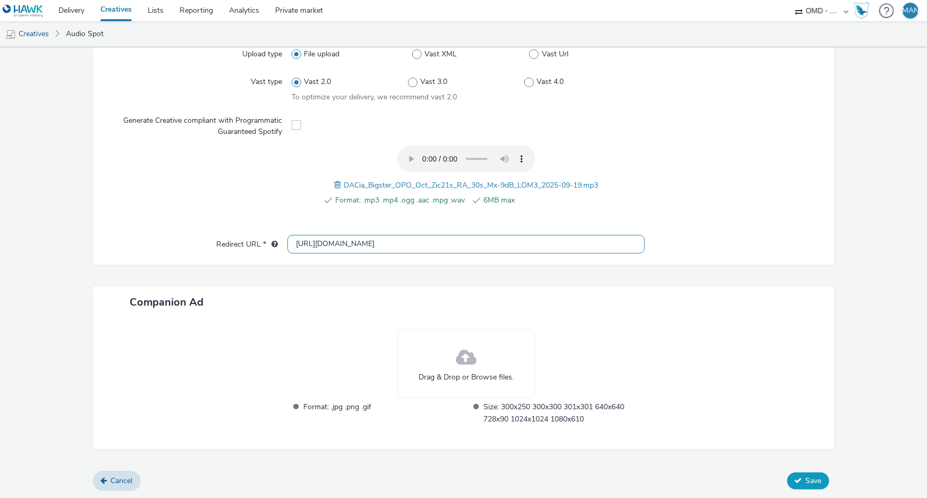
type input "[URL][DOMAIN_NAME]"
click at [806, 477] on span "Save" at bounding box center [814, 480] width 16 height 10
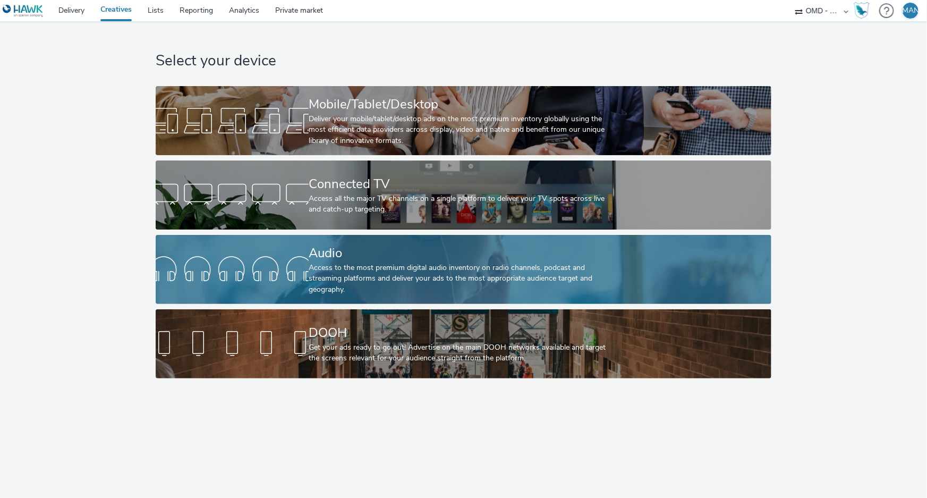
click at [409, 267] on div "Access to the most premium digital audio inventory on radio channels, podcast a…" at bounding box center [461, 278] width 305 height 32
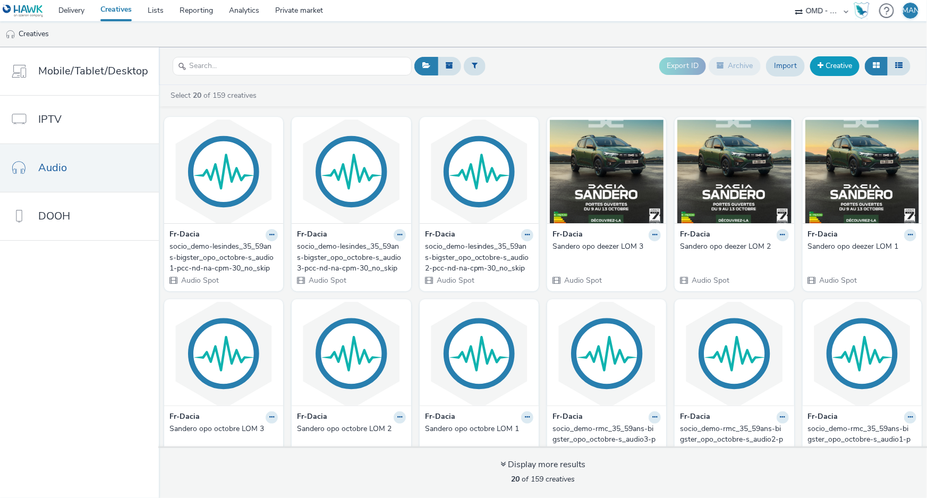
click at [826, 66] on link "Creative" at bounding box center [834, 65] width 49 height 19
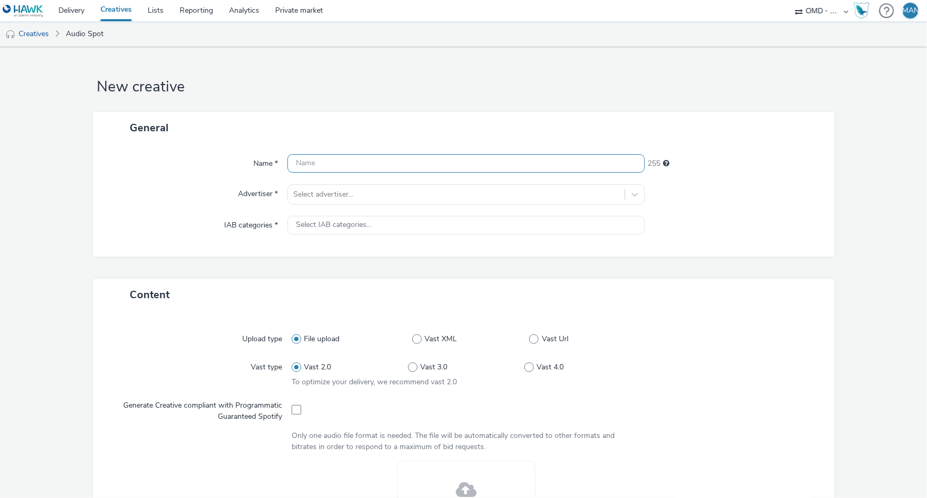
click at [367, 161] on input "text" at bounding box center [465, 163] width 357 height 19
paste input "socio_demo-deezer_35_59ans-bigster_opo_octobre-s_audio-pcc-nd-na-cpm-30_no_skip"
click at [494, 164] on input "socio_demo-deezer_35_59ans-bigster_opo_octobre-s_audio-pcc-nd-na-cpm-30_no_skip" at bounding box center [465, 163] width 357 height 19
type input "socio_demo-deezer_35_59ans-bigster_opo_octobre-s_audio3-pcc-nd-na-cpm-30_no_skip"
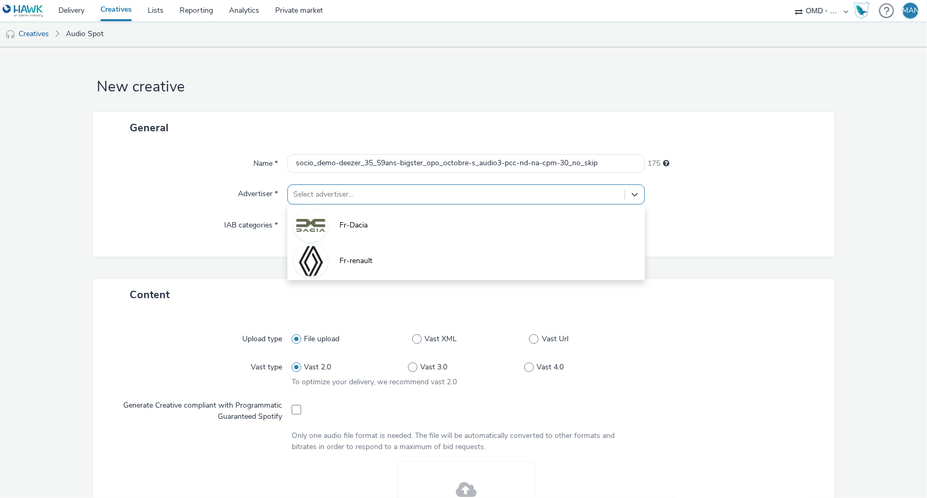
click at [450, 194] on div at bounding box center [456, 194] width 326 height 13
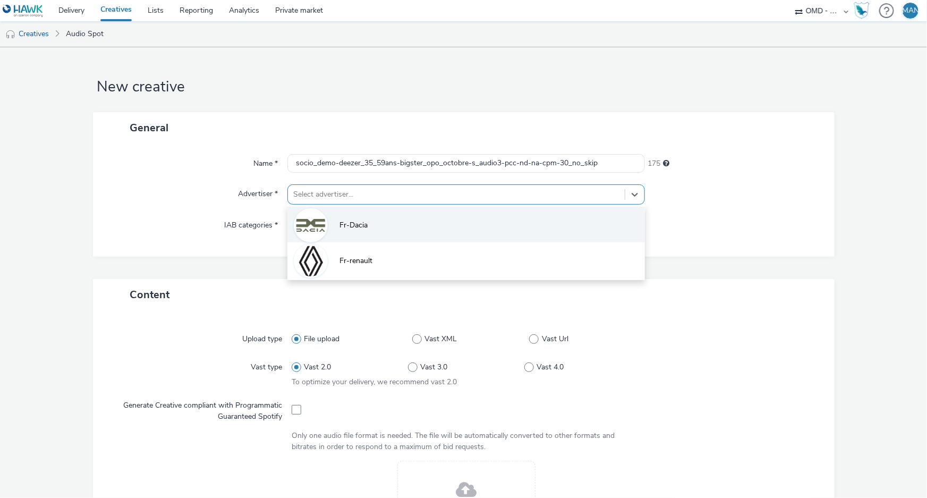
click at [404, 228] on li "Fr-Dacia" at bounding box center [465, 225] width 357 height 36
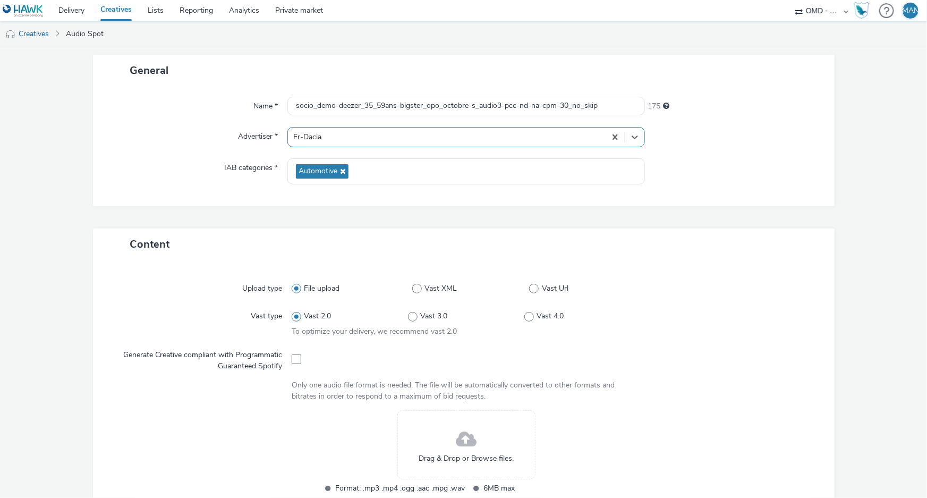
scroll to position [193, 0]
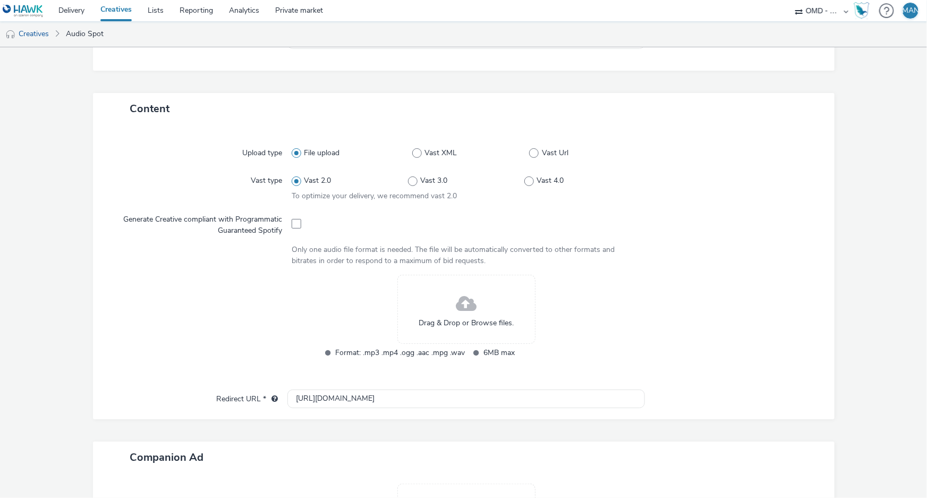
click at [464, 308] on span at bounding box center [466, 304] width 21 height 28
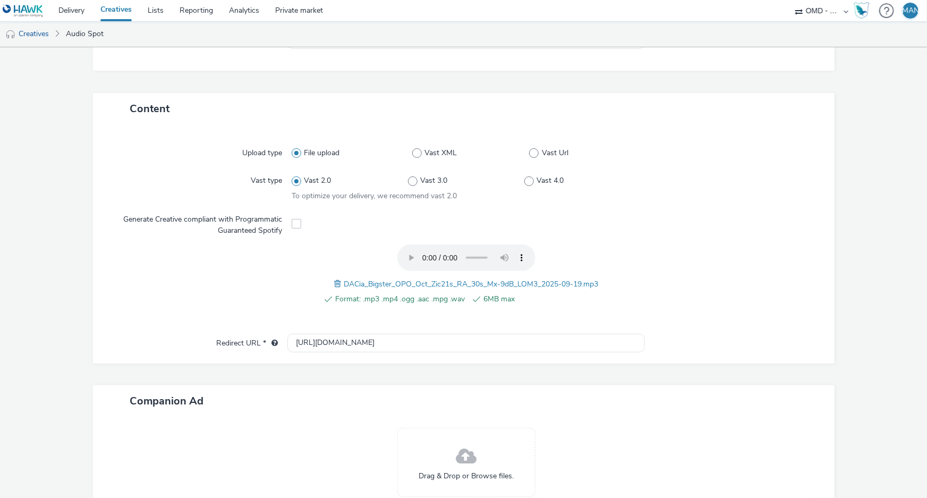
click at [743, 242] on div "Upload type File upload Vast XML Vast Url Vast type Vast 2.0 Vast 3.0 Vast 4.0 …" at bounding box center [464, 234] width 720 height 199
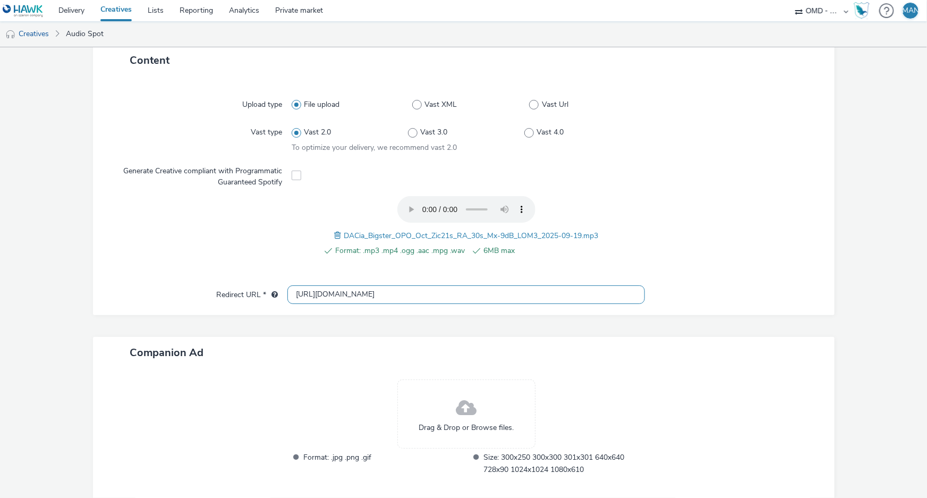
scroll to position [0, 0]
click at [519, 298] on input "[URL][DOMAIN_NAME]" at bounding box center [465, 294] width 357 height 19
paste input "[URL][DOMAIN_NAME]"
click at [534, 294] on input "http://www.dacia.frhttps://[DOMAIN_NAME][URL]" at bounding box center [465, 294] width 357 height 19
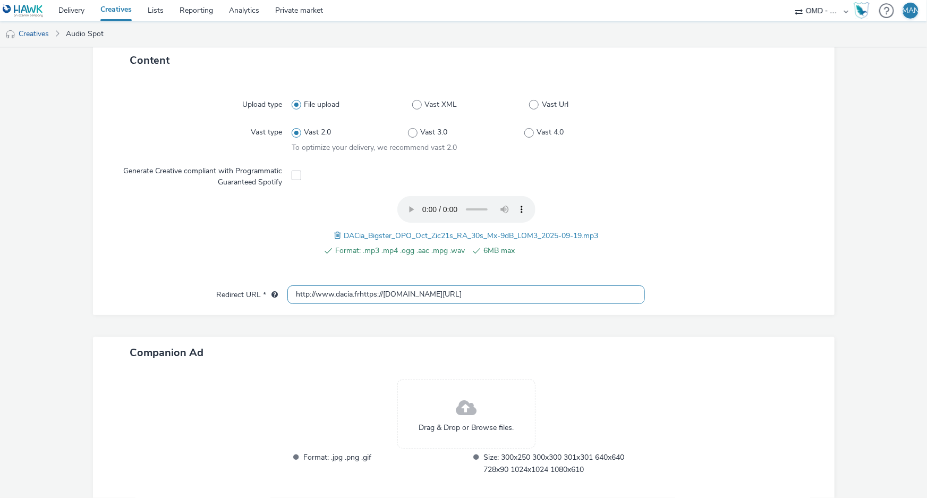
click at [534, 294] on input "http://www.dacia.frhttps://[DOMAIN_NAME][URL]" at bounding box center [465, 294] width 357 height 19
paste input "text"
drag, startPoint x: 535, startPoint y: 295, endPoint x: -142, endPoint y: 301, distance: 676.5
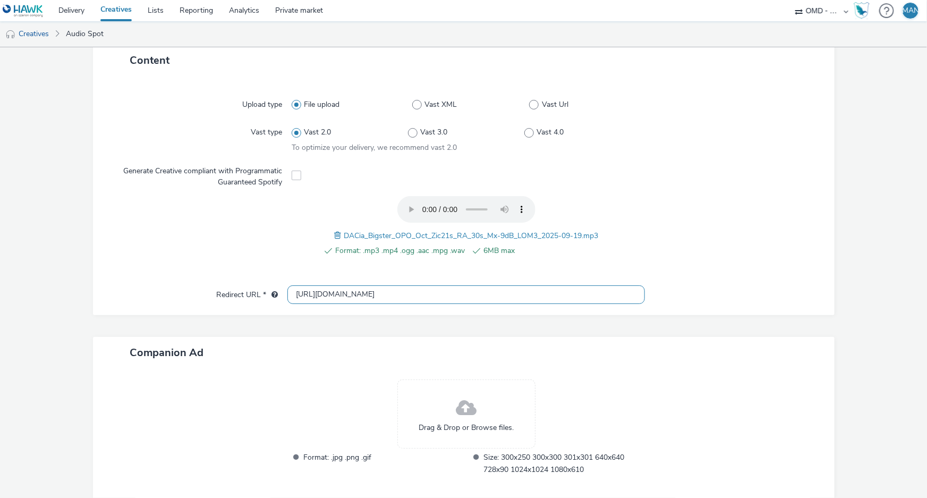
click at [0, 301] on html "Delivery Creatives Lists Reporting Analytics Private market OMD - Renault Group…" at bounding box center [463, 249] width 927 height 498
type input "[URL][DOMAIN_NAME]"
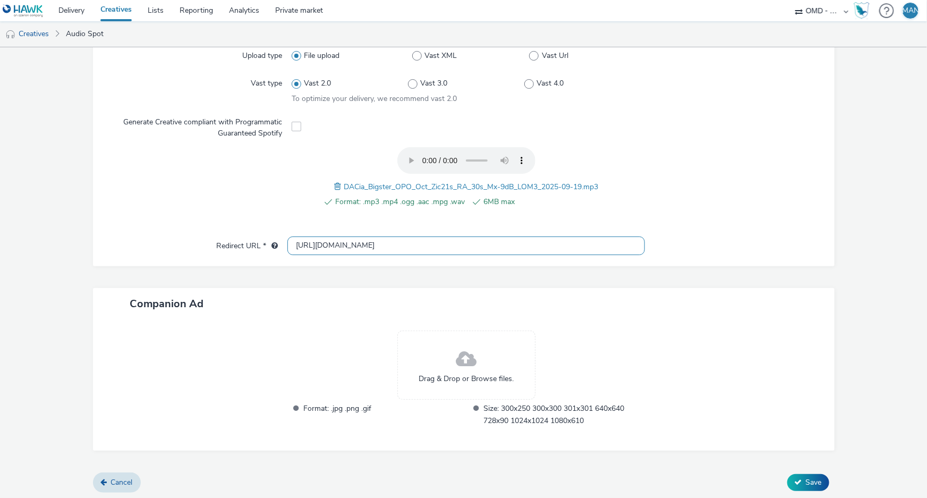
scroll to position [291, 0]
click at [809, 478] on span "Save" at bounding box center [814, 481] width 16 height 10
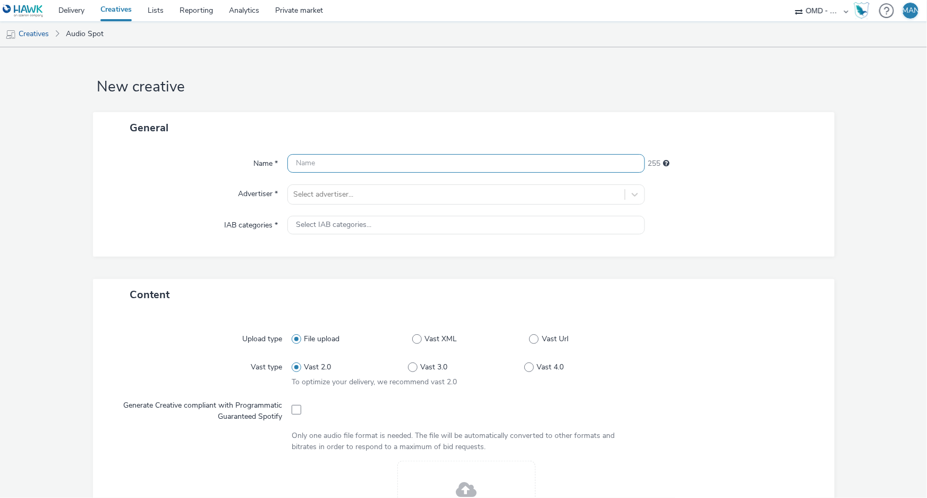
click at [391, 162] on input "text" at bounding box center [465, 163] width 357 height 19
paste input "socio_demo-deezer_35_59ans-bigster_opo_octobre-s_audio-pcc-nd-na-cpm-30_no_skip"
click at [494, 166] on input "socio_demo-deezer_35_59ans-bigster_opo_octobre-s_audio-pcc-nd-na-cpm-30_no_skip" at bounding box center [465, 163] width 357 height 19
type input "socio_demo-deezer_35_59ans-bigster_opo_octobre-s_audio1-pcc-nd-na-cpm-30_no_skip"
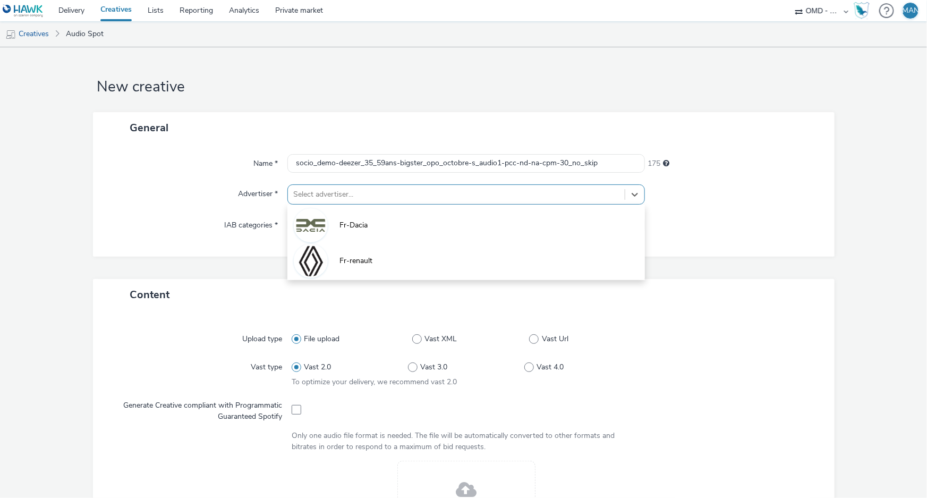
drag, startPoint x: 426, startPoint y: 190, endPoint x: 415, endPoint y: 212, distance: 24.7
click at [426, 191] on div at bounding box center [456, 194] width 326 height 13
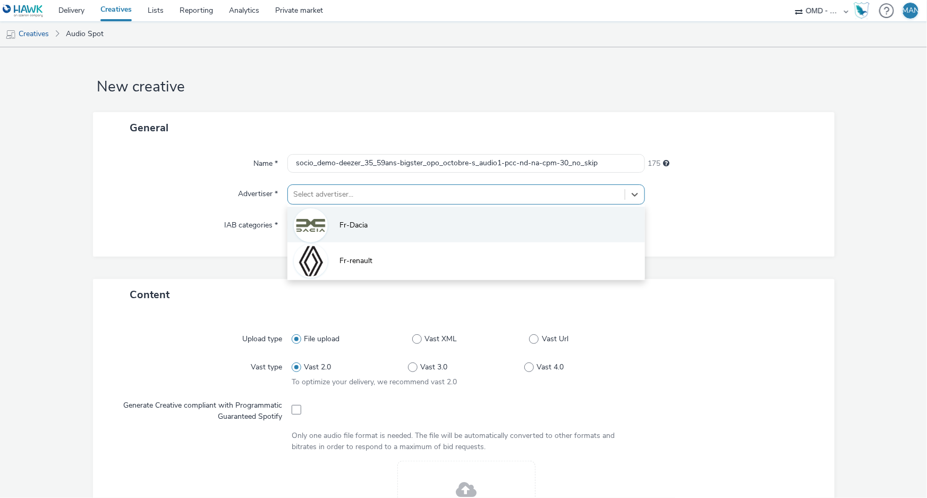
click at [408, 224] on li "Fr-Dacia" at bounding box center [465, 225] width 357 height 36
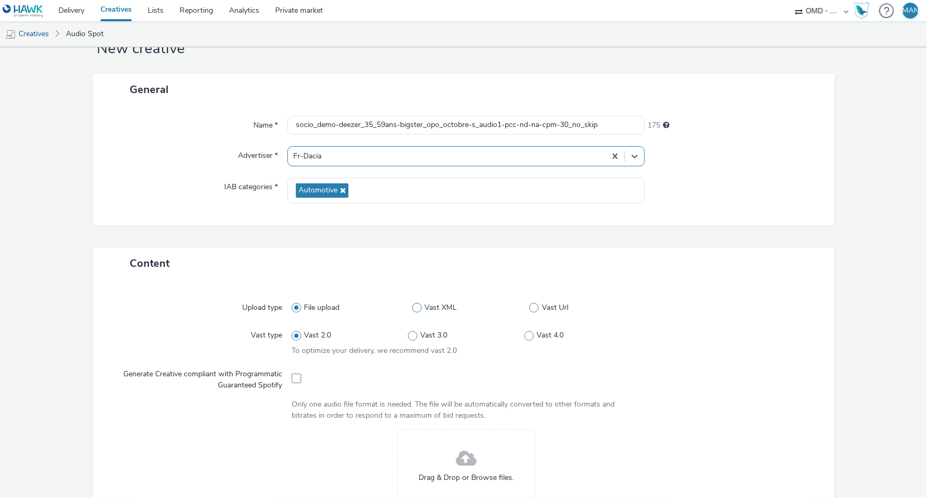
scroll to position [241, 0]
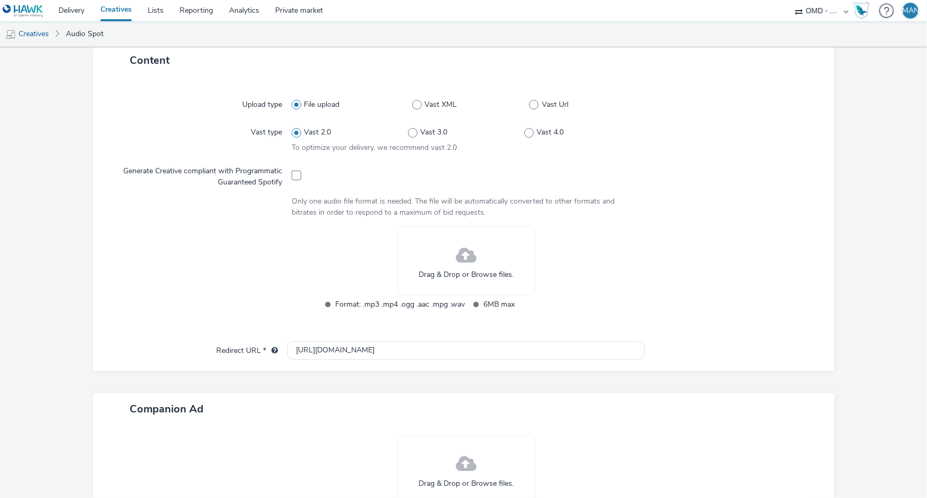
click at [451, 259] on div "Drag & Drop or Browse files." at bounding box center [466, 260] width 138 height 69
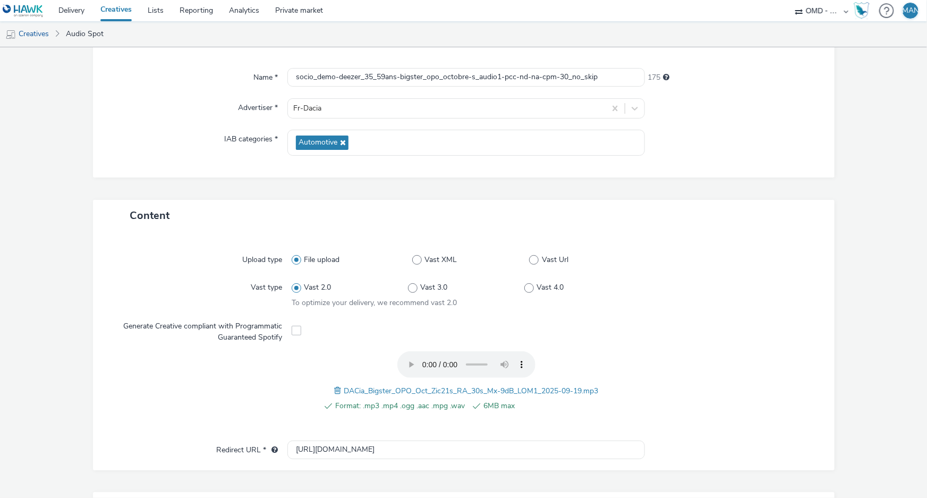
scroll to position [289, 0]
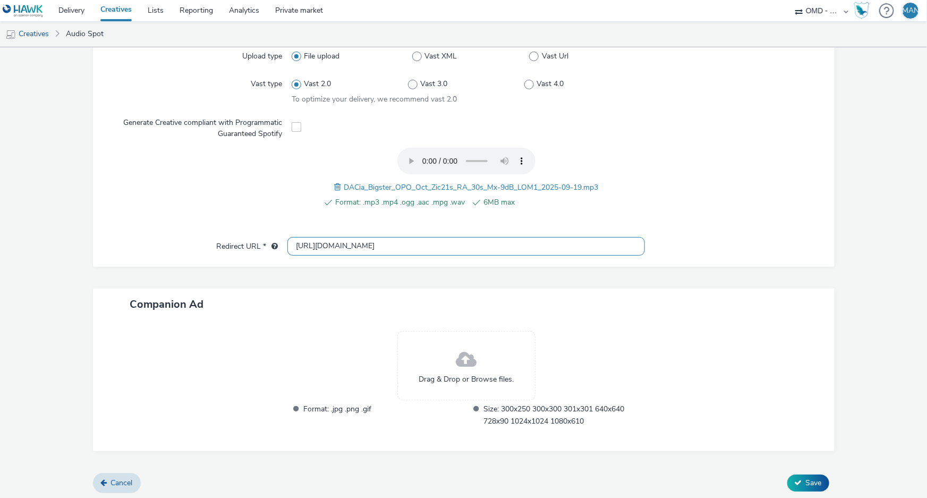
click at [401, 239] on input "[URL][DOMAIN_NAME]" at bounding box center [465, 246] width 357 height 19
paste input "s://[DOMAIN_NAME][URL]"
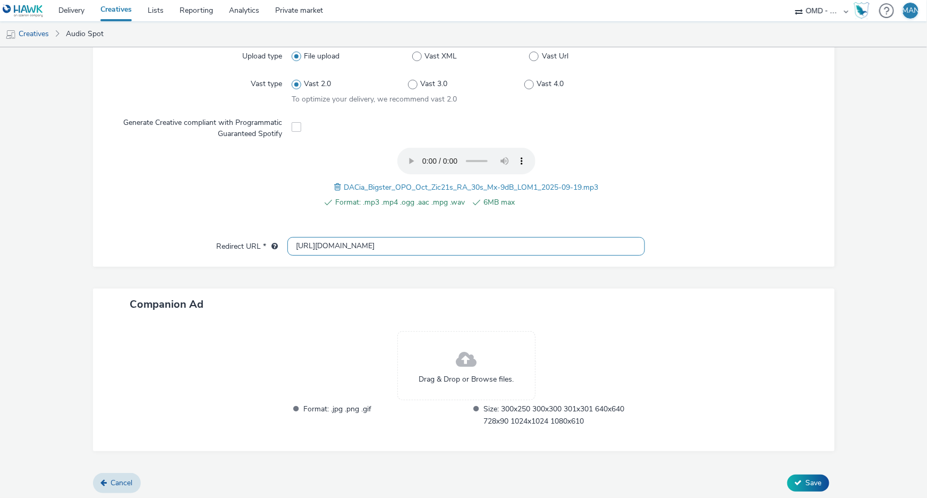
scroll to position [291, 0]
type input "[URL][DOMAIN_NAME]"
click at [812, 478] on span "Save" at bounding box center [814, 481] width 16 height 10
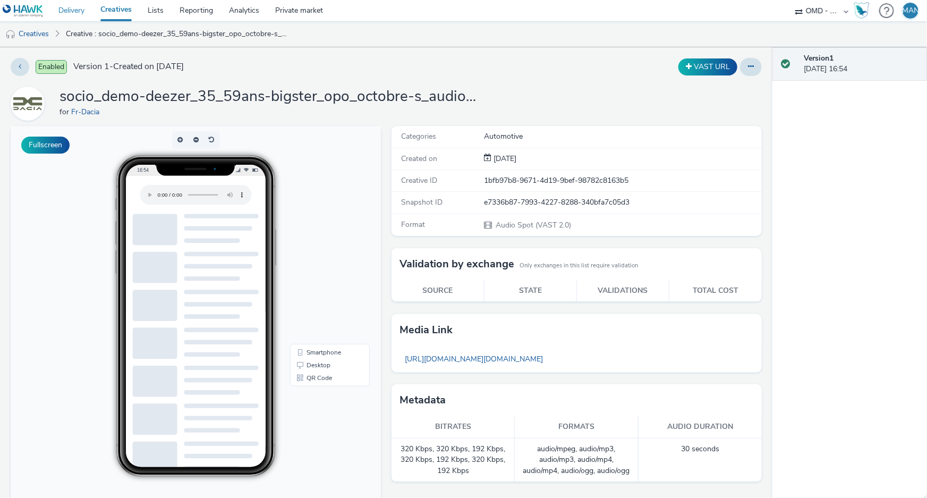
click at [74, 12] on link "Delivery" at bounding box center [71, 10] width 42 height 21
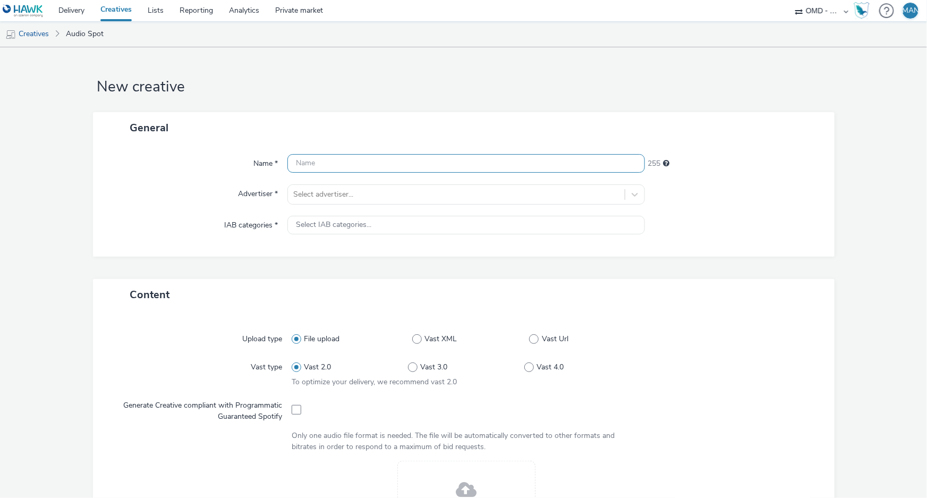
click at [357, 160] on input "text" at bounding box center [465, 163] width 357 height 19
paste input "socio_demo-deezer_35_59ans-bigster_opo_octobre-s_audio-pcc-nd-na-cpm-30_no_skip"
click at [493, 165] on input "socio_demo-deezer_35_59ans-bigster_opo_octobre-s_audio-pcc-nd-na-cpm-30_no_skip" at bounding box center [465, 163] width 357 height 19
type input "socio_demo-deezer_35_59ans-bigster_opo_octobre-s_audio2-pcc-nd-na-cpm-30_no_skip"
click at [453, 194] on div at bounding box center [456, 194] width 326 height 13
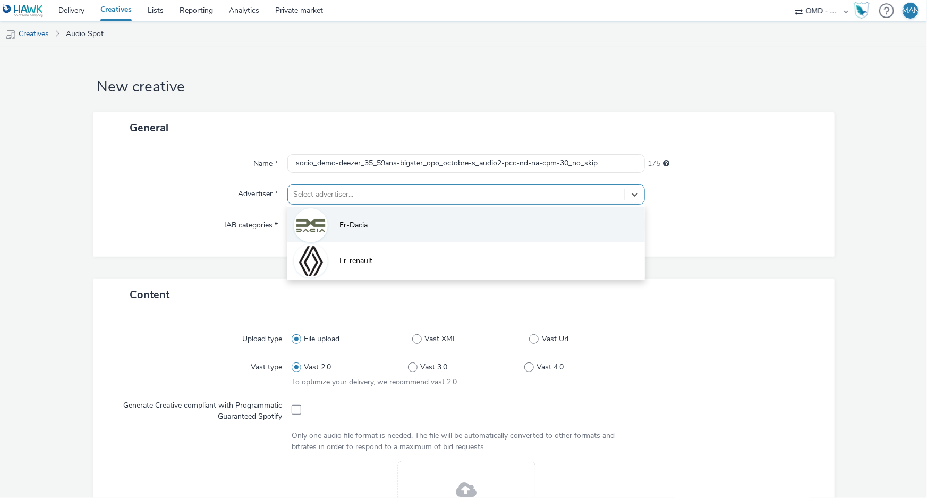
click at [401, 227] on li "Fr-Dacia" at bounding box center [465, 225] width 357 height 36
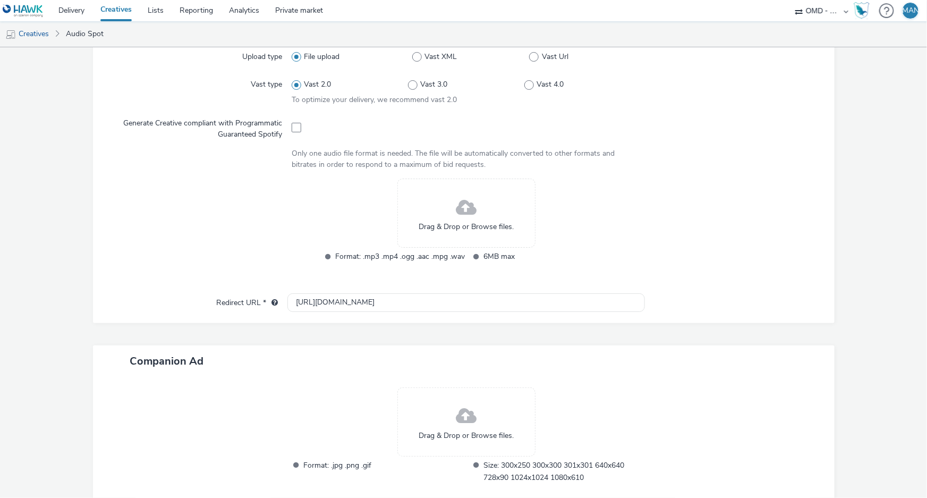
scroll to position [289, 0]
click at [446, 206] on div "Drag & Drop or Browse files." at bounding box center [466, 212] width 138 height 69
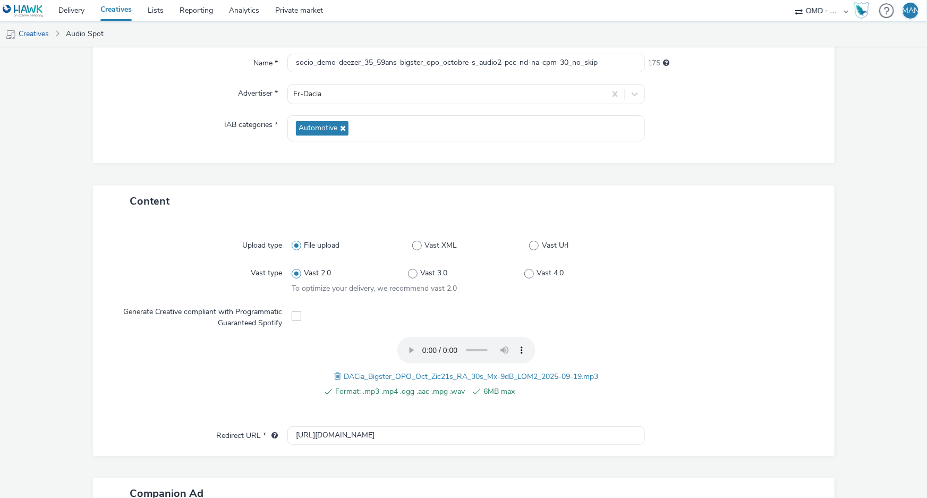
scroll to position [241, 0]
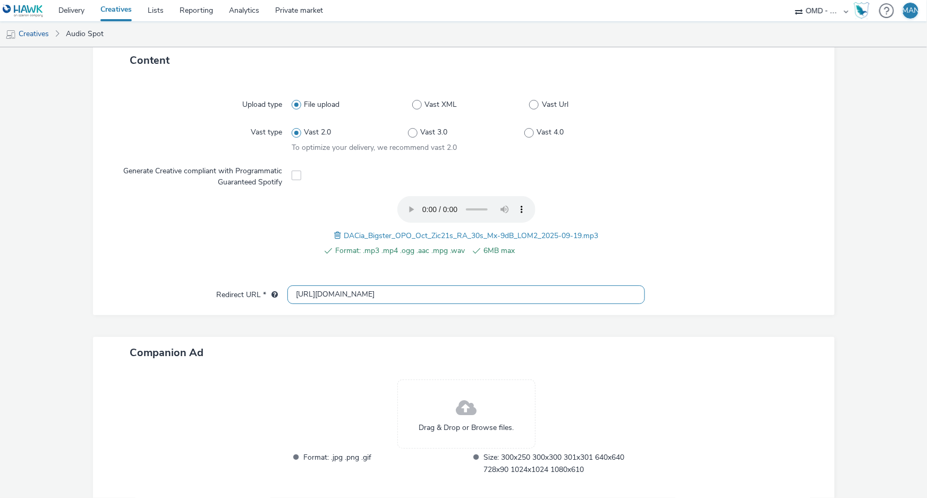
click at [375, 290] on input "http://www.dacia.fr" at bounding box center [465, 294] width 357 height 19
paste input "s://www.dacia.fr/gamme-electrique-et-hybride/bigster-suv.html?utm_medium=displa…"
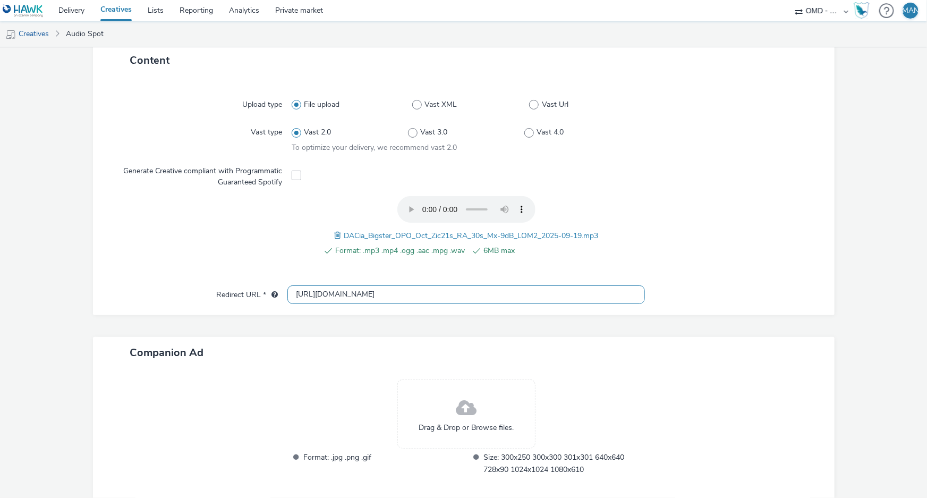
type input "[URL][DOMAIN_NAME]"
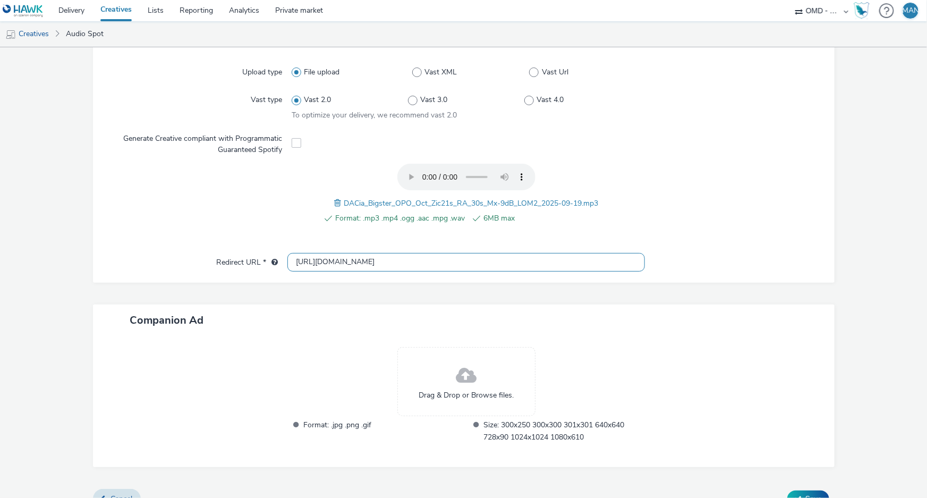
scroll to position [291, 0]
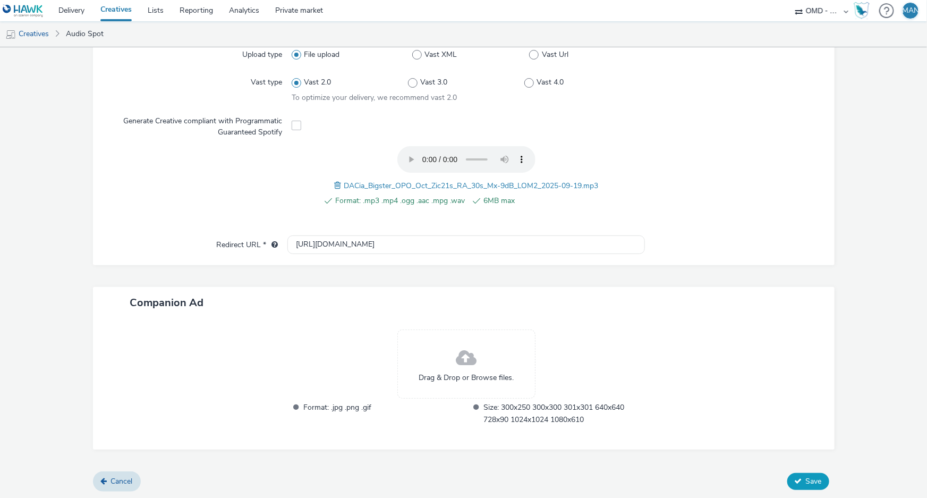
click at [797, 474] on button "Save" at bounding box center [808, 481] width 42 height 17
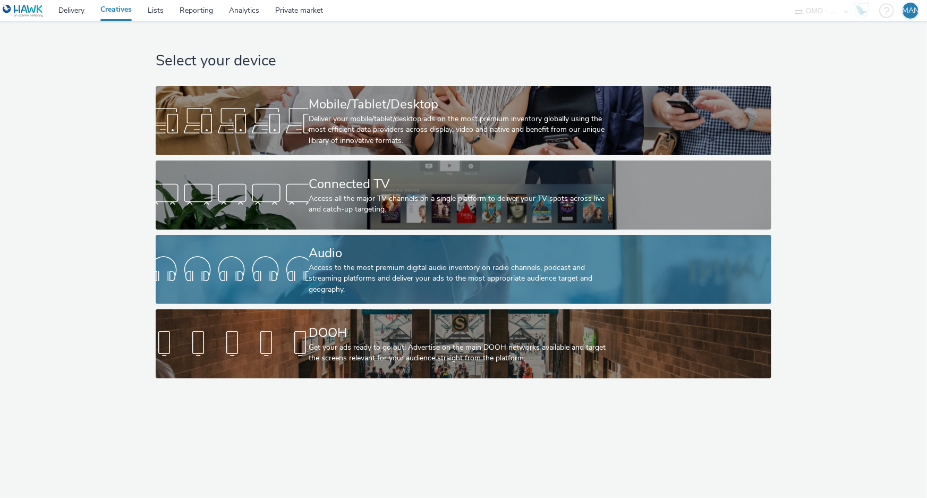
click at [398, 268] on div "Access to the most premium digital audio inventory on radio channels, podcast a…" at bounding box center [461, 278] width 305 height 32
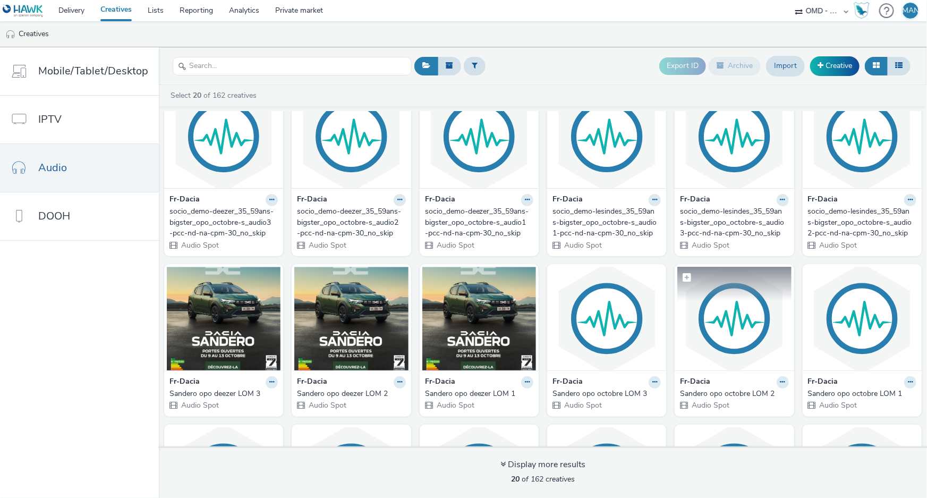
scroll to position [33, 0]
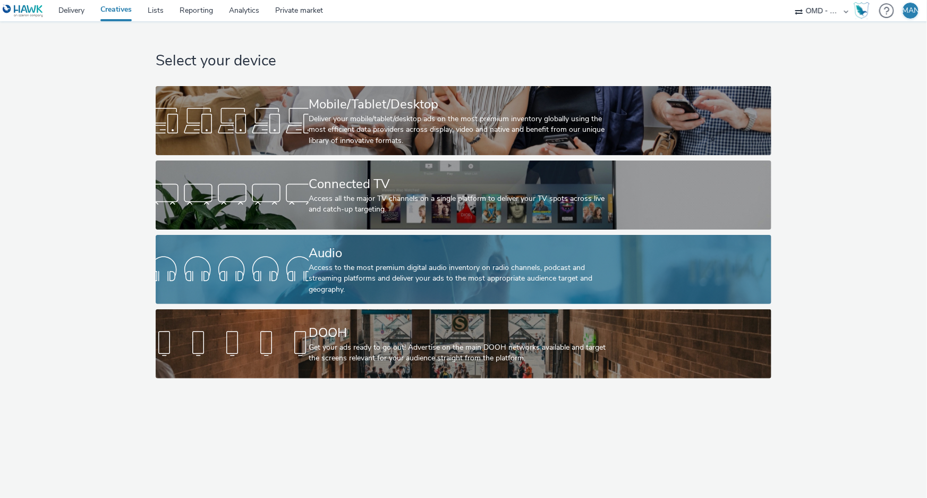
click at [536, 267] on div "Access to the most premium digital audio inventory on radio channels, podcast a…" at bounding box center [461, 278] width 305 height 32
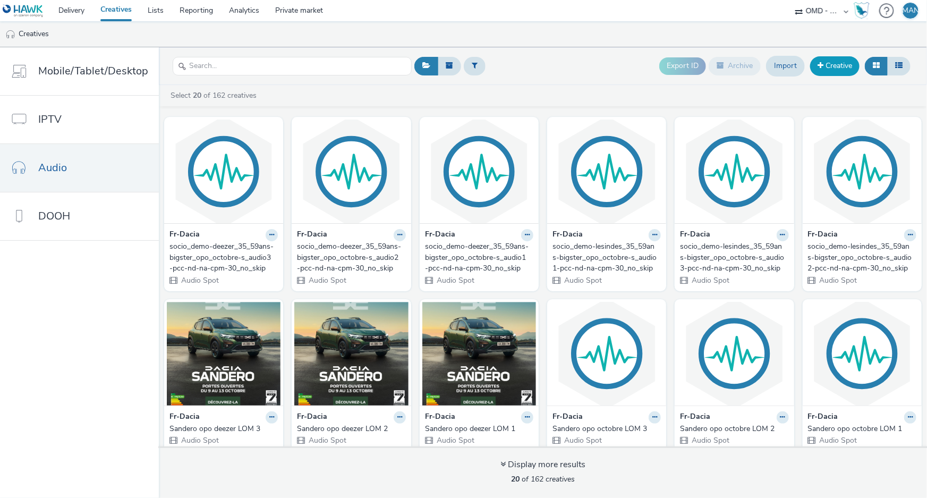
click at [828, 68] on link "Creative" at bounding box center [834, 65] width 49 height 19
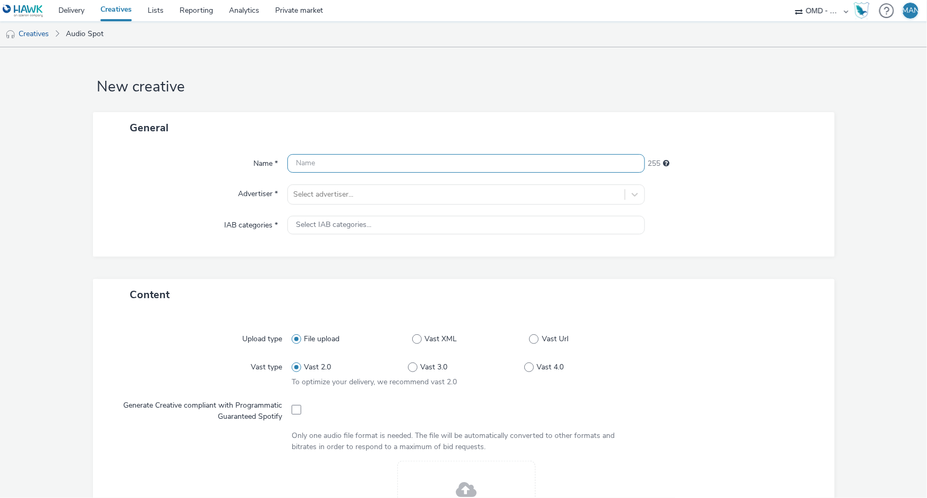
click at [347, 164] on input "text" at bounding box center [465, 163] width 357 height 19
paste input "socio_demo-m6_35_59ans-bigster_opo_octobre-s_audio-pcc-nd-na-cpm-30_no_skip"
type input "socio_demo-m6_35_59ans-bigster_opo_octobre-s_audio-pcc-nd-na-cpm-30_no_skip"
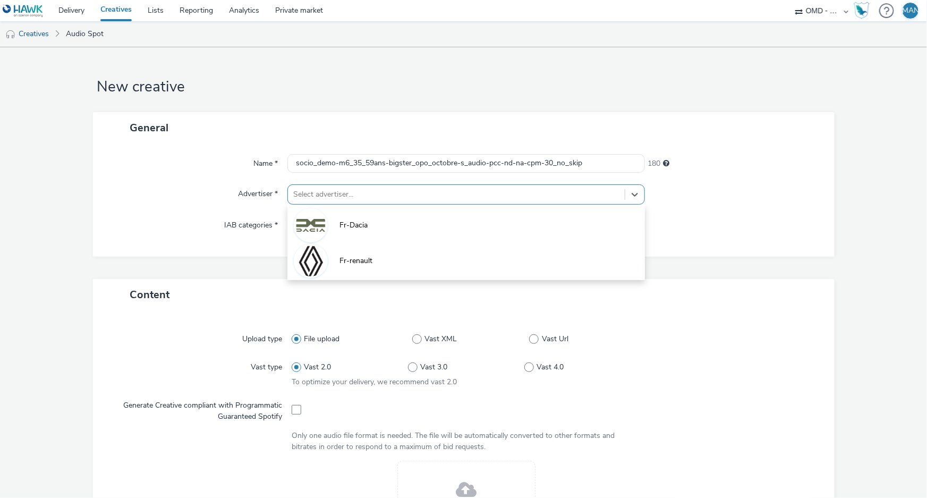
click at [357, 192] on div at bounding box center [456, 194] width 326 height 13
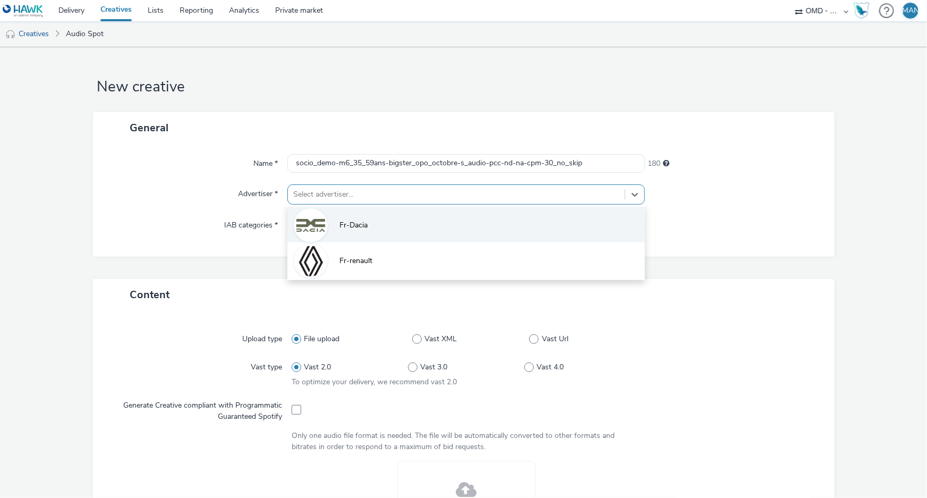
click at [356, 219] on li "Fr-Dacia" at bounding box center [465, 225] width 357 height 36
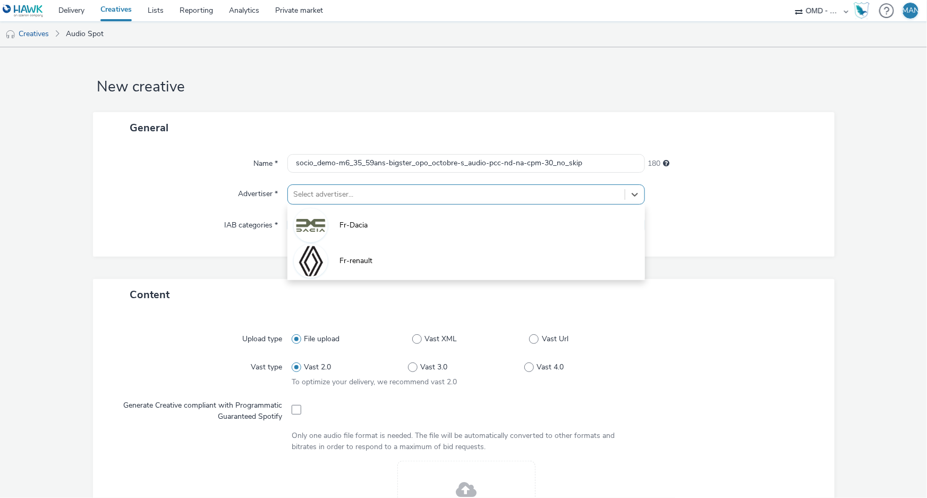
type input "[URL][DOMAIN_NAME]"
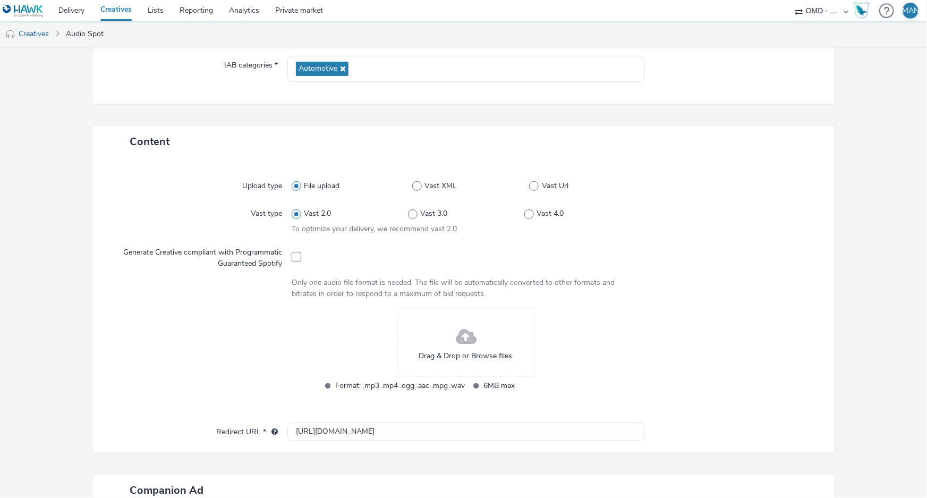
scroll to position [289, 0]
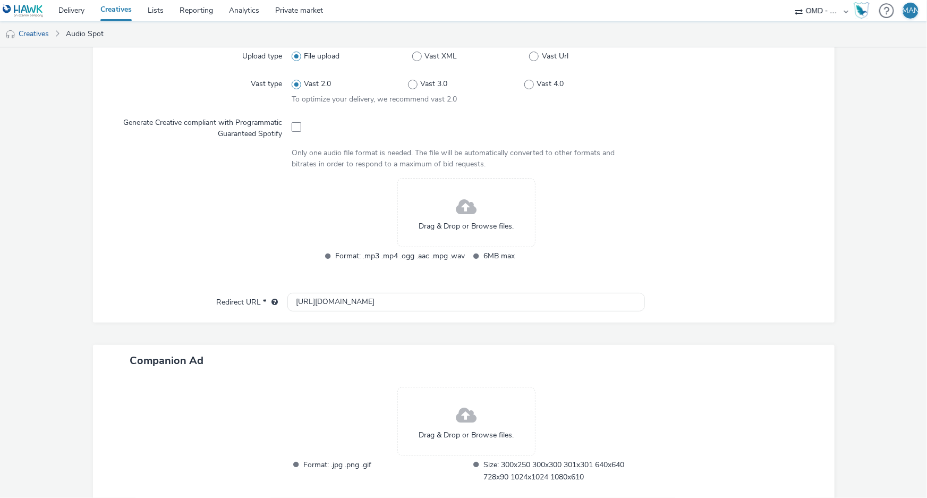
click at [461, 213] on span at bounding box center [466, 207] width 21 height 28
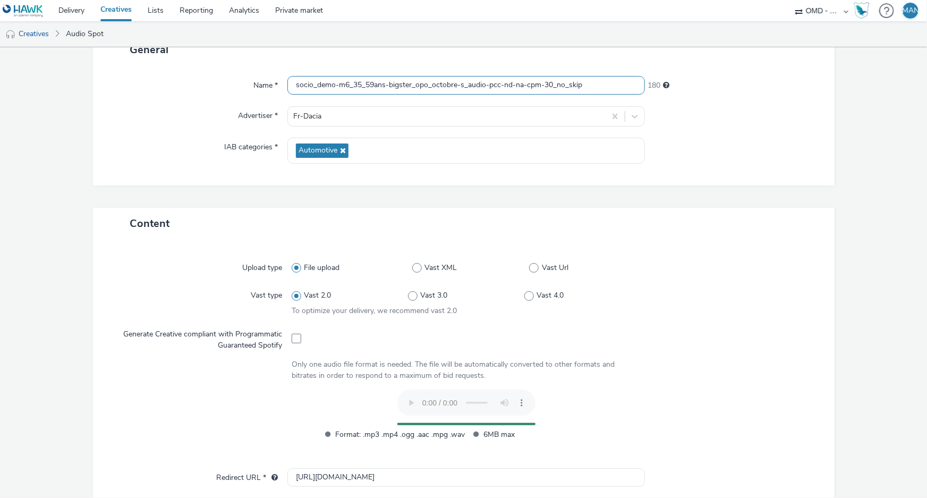
scroll to position [48, 0]
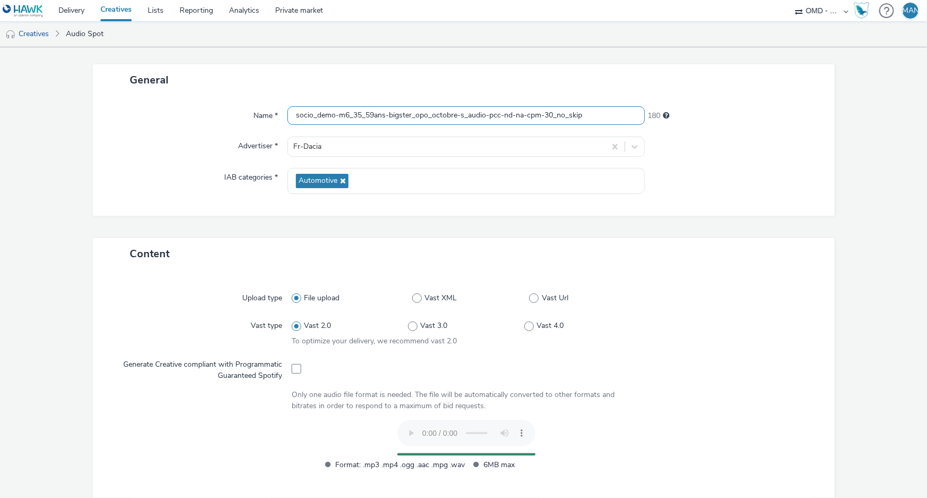
click at [483, 114] on input "socio_demo-m6_35_59ans-bigster_opo_octobre-s_audio-pcc-nd-na-cpm-30_no_skip" at bounding box center [465, 115] width 357 height 19
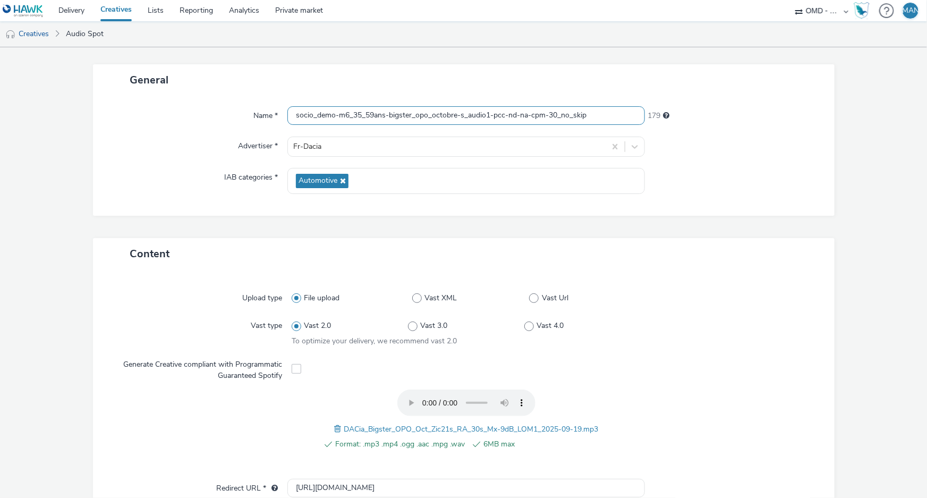
type input "socio_demo-m6_35_59ans-bigster_opo_octobre-s_audio1-pcc-nd-na-cpm-30_no_skip"
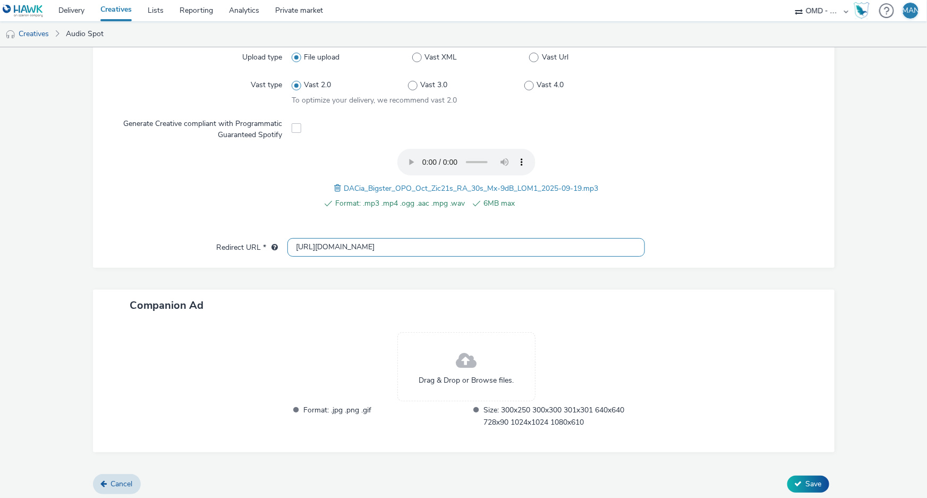
scroll to position [291, 0]
click at [505, 238] on input "[URL][DOMAIN_NAME]" at bounding box center [465, 244] width 357 height 19
paste input "s://[DOMAIN_NAME][URL]"
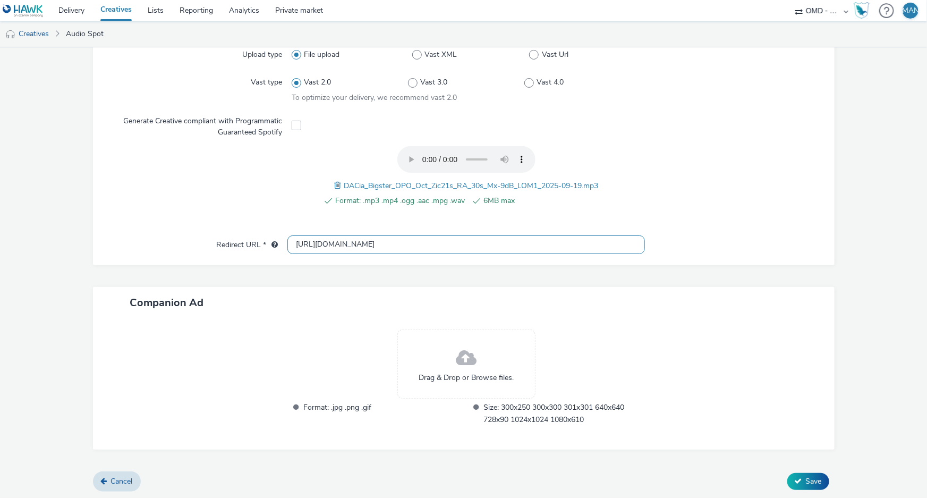
scroll to position [0, 637]
type input "[URL][DOMAIN_NAME]"
click at [807, 476] on span "Save" at bounding box center [814, 481] width 16 height 10
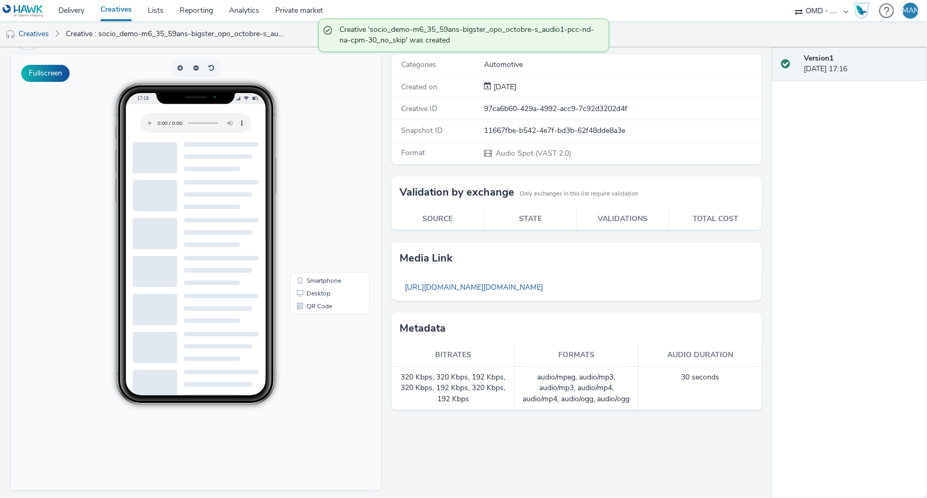
scroll to position [75, 0]
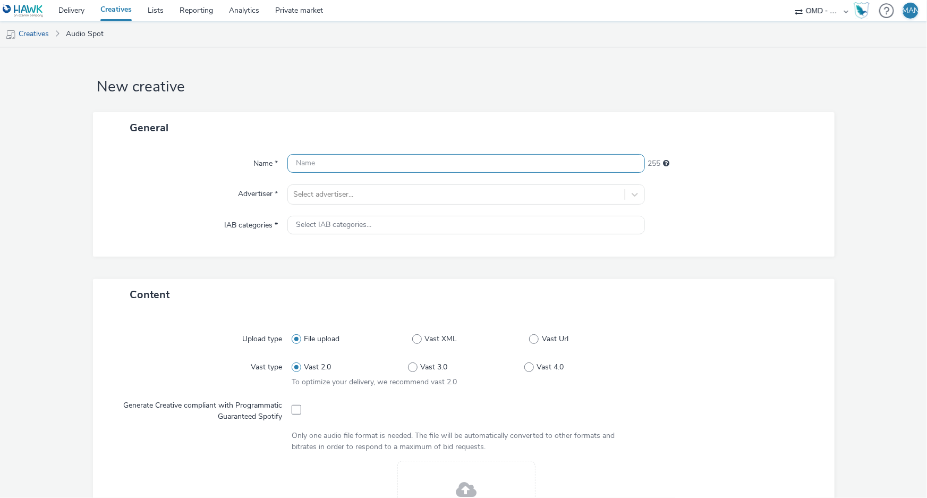
click at [328, 164] on input "text" at bounding box center [465, 163] width 357 height 19
paste input "socio_demo-m6_35_59ans-bigster_opo_octobre-s_audio-pcc-nd-na-cpm-30_no_skip"
click at [483, 162] on input "socio_demo-m6_35_59ans-bigster_opo_octobre-s_audio-pcc-nd-na-cpm-30_no_skip" at bounding box center [465, 163] width 357 height 19
type input "socio_demo-m6_35_59ans-bigster_opo_octobre-s_audio2-pcc-nd-na-cpm-30_no_skip"
click at [405, 192] on div at bounding box center [456, 194] width 326 height 13
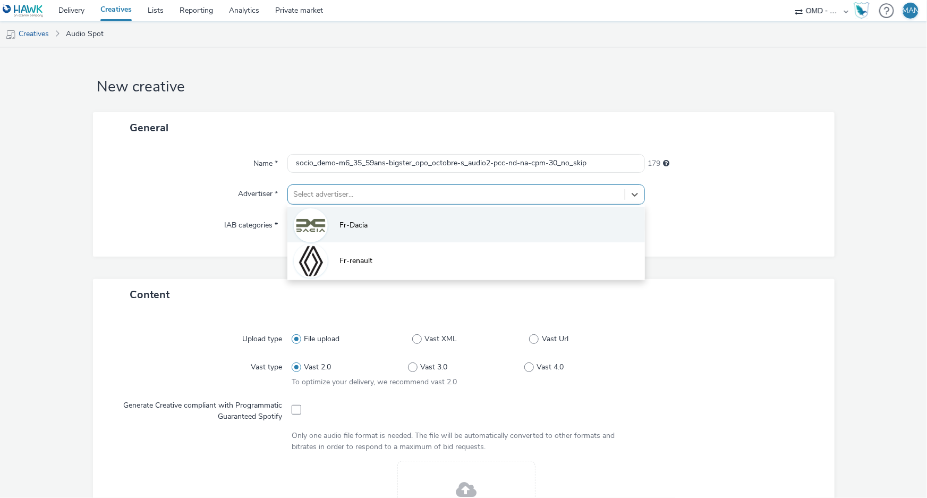
click at [388, 226] on li "Fr-Dacia" at bounding box center [465, 225] width 357 height 36
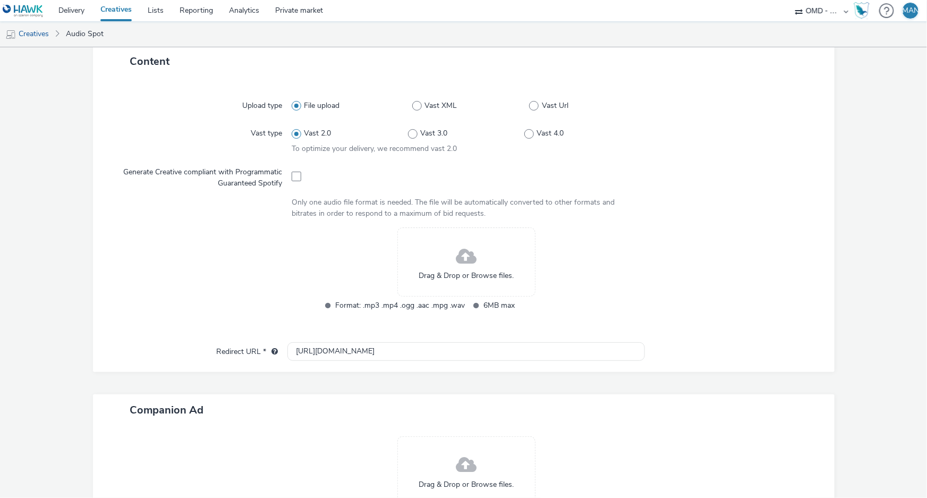
scroll to position [241, 0]
click at [458, 272] on span "Drag & Drop or Browse files." at bounding box center [465, 274] width 95 height 11
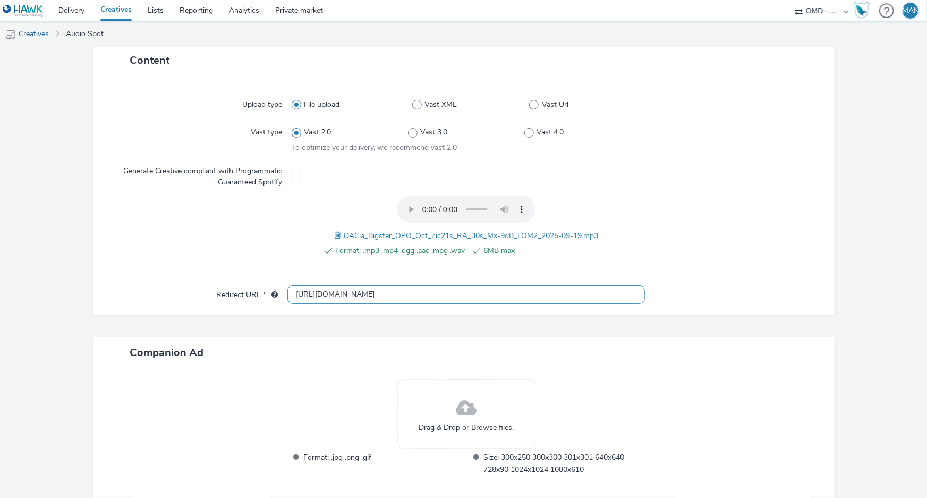
click at [513, 292] on input "[URL][DOMAIN_NAME]" at bounding box center [465, 294] width 357 height 19
paste input "s://[DOMAIN_NAME][URL]"
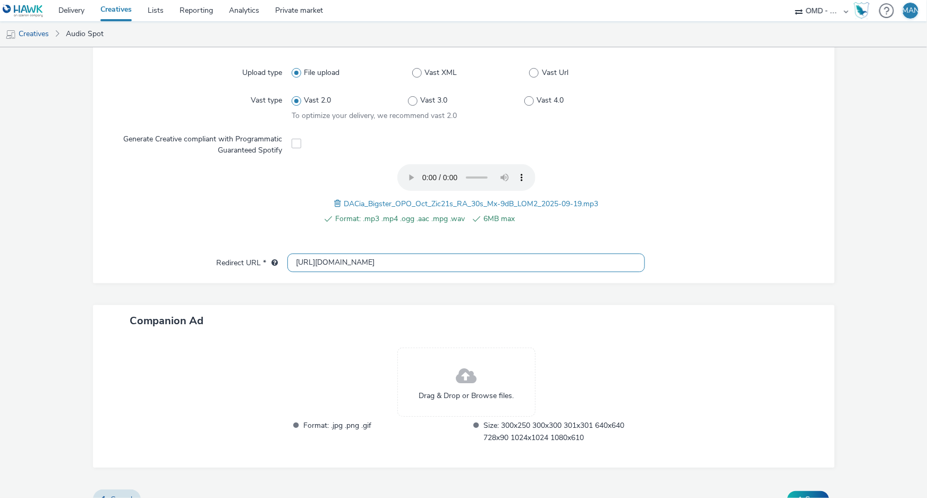
scroll to position [291, 0]
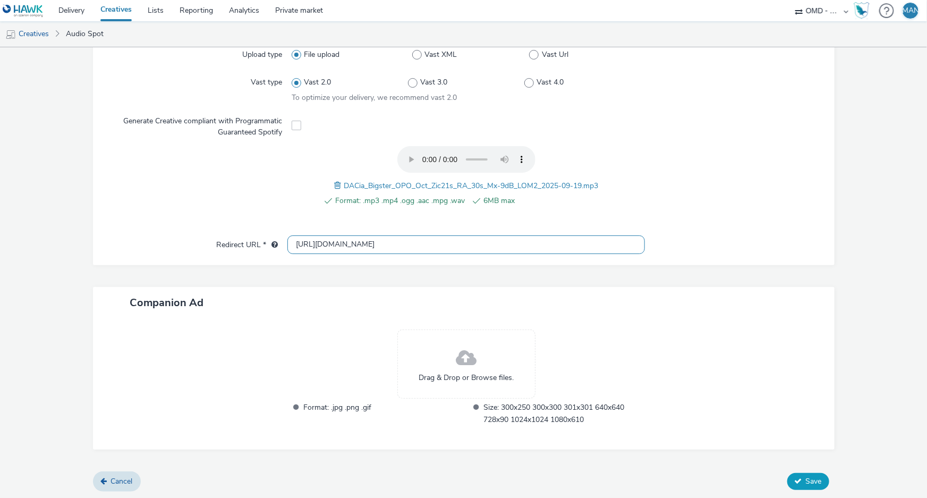
type input "[URL][DOMAIN_NAME]"
click at [806, 481] on span "Save" at bounding box center [814, 481] width 16 height 10
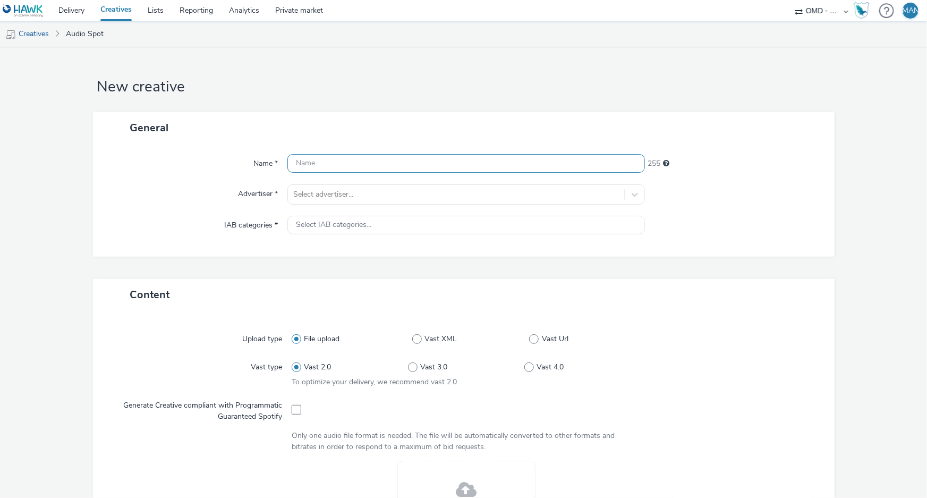
click at [428, 162] on input "text" at bounding box center [465, 163] width 357 height 19
paste input "socio_demo-m6_35_59ans-bigster_opo_octobre-s_audio-pcc-nd-na-cpm-30_no_skip"
click at [483, 162] on input "socio_demo-m6_35_59ans-bigster_opo_octobre-s_audio-pcc-nd-na-cpm-30_no_skip" at bounding box center [465, 163] width 357 height 19
type input "socio_demo-m6_35_59ans-bigster_opo_octobre-s_audio3-pcc-nd-na-cpm-30_no_skip"
click at [386, 188] on div "Select advertiser..." at bounding box center [456, 194] width 337 height 17
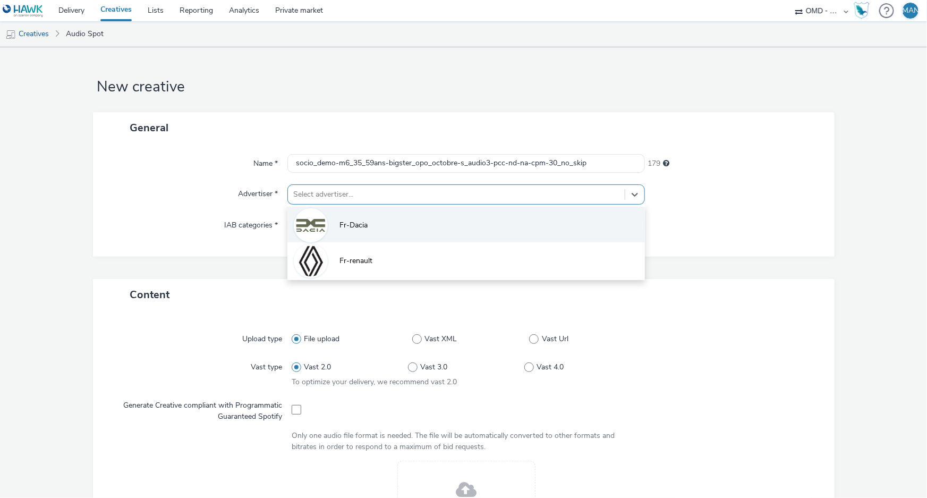
click at [372, 230] on li "Fr-Dacia" at bounding box center [465, 225] width 357 height 36
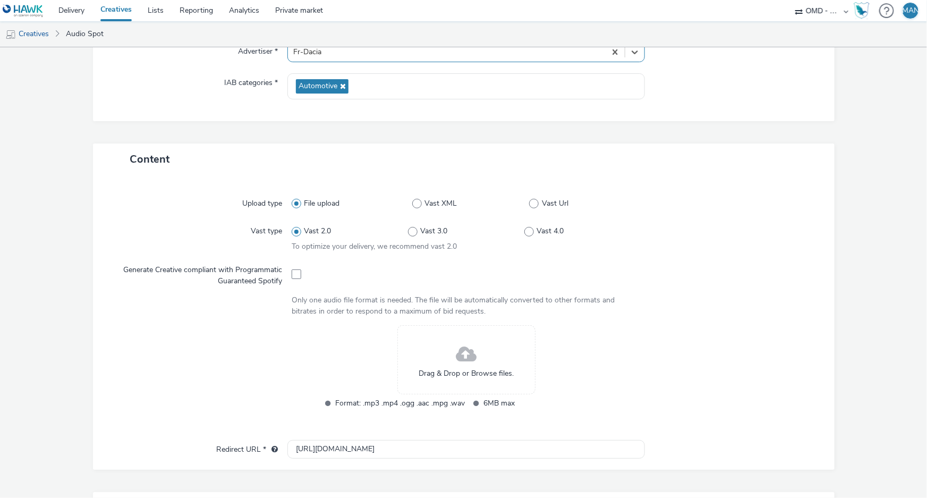
scroll to position [241, 0]
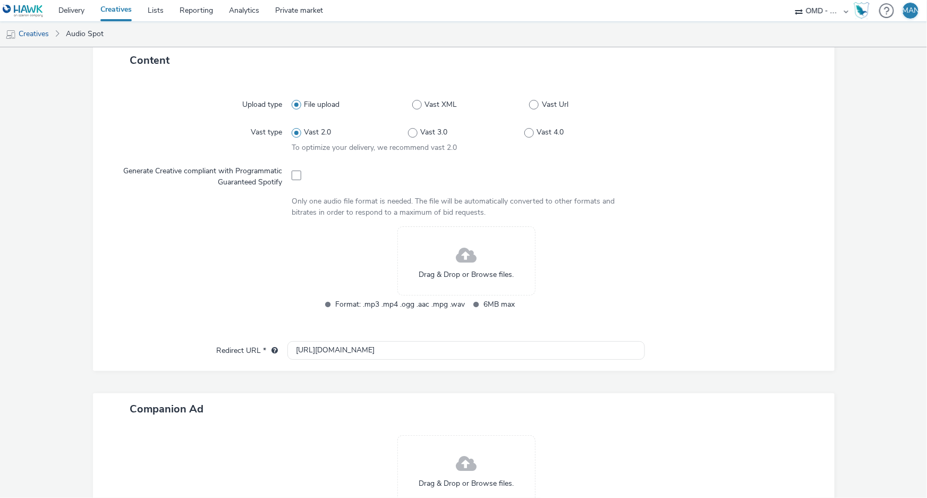
click at [448, 262] on div "Drag & Drop or Browse files." at bounding box center [466, 260] width 138 height 69
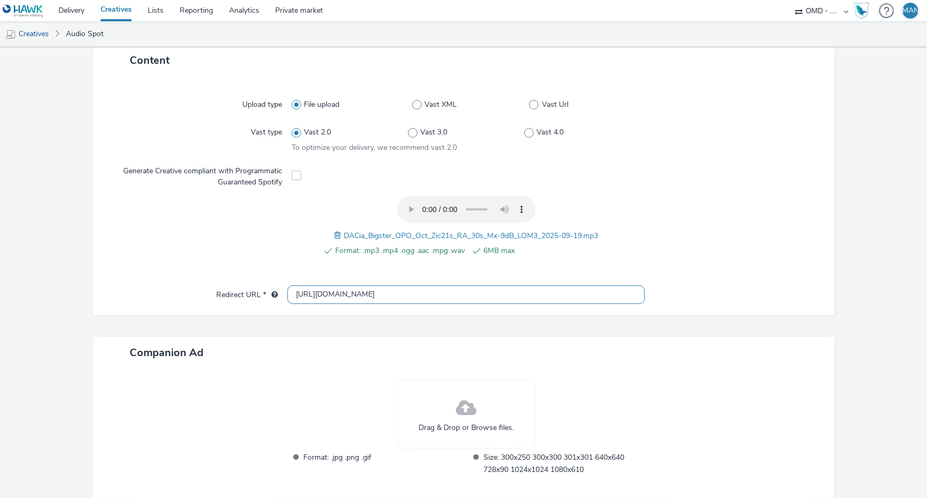
click at [367, 297] on input "http://www.dacia.fr" at bounding box center [465, 294] width 357 height 19
paste input "s://www.dacia.fr/gamme-electrique-et-hybride/bigster-suv.html?utm_medium=displa…"
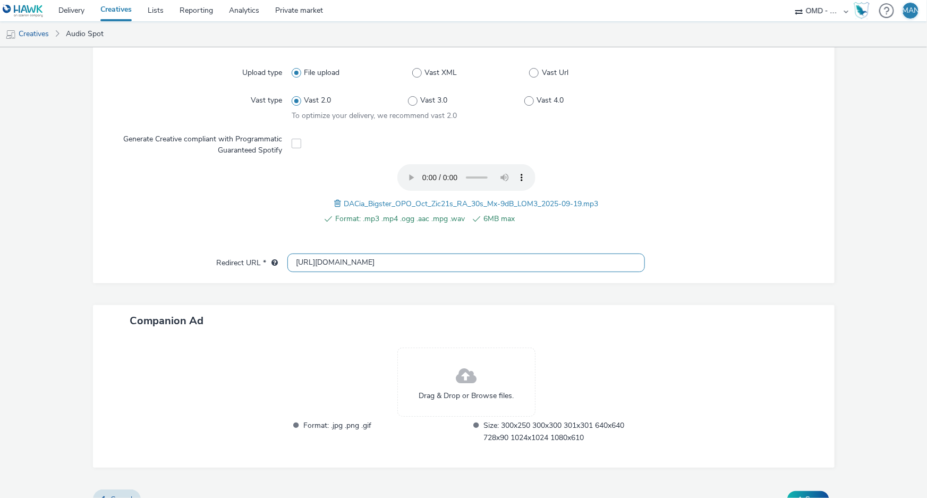
scroll to position [291, 0]
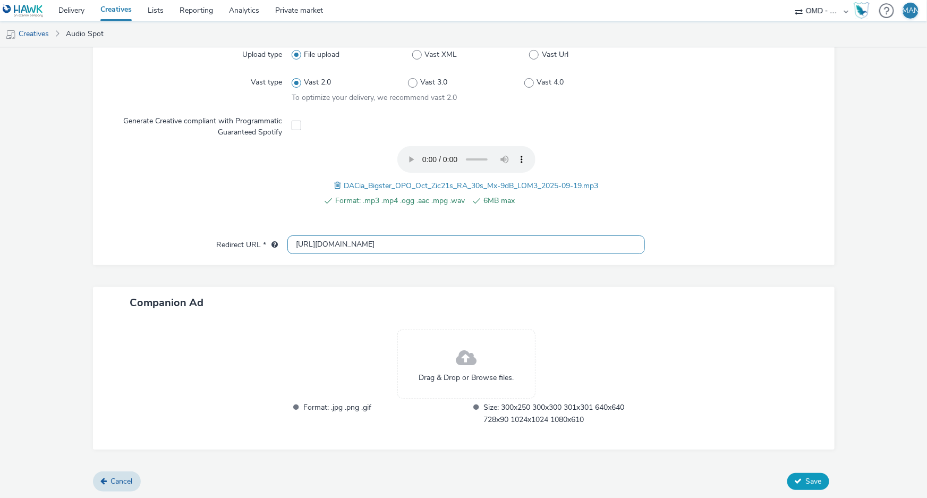
type input "[URL][DOMAIN_NAME]"
click at [812, 481] on span "Save" at bounding box center [814, 481] width 16 height 10
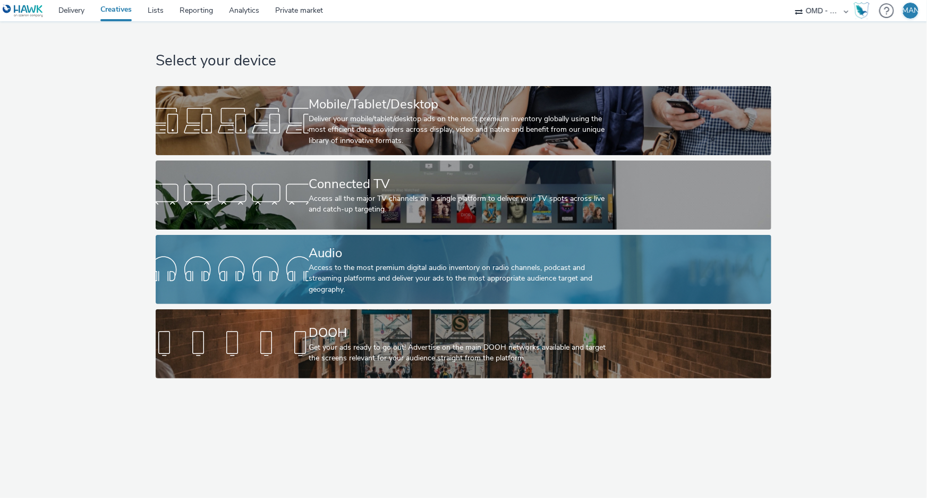
click at [378, 266] on div "Access to the most premium digital audio inventory on radio channels, podcast a…" at bounding box center [461, 278] width 305 height 32
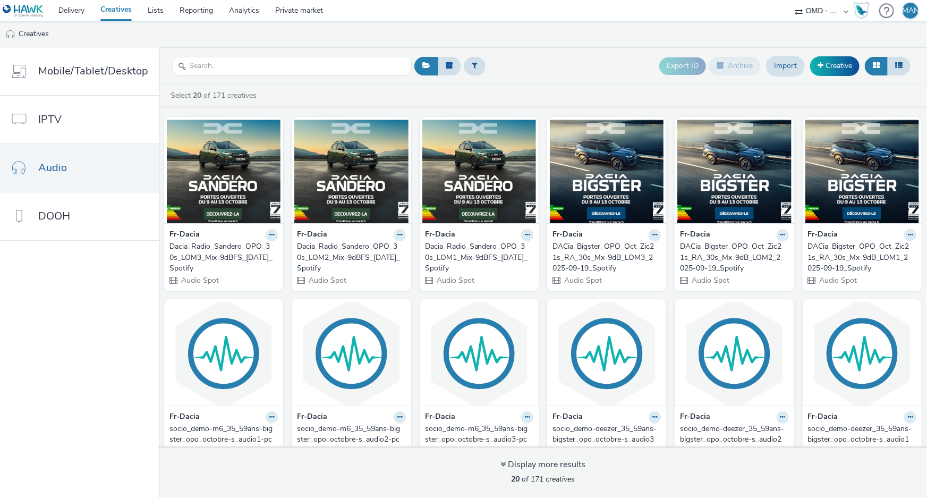
click at [609, 251] on div "DACia_Bigster_OPO_Oct_Zic21s_RA_30s_Mx-9dB_LOM3_2025-09-19_Spotify" at bounding box center [604, 257] width 104 height 32
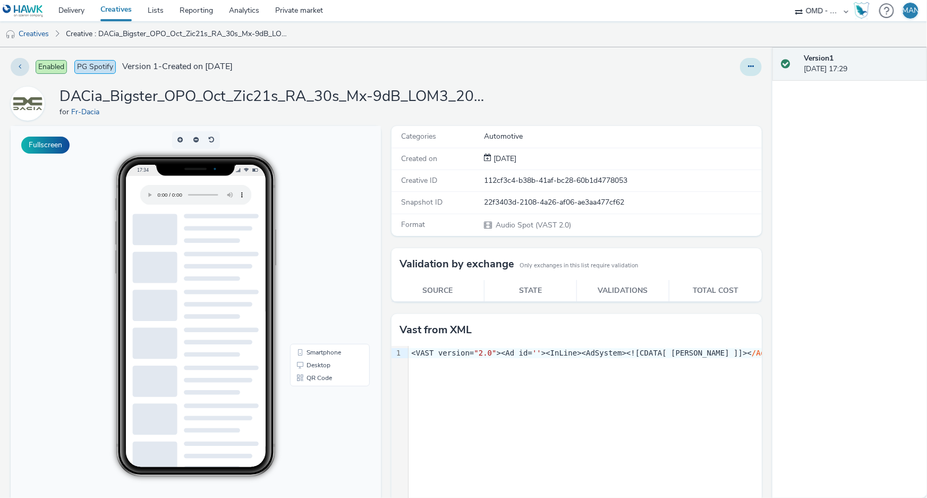
click at [747, 68] on button at bounding box center [751, 67] width 22 height 18
click at [727, 88] on link "Edit" at bounding box center [722, 88] width 80 height 21
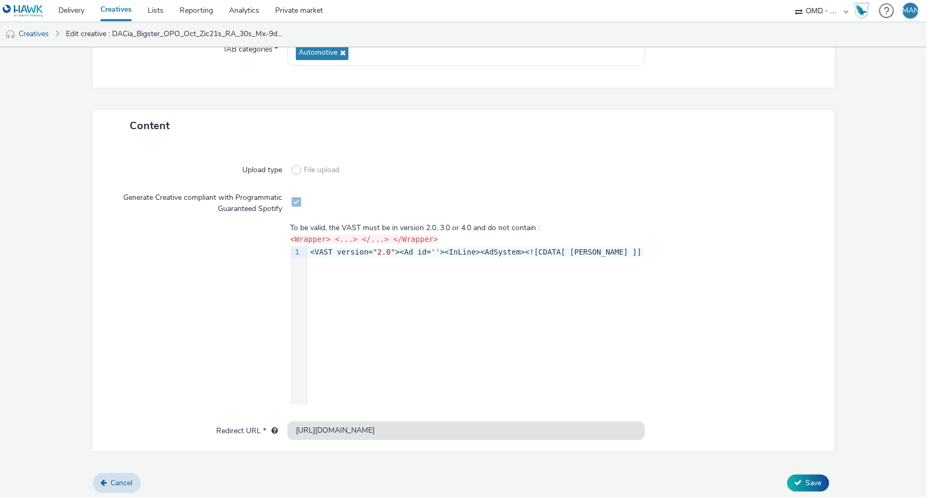
scroll to position [177, 0]
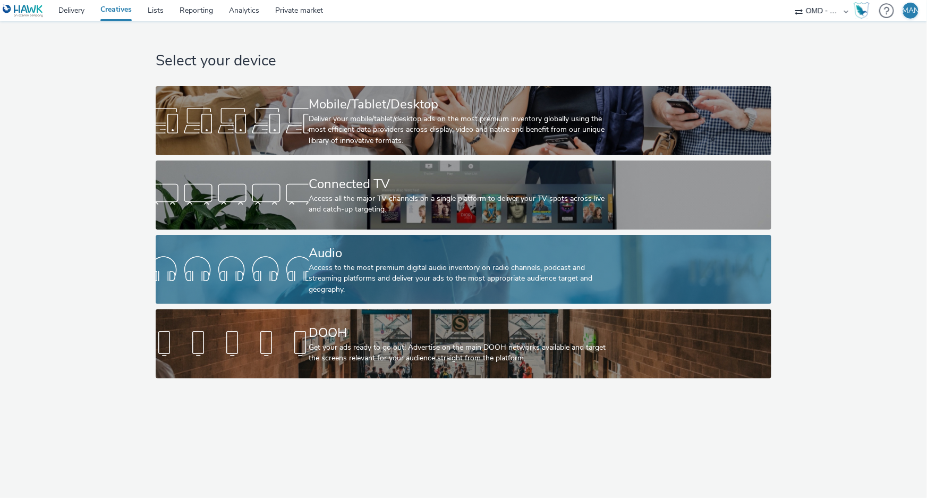
click at [395, 259] on div "Audio" at bounding box center [461, 253] width 305 height 19
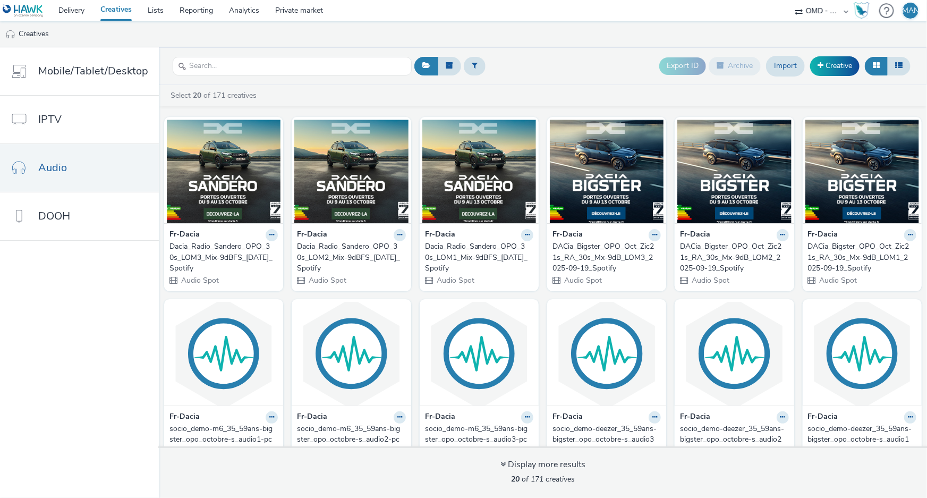
click at [122, 8] on link "Creatives" at bounding box center [115, 10] width 47 height 21
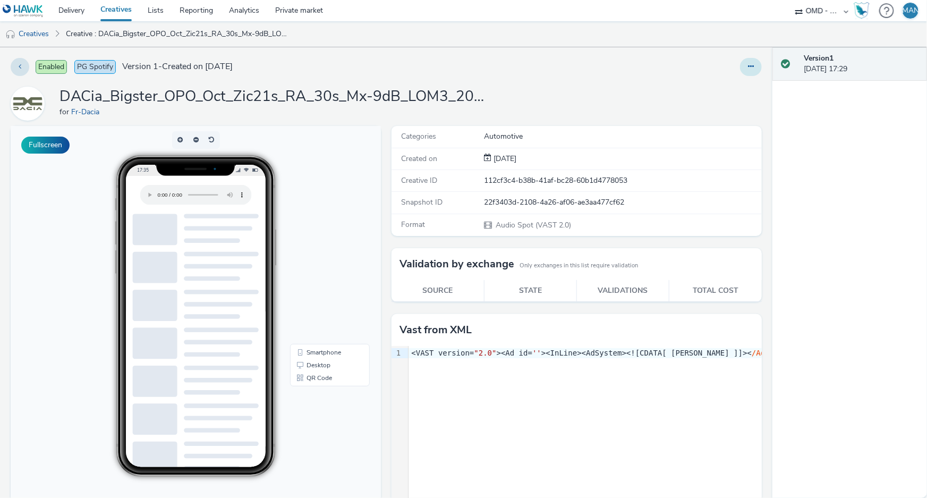
click at [748, 67] on icon at bounding box center [751, 66] width 6 height 7
click at [706, 88] on link "Edit" at bounding box center [722, 88] width 80 height 21
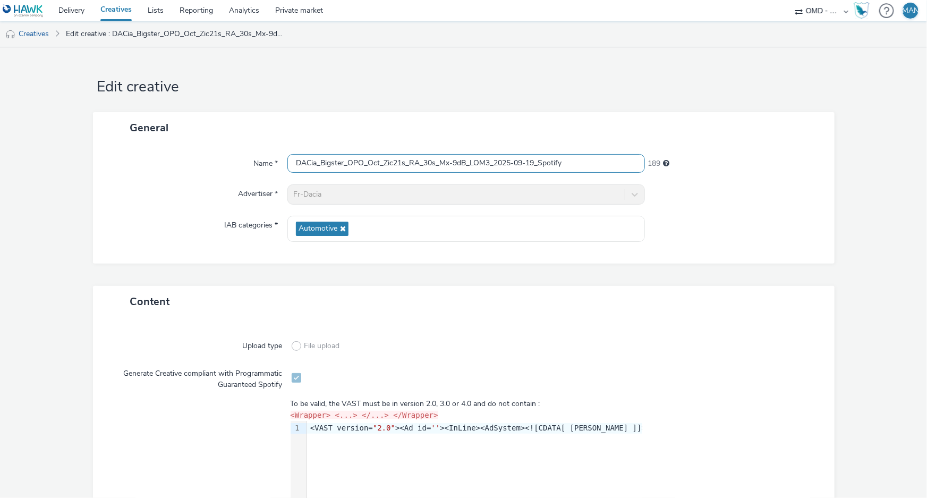
click at [335, 157] on input "DACia_Bigster_OPO_Oct_Zic21s_RA_30s_Mx-9dB_LOM3_2025-09-19_Spotify" at bounding box center [465, 163] width 357 height 19
paste input "contextual-spotify_incar_citroen-bigster_opo_octobre-s_audio-pcc-nd-na-cpm-30_n…"
click at [499, 164] on input "contextual-spotify_incar_citroen-bigster_opo_octobre-s_audio-pcc-nd-na-cpm-30_n…" at bounding box center [465, 163] width 357 height 19
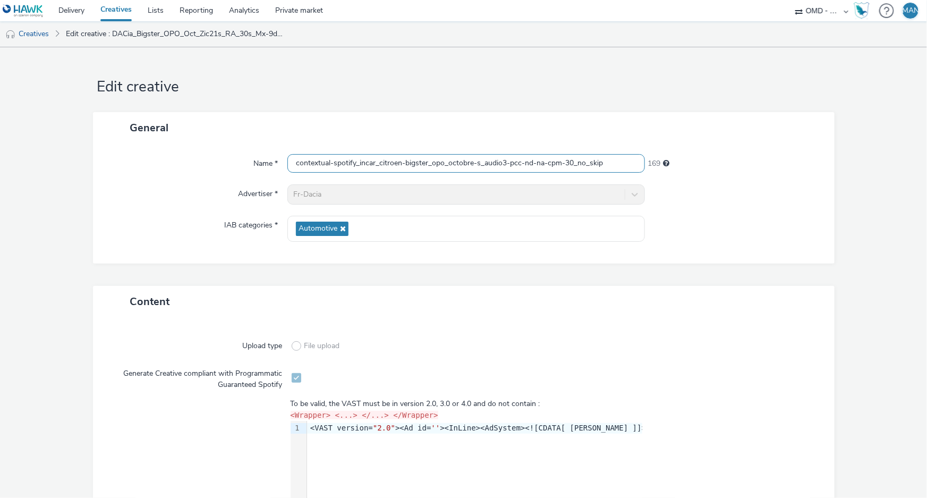
type input "contextual-spotify_incar_citroen-bigster_opo_octobre-s_audio3-pcc-nd-na-cpm-30_…"
click at [848, 185] on form "Edit creative General Name * contextual-spotify_incar_citroen-bigster_opo_octob…" at bounding box center [463, 361] width 927 height 629
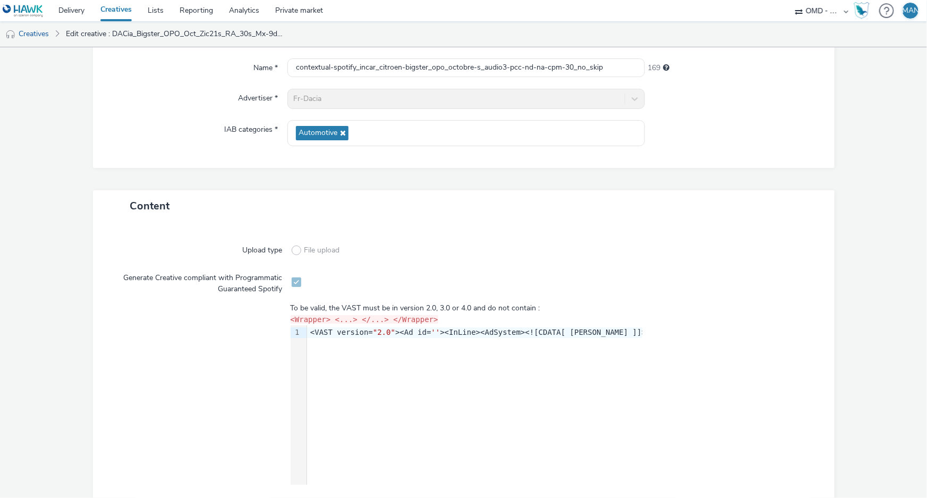
scroll to position [177, 0]
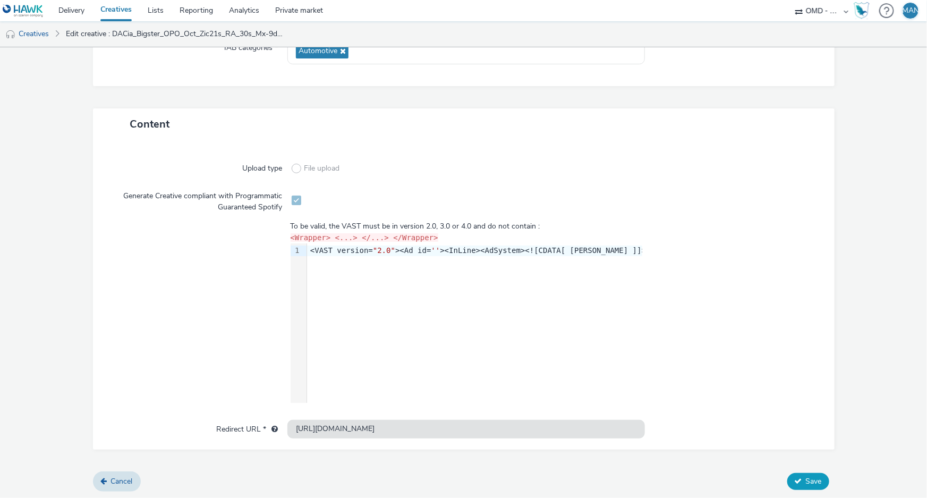
click at [811, 484] on span "Save" at bounding box center [814, 481] width 16 height 10
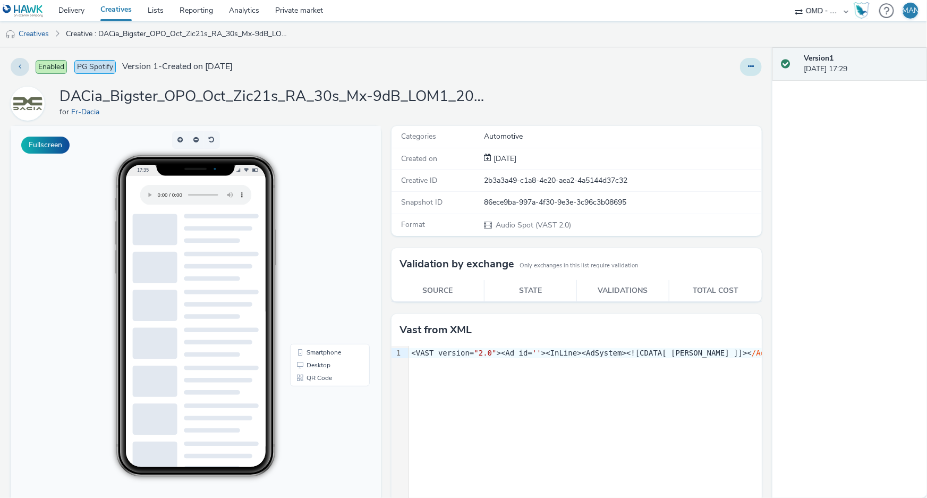
click at [748, 68] on icon at bounding box center [751, 66] width 6 height 7
click at [723, 89] on link "Edit" at bounding box center [722, 88] width 80 height 21
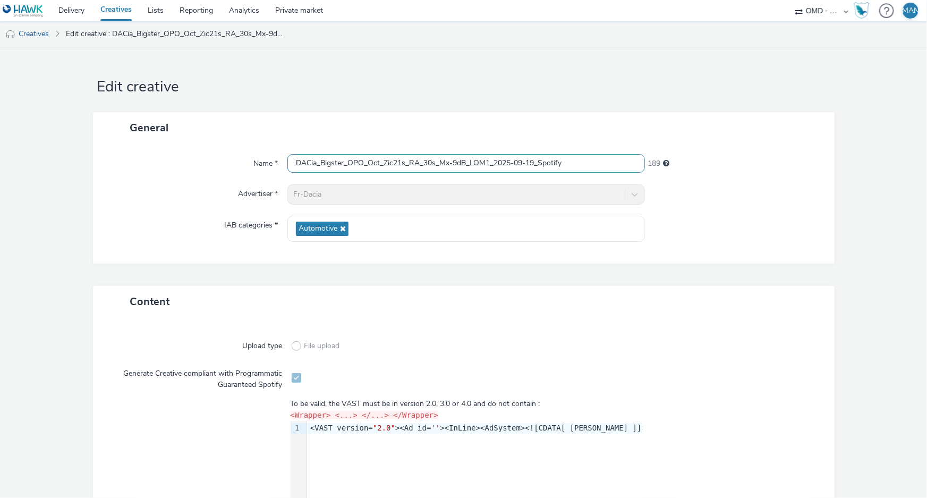
click at [487, 161] on input "DACia_Bigster_OPO_Oct_Zic21s_RA_30s_Mx-9dB_LOM1_2025-09-19_Spotify" at bounding box center [465, 163] width 357 height 19
paste input "contextual-spotify_incar_citroen-bigster_opo_octobre-s_audio-pcc-nd-na-cpm-30_n…"
click at [499, 162] on input "contextual-spotify_incar_citroen-bigster_opo_octobre-s_audio-pcc-nd-na-cpm-30_n…" at bounding box center [465, 163] width 357 height 19
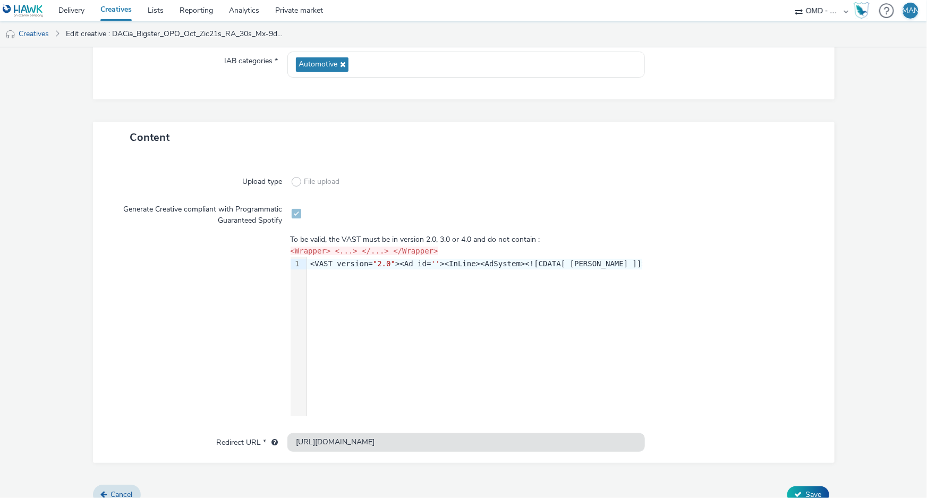
scroll to position [177, 0]
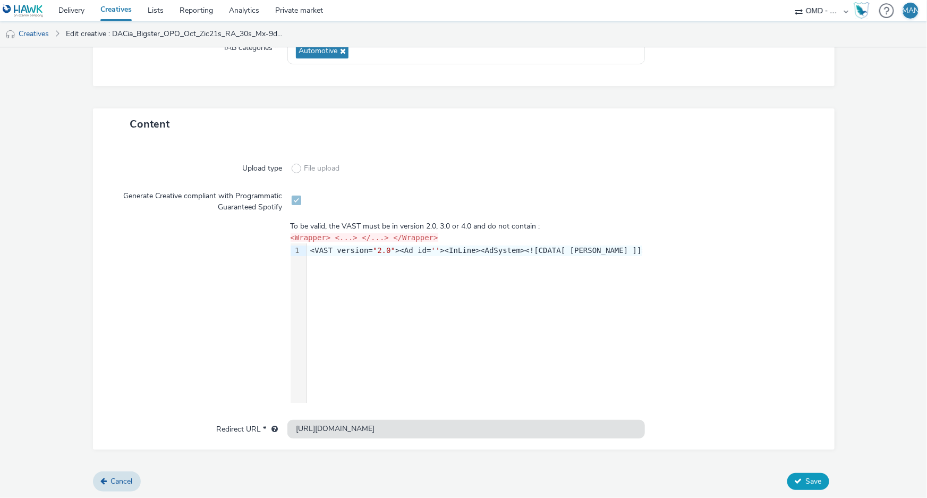
type input "contextual-spotify_incar_citroen-bigster_opo_octobre-s_audio1-pcc-nd-na-cpm-30_…"
click at [806, 478] on span "Save" at bounding box center [814, 481] width 16 height 10
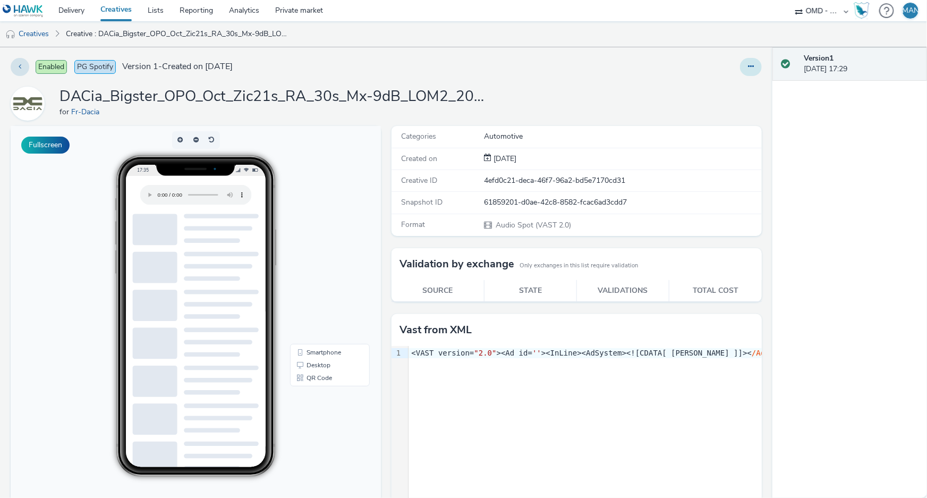
click at [741, 70] on button at bounding box center [751, 67] width 22 height 18
click at [710, 89] on link "Edit" at bounding box center [722, 88] width 80 height 21
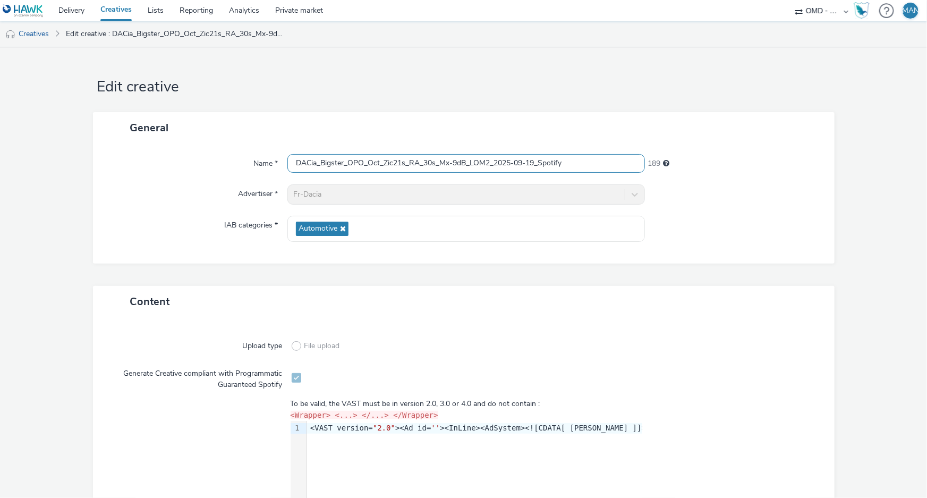
click at [448, 162] on input "DACia_Bigster_OPO_Oct_Zic21s_RA_30s_Mx-9dB_LOM2_2025-09-19_Spotify" at bounding box center [465, 163] width 357 height 19
paste input "contextual-spotify_incar_citroen-bigster_opo_octobre-s_audio-pcc-nd-na-cpm-30_n…"
click at [498, 163] on input "contextual-spotify_incar_citroen-bigster_opo_octobre-s_audio-pcc-nd-na-cpm-30_n…" at bounding box center [465, 163] width 357 height 19
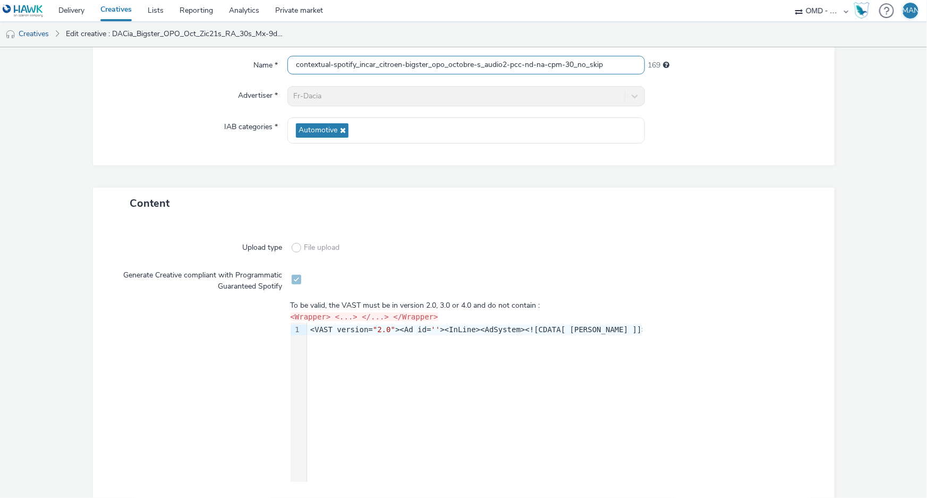
scroll to position [177, 0]
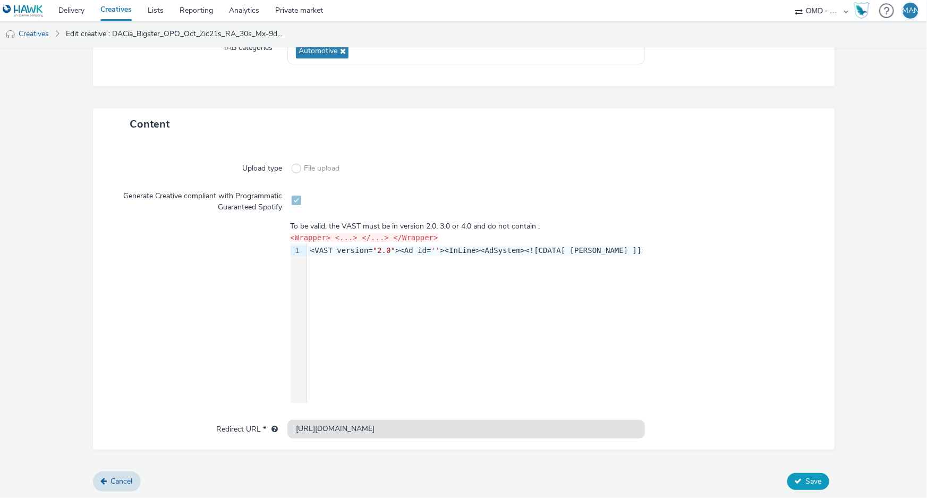
type input "contextual-spotify_incar_citroen-bigster_opo_octobre-s_audio2-pcc-nd-na-cpm-30_…"
click at [806, 477] on span "Save" at bounding box center [814, 481] width 16 height 10
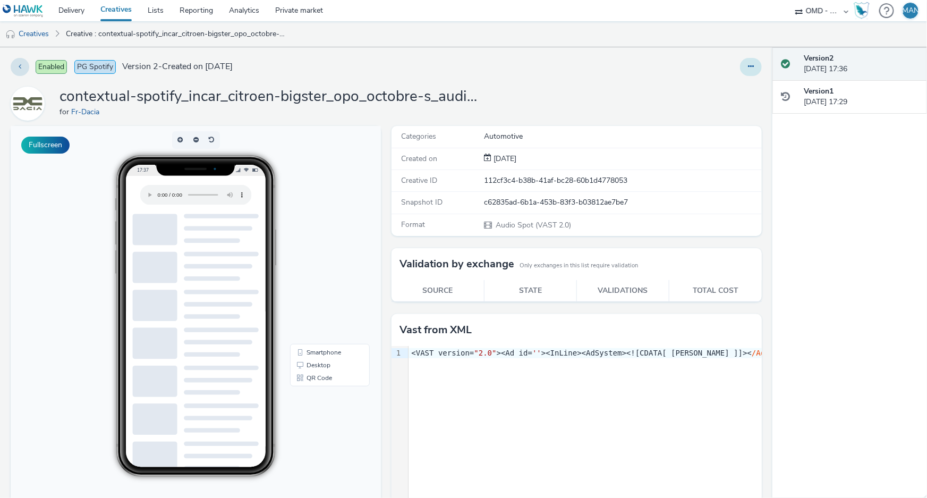
click at [748, 67] on icon at bounding box center [751, 66] width 6 height 7
click at [711, 110] on link "Duplicate" at bounding box center [722, 109] width 80 height 21
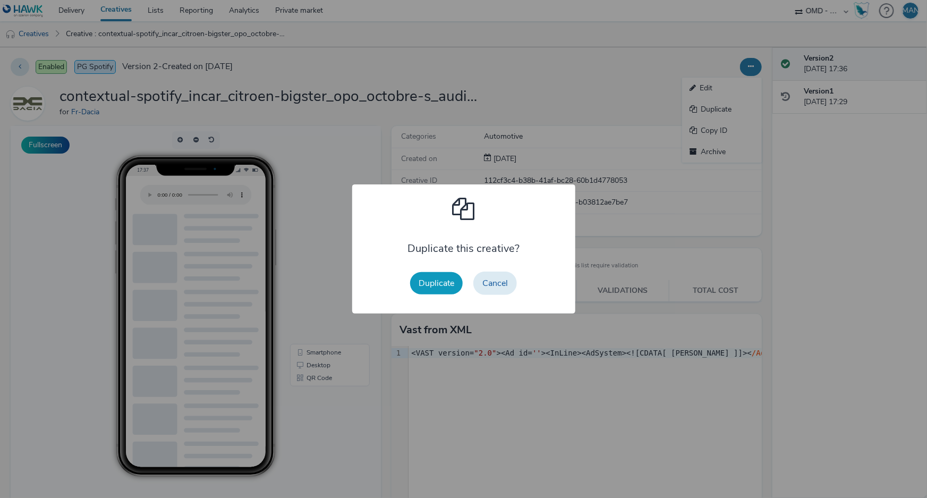
click at [428, 286] on button "Duplicate" at bounding box center [436, 283] width 53 height 22
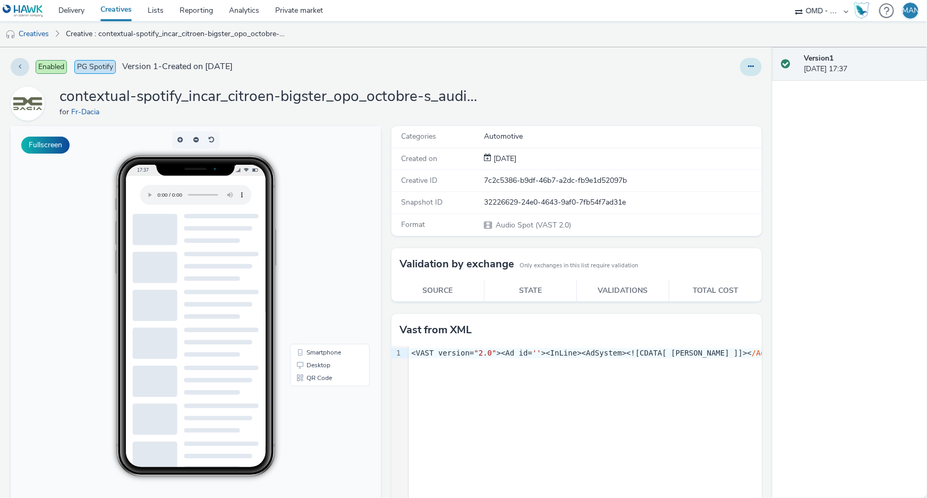
click at [748, 67] on icon at bounding box center [751, 66] width 6 height 7
click at [708, 89] on link "Edit" at bounding box center [722, 88] width 80 height 21
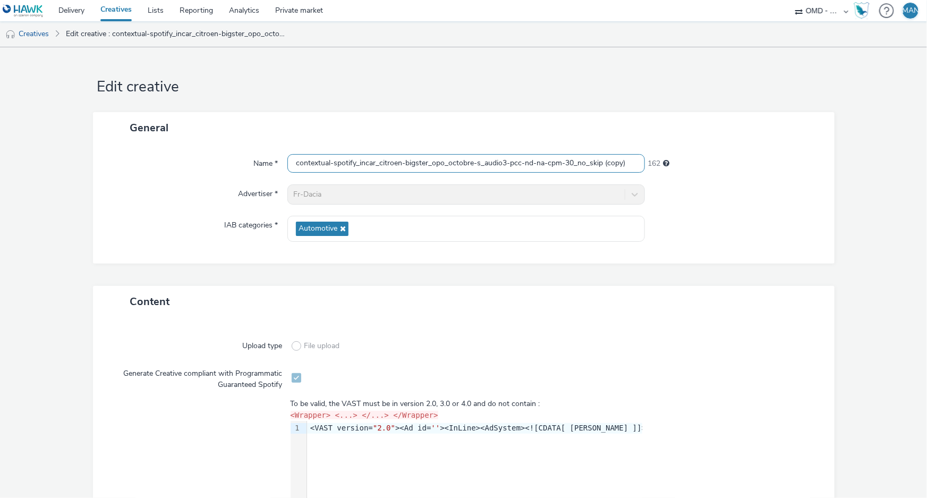
click at [345, 164] on input "contextual-spotify_incar_citroen-bigster_opo_octobre-s_audio3-pcc-nd-na-cpm-30_…" at bounding box center [465, 163] width 357 height 19
paste input "socio_demo-spotify_35_59ans-bigster_opo_octobre-s_audio-pcc-nd-na-cpm-30_no_skip"
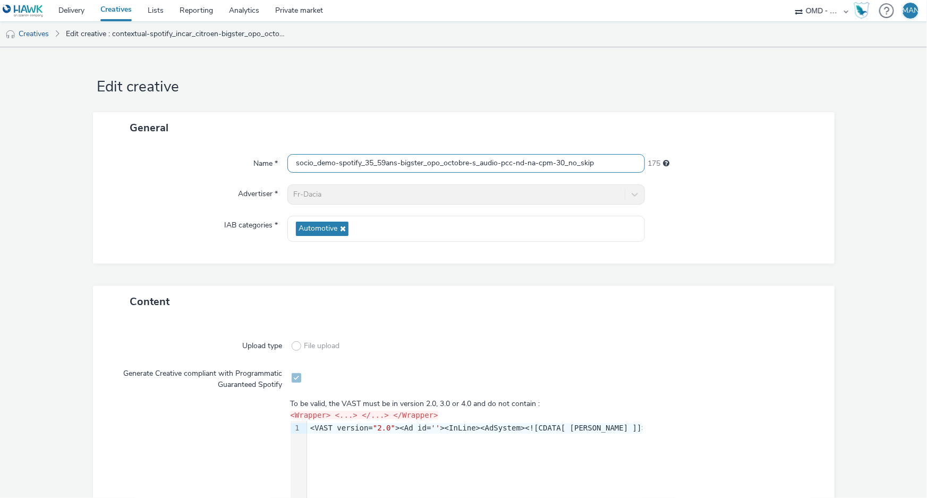
click at [493, 165] on input "socio_demo-spotify_35_59ans-bigster_opo_octobre-s_audio-pcc-nd-na-cpm-30_no_skip" at bounding box center [465, 163] width 357 height 19
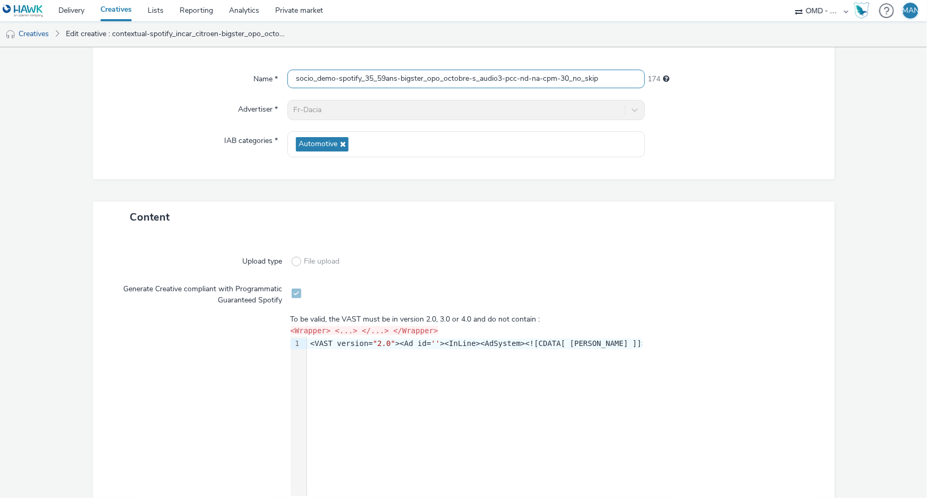
scroll to position [177, 0]
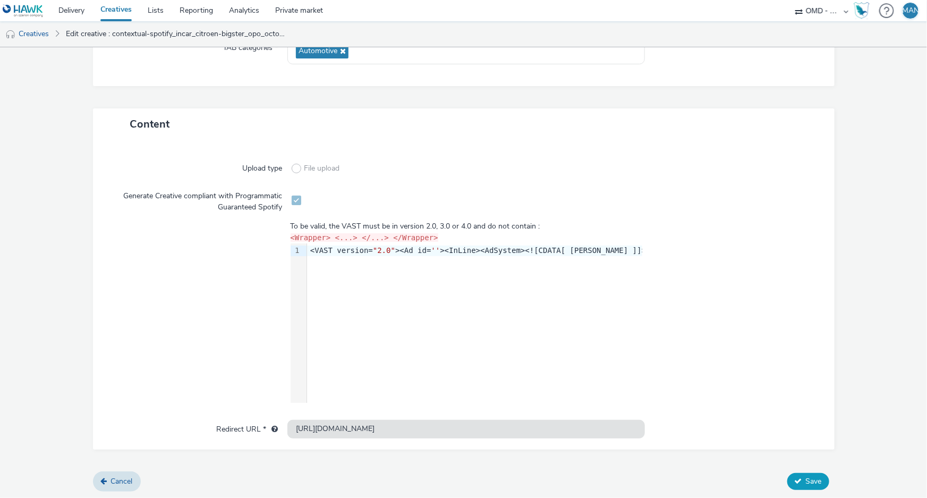
type input "socio_demo-spotify_35_59ans-bigster_opo_octobre-s_audio3-pcc-nd-na-cpm-30_no_sk…"
click at [806, 478] on span "Save" at bounding box center [814, 481] width 16 height 10
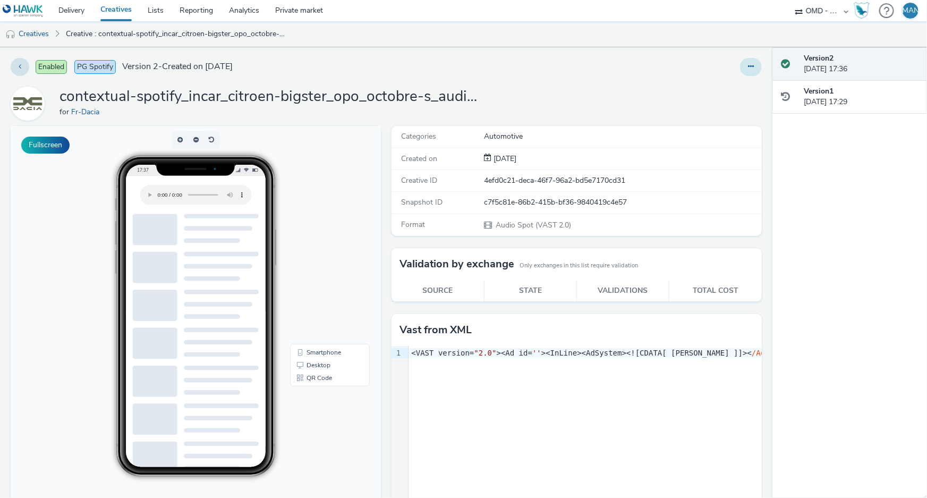
click at [748, 67] on icon at bounding box center [751, 66] width 6 height 7
click at [715, 87] on link "Edit" at bounding box center [722, 88] width 80 height 21
click at [749, 69] on button at bounding box center [751, 67] width 22 height 18
click at [724, 107] on link "Duplicate" at bounding box center [722, 109] width 80 height 21
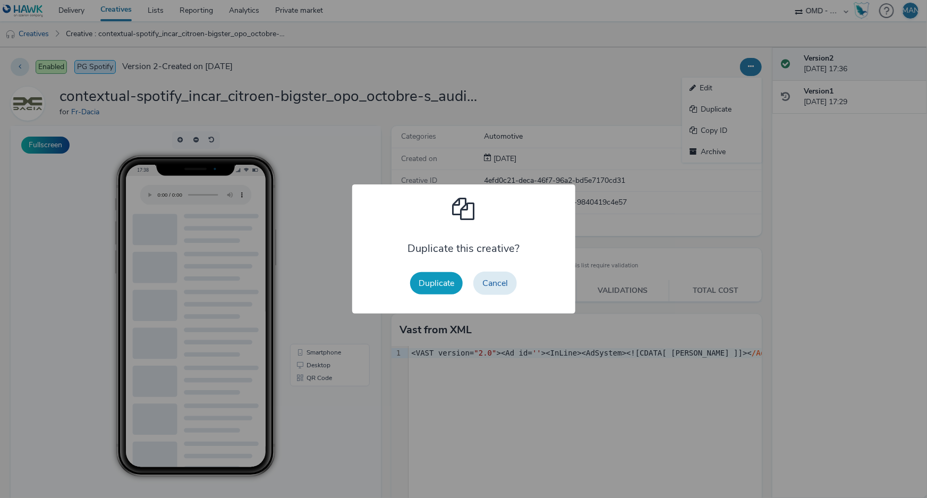
click at [429, 284] on button "Duplicate" at bounding box center [436, 283] width 53 height 22
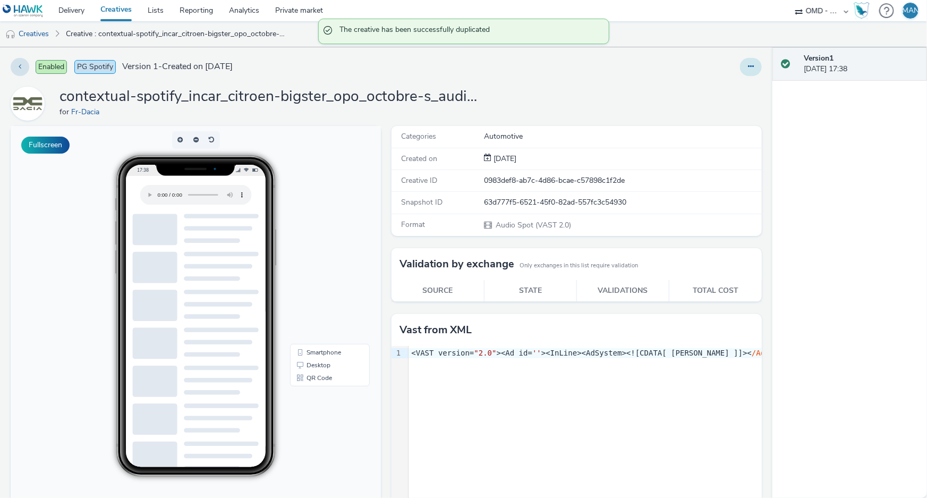
click at [748, 68] on icon at bounding box center [751, 66] width 6 height 7
click at [708, 87] on link "Edit" at bounding box center [722, 88] width 80 height 21
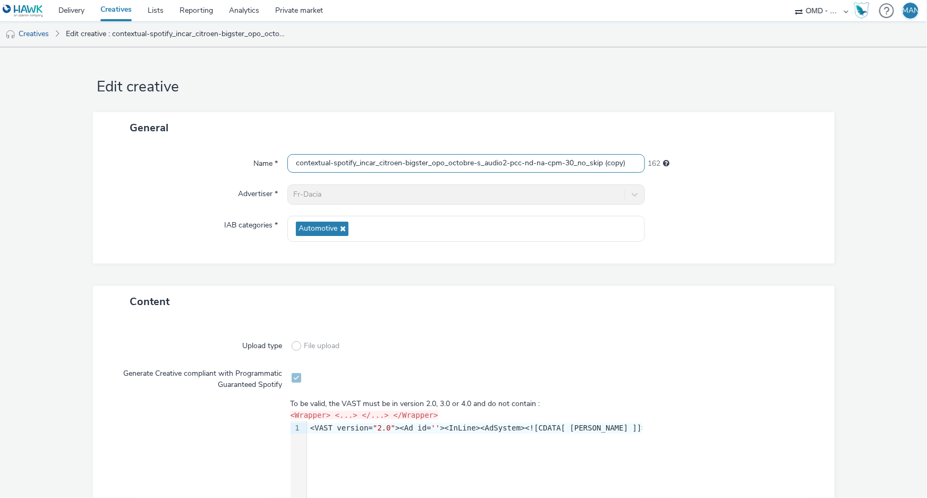
click at [578, 161] on input "contextual-spotify_incar_citroen-bigster_opo_octobre-s_audio2-pcc-nd-na-cpm-30_…" at bounding box center [465, 163] width 357 height 19
paste input "socio_demo-spotify_35_59ans-bigster_opo_octobre-s_audio-pcc-nd-na-cpm-30_no_skip"
click at [545, 162] on input "socio_demo-spotify_35_59ans-bigster_opo_octobre-s_audio-pcc-nd-na-cpm-30_no_skip" at bounding box center [465, 163] width 357 height 19
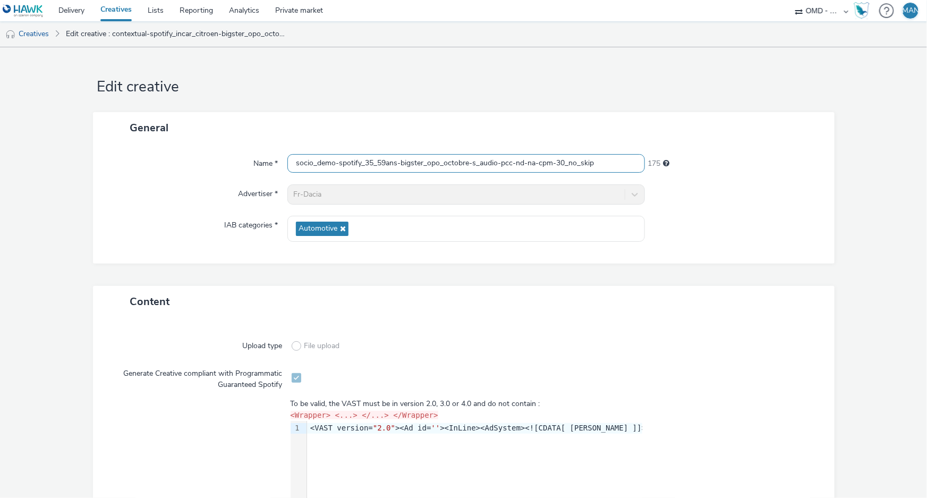
click at [494, 162] on input "socio_demo-spotify_35_59ans-bigster_opo_octobre-s_audio-pcc-nd-na-cpm-30_no_skip" at bounding box center [465, 163] width 357 height 19
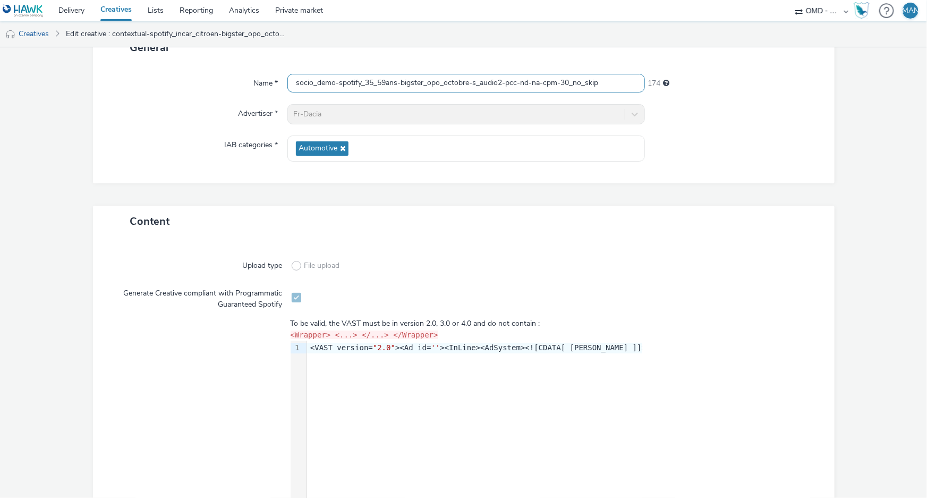
scroll to position [177, 0]
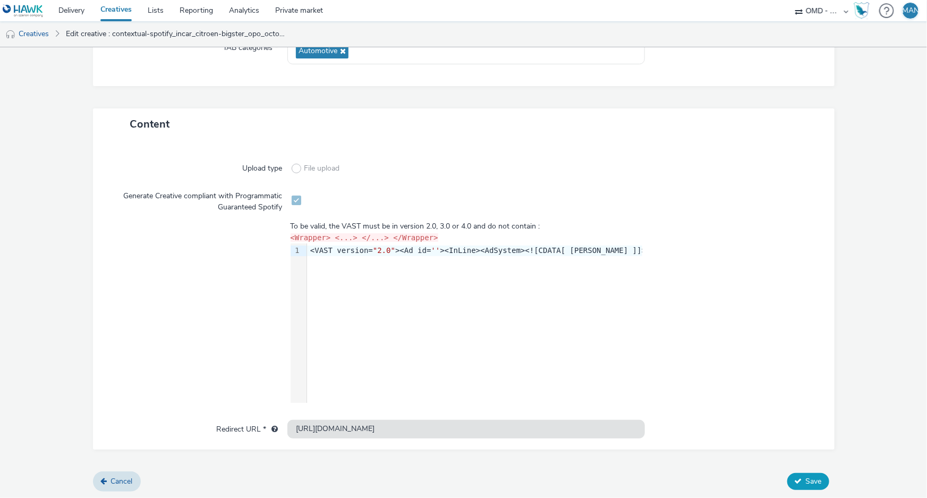
type input "socio_demo-spotify_35_59ans-bigster_opo_octobre-s_audio2-pcc-nd-na-cpm-30_no_sk…"
click at [806, 476] on span "Save" at bounding box center [814, 481] width 16 height 10
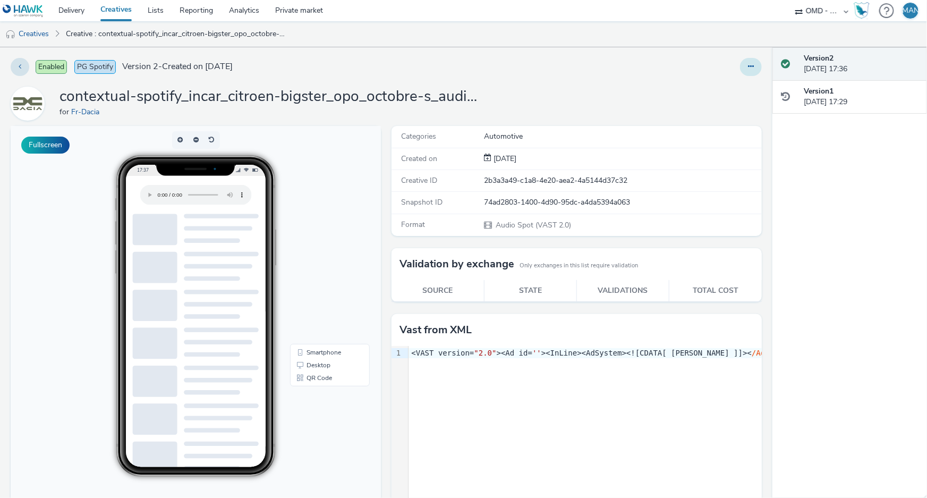
click at [747, 67] on button at bounding box center [751, 67] width 22 height 18
click at [713, 112] on link "Duplicate" at bounding box center [722, 109] width 80 height 21
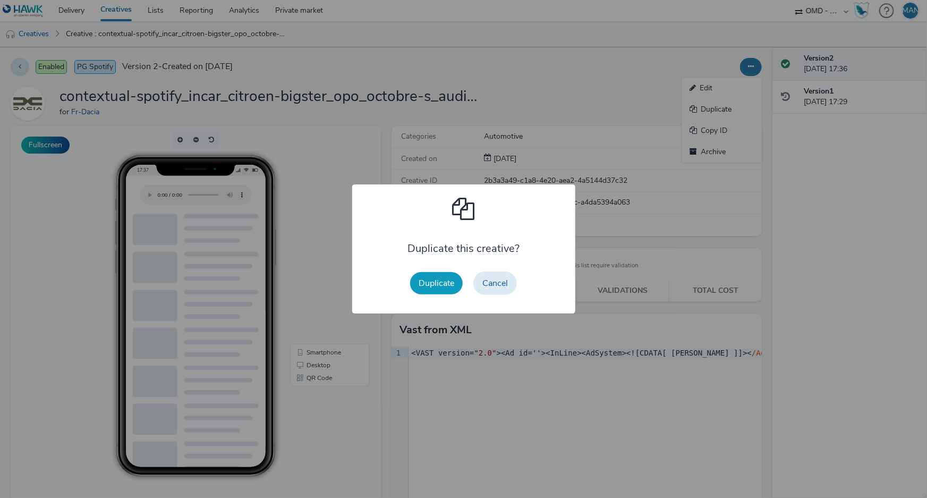
click at [425, 285] on button "Duplicate" at bounding box center [436, 283] width 53 height 22
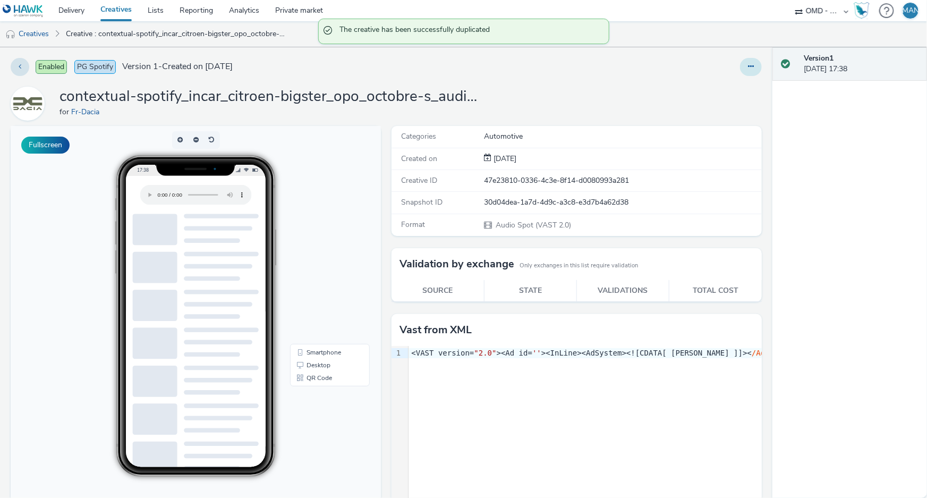
click at [747, 63] on button at bounding box center [751, 67] width 22 height 18
click at [713, 88] on link "Edit" at bounding box center [722, 88] width 80 height 21
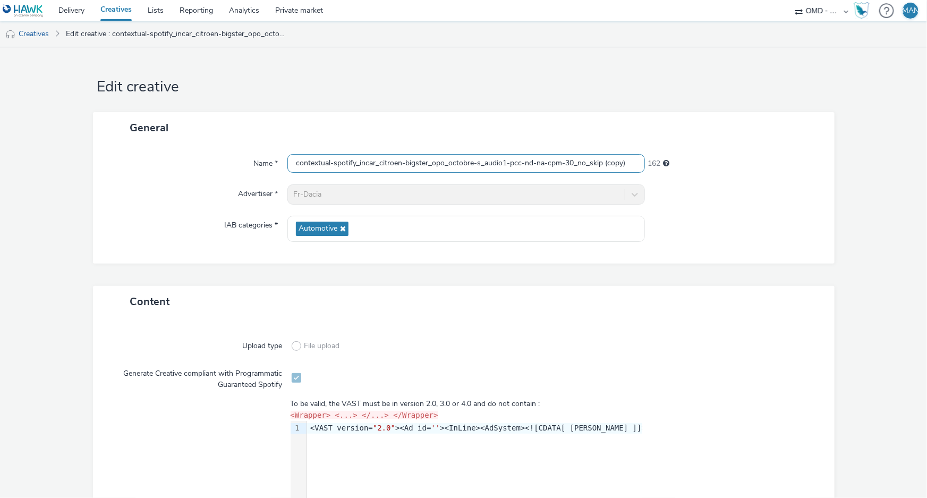
click at [552, 164] on input "contextual-spotify_incar_citroen-bigster_opo_octobre-s_audio1-pcc-nd-na-cpm-30_…" at bounding box center [465, 163] width 357 height 19
click at [552, 163] on input "contextual-spotify_incar_citroen-bigster_opo_octobre-s_audio1-pcc-nd-na-cpm-30_…" at bounding box center [465, 163] width 357 height 19
paste input "socio_demo-spotify_35_59ans-bigster_opo_octobre-s_audio-pcc-nd-na-cpm-30_no_skip"
click at [494, 161] on input "socio_demo-spotify_35_59ans-bigster_opo_octobre-s_audio-pcc-nd-na-cpm-30_no_skip" at bounding box center [465, 163] width 357 height 19
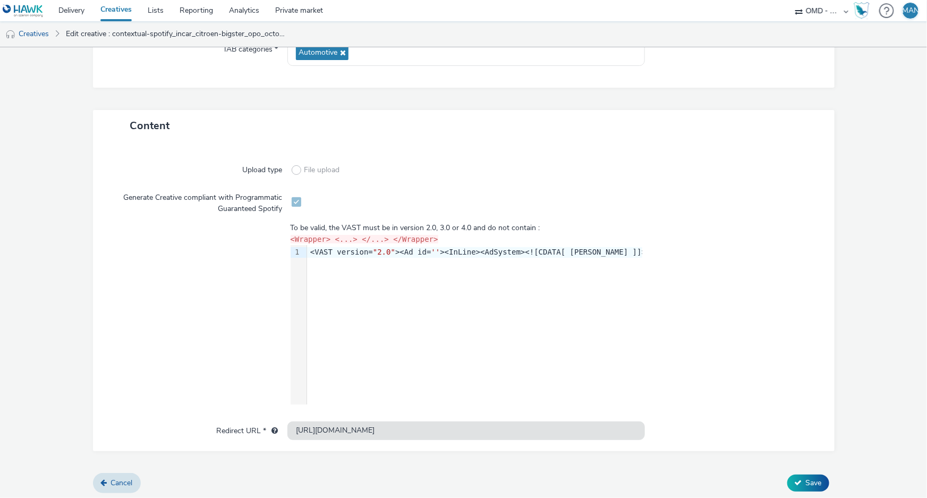
scroll to position [177, 0]
type input "socio_demo-spotify_35_59ans-bigster_opo_octobre-s_audio1-pcc-nd-na-cpm-30_no_sk…"
click at [806, 478] on span "Save" at bounding box center [814, 481] width 16 height 10
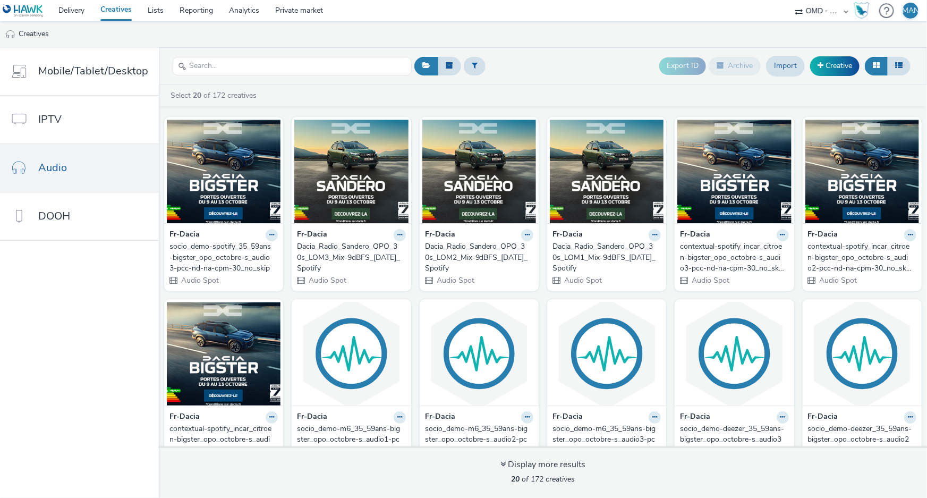
click at [204, 245] on div "socio_demo-spotify_35_59ans-bigster_opo_octobre-s_audio3-pcc-nd-na-cpm-30_no_sk…" at bounding box center [221, 257] width 104 height 32
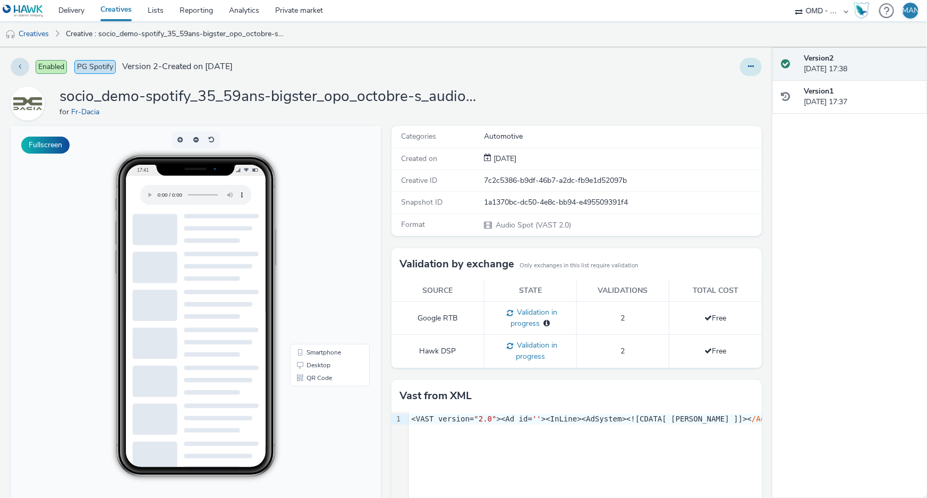
click at [748, 69] on icon at bounding box center [751, 66] width 6 height 7
click at [718, 85] on link "Edit" at bounding box center [722, 88] width 80 height 21
